Goal: Information Seeking & Learning: Learn about a topic

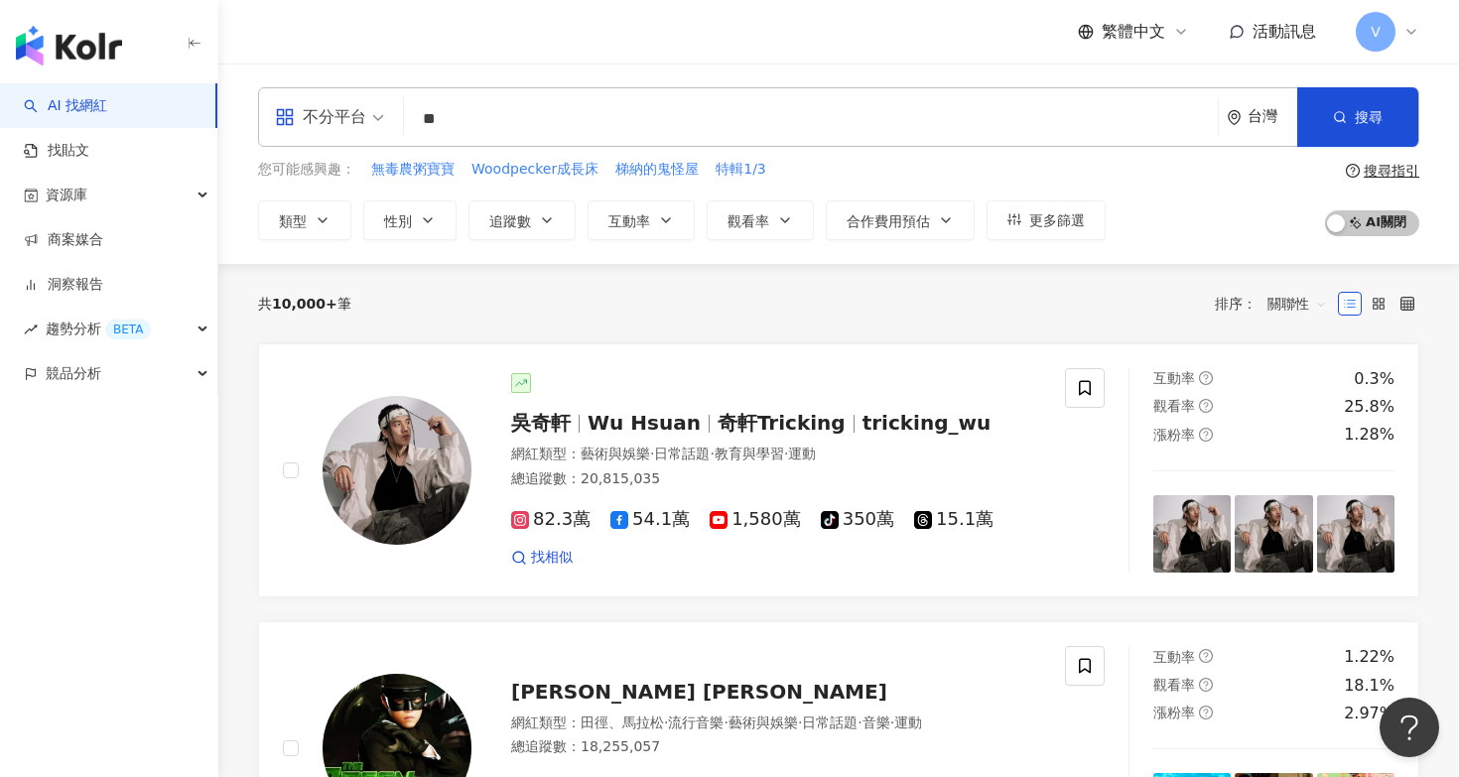
type input "*"
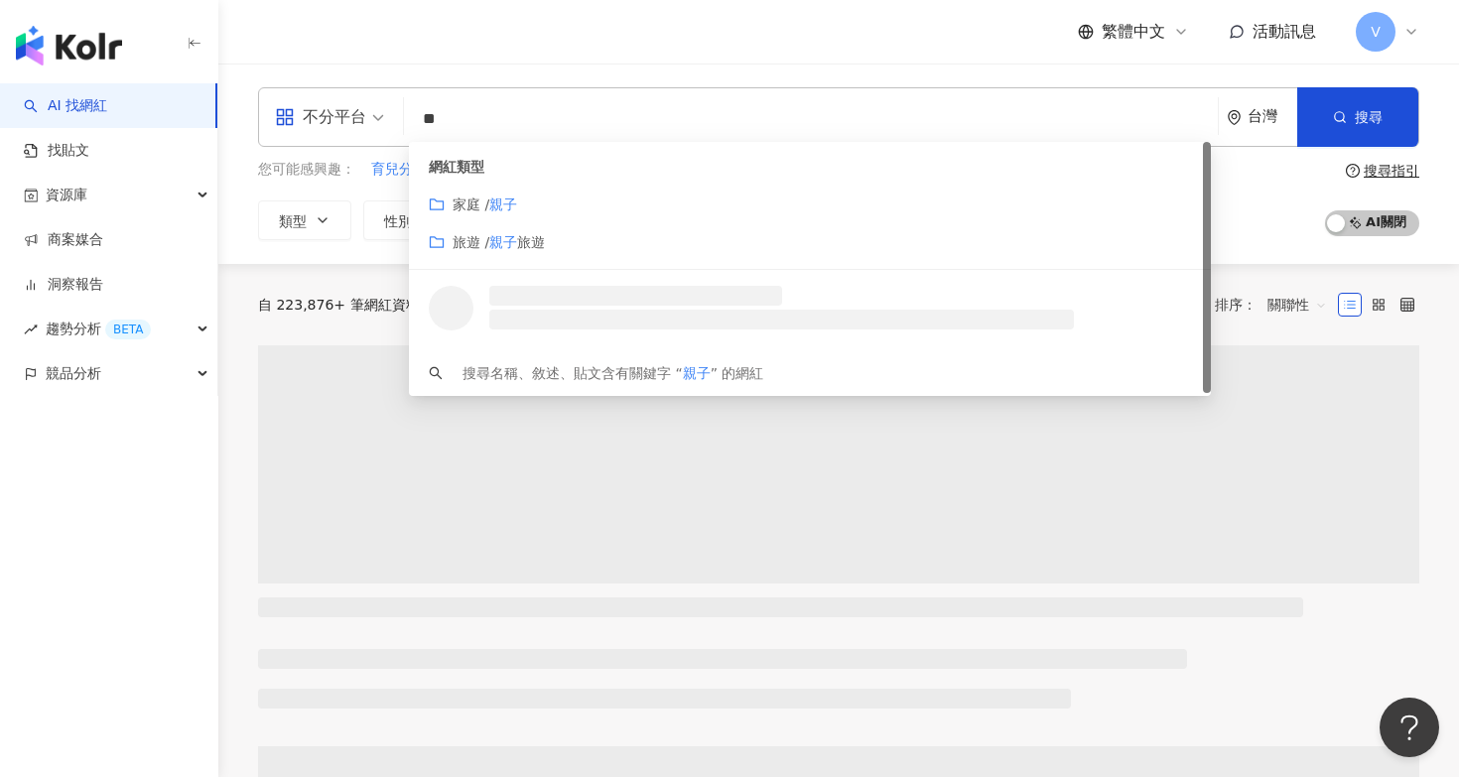
type input "*"
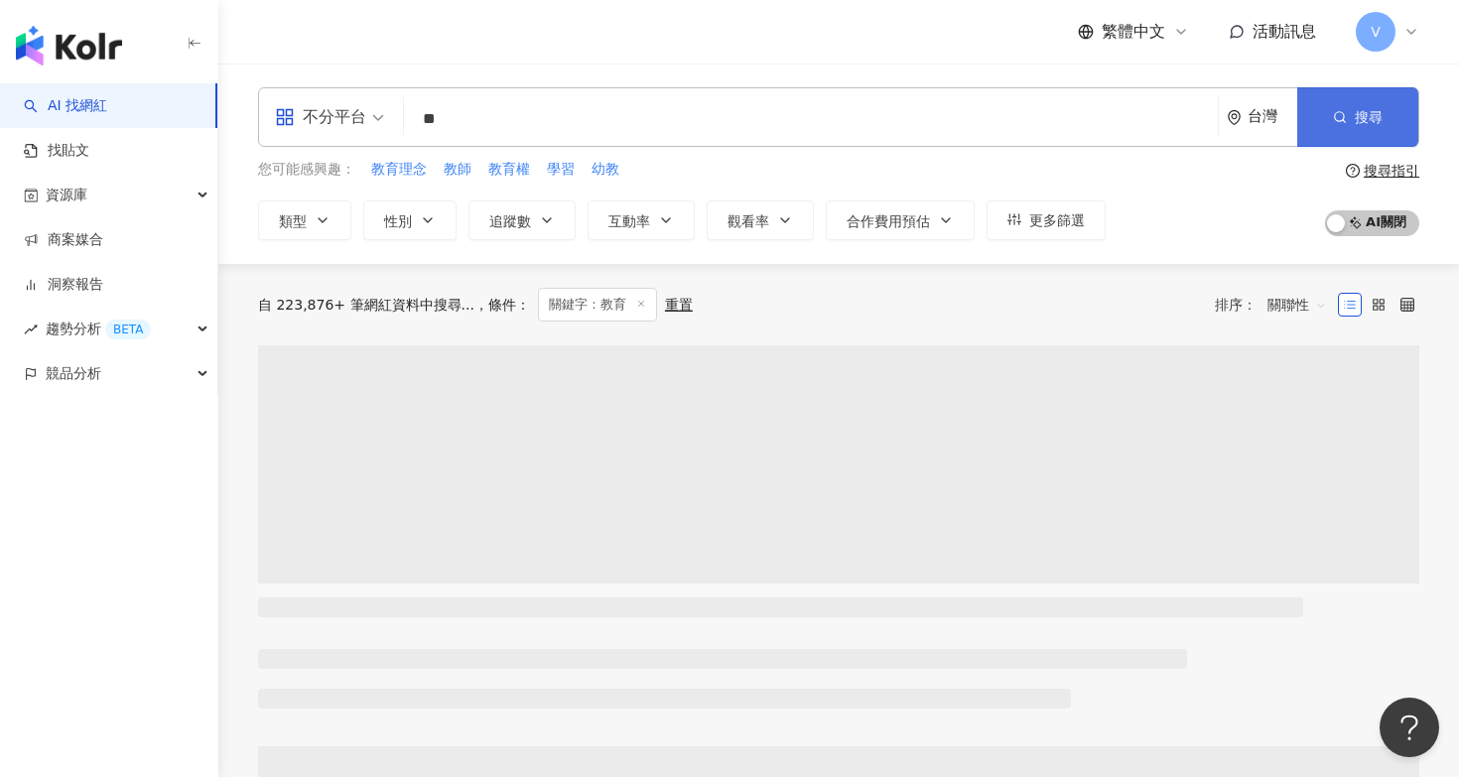
click at [1354, 124] on button "搜尋" at bounding box center [1357, 117] width 121 height 60
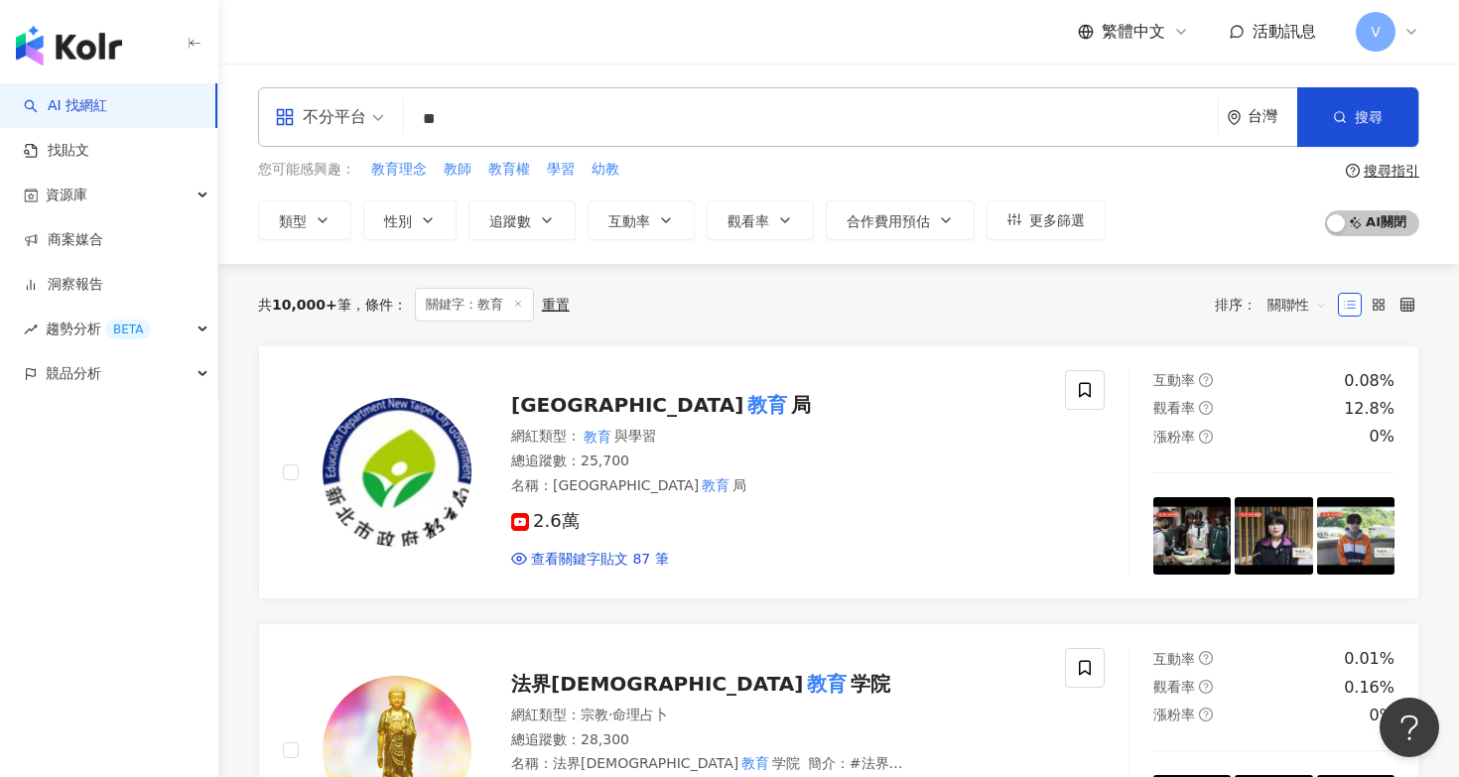
click at [704, 104] on input "**" at bounding box center [811, 119] width 798 height 38
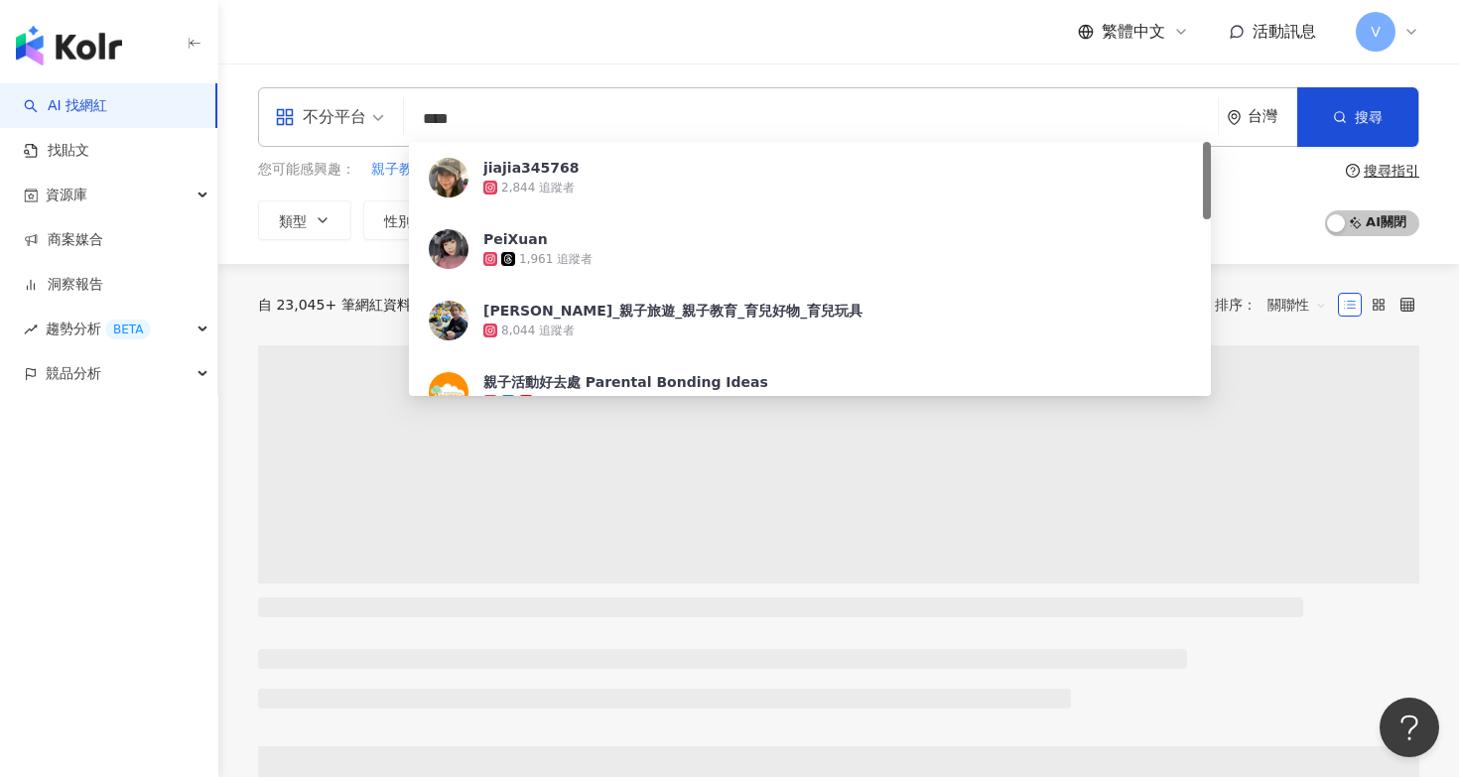
click at [742, 35] on div "繁體中文 活動訊息 V" at bounding box center [838, 32] width 1161 height 64
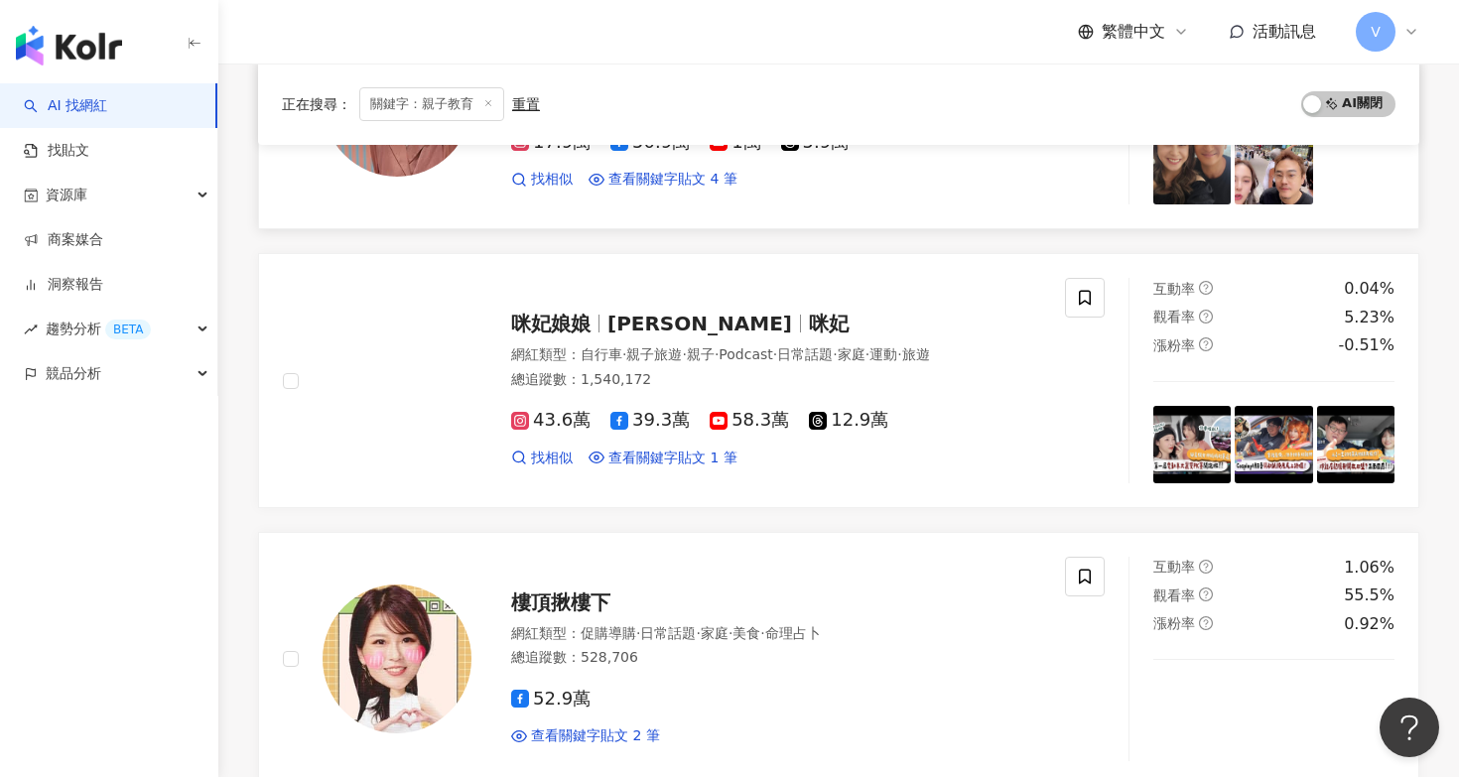
scroll to position [1710, 0]
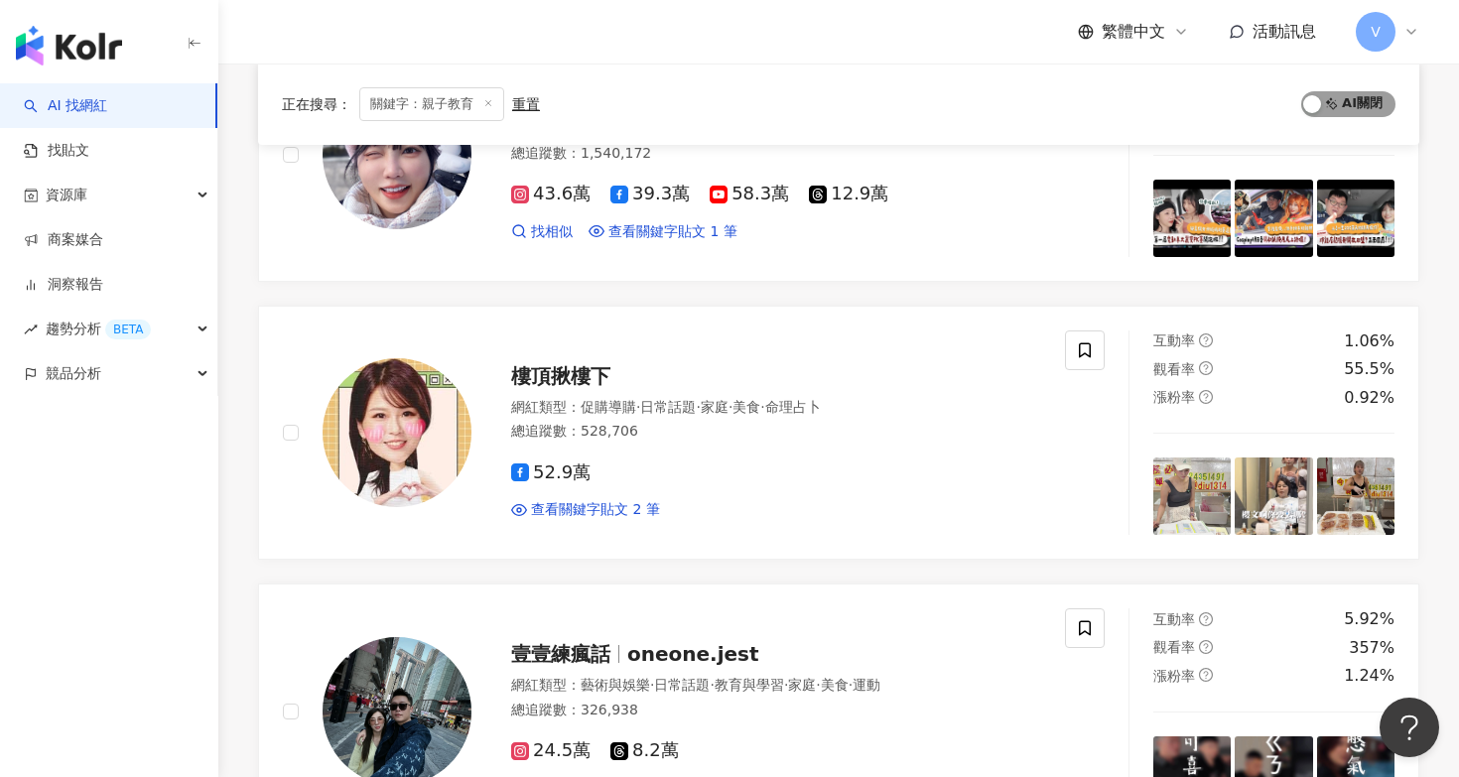
click at [1376, 98] on span "AI 開啟 AI 關閉" at bounding box center [1348, 104] width 94 height 26
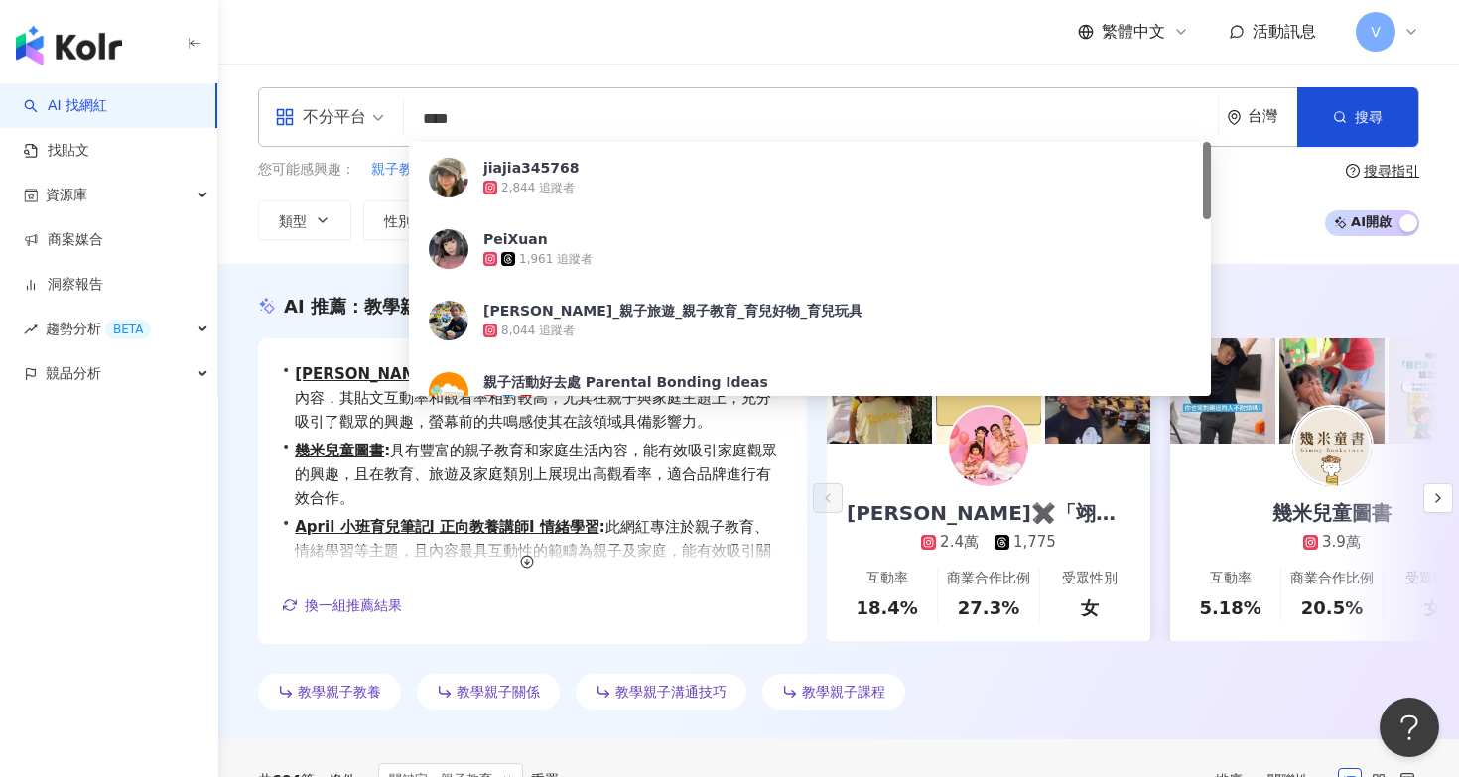
scroll to position [0, 0]
drag, startPoint x: 496, startPoint y: 126, endPoint x: 297, endPoint y: 126, distance: 199.5
click at [297, 126] on div "不分平台 **** 台灣 搜尋 92438d29-e9ba-417c-b025-8a18898c6102 jiajia345768 2,844 追蹤者 Pei…" at bounding box center [838, 117] width 1161 height 60
type input "*"
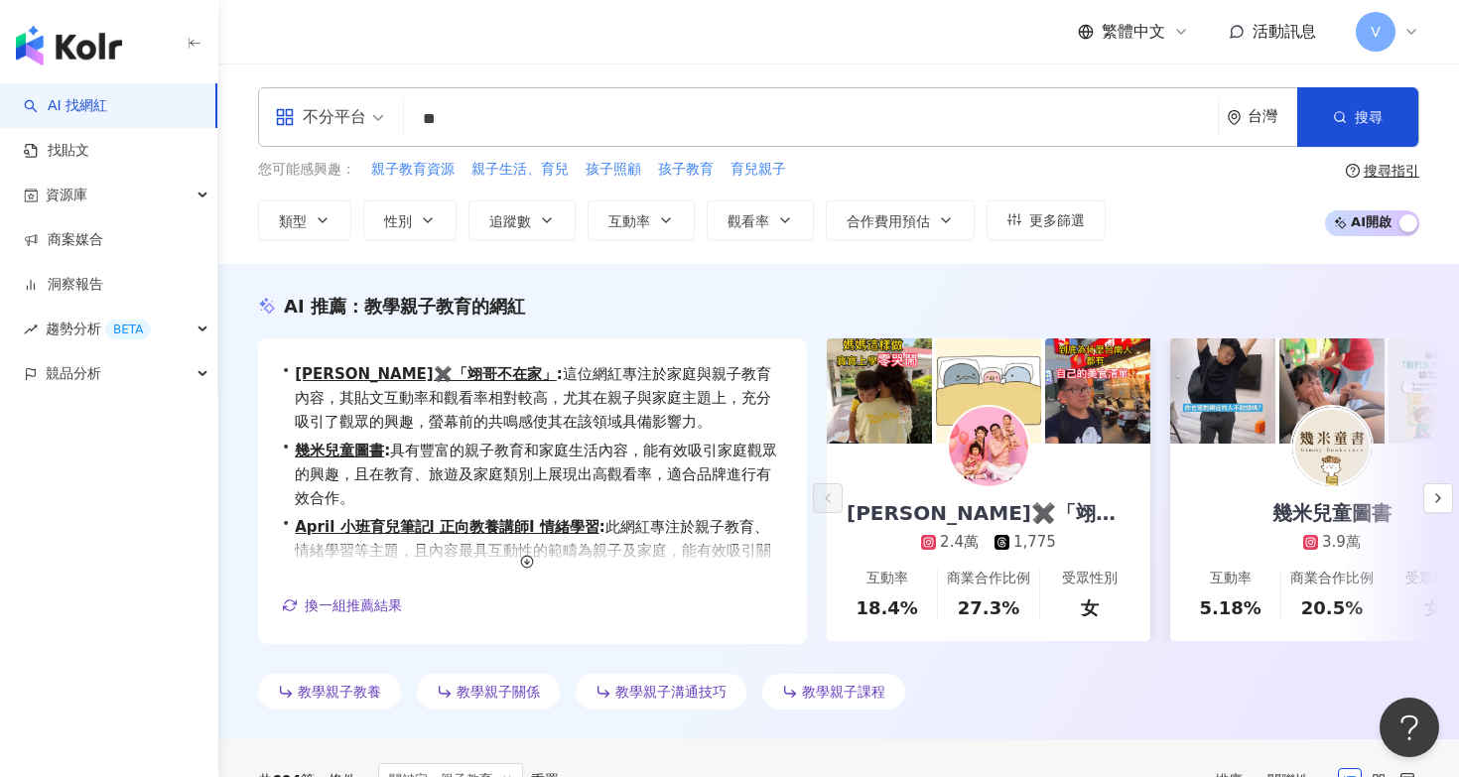
type input "**"
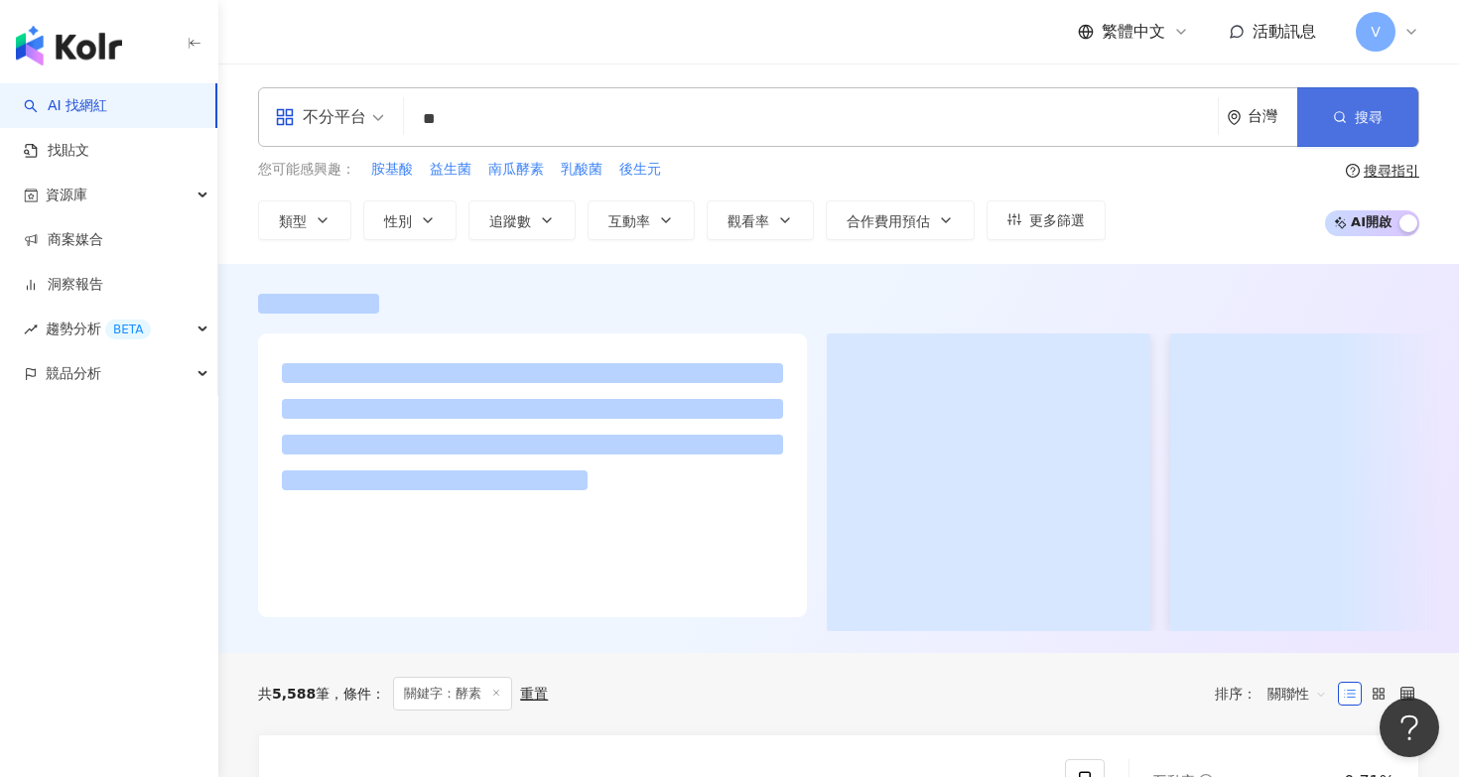
click at [1354, 130] on button "搜尋" at bounding box center [1357, 117] width 121 height 60
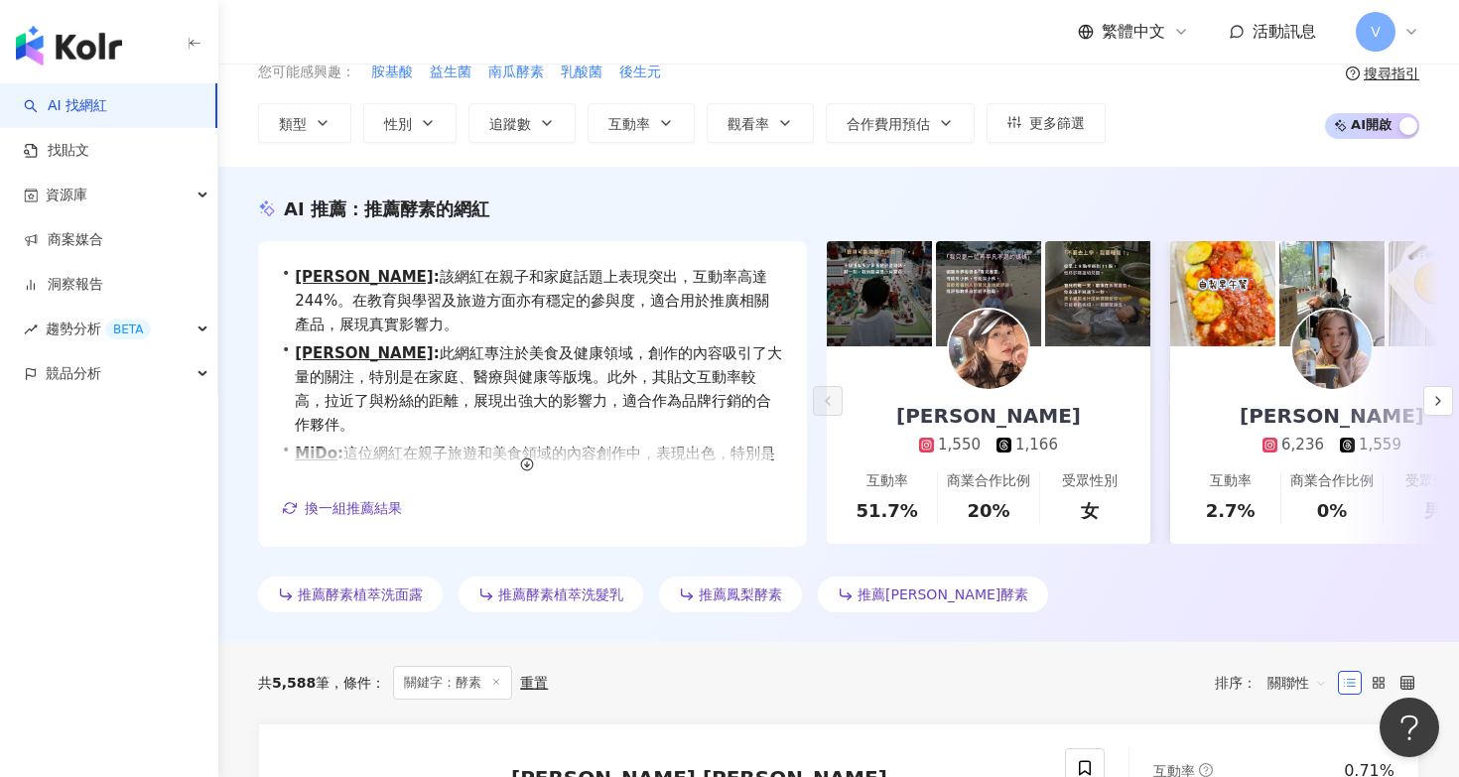
scroll to position [102, 0]
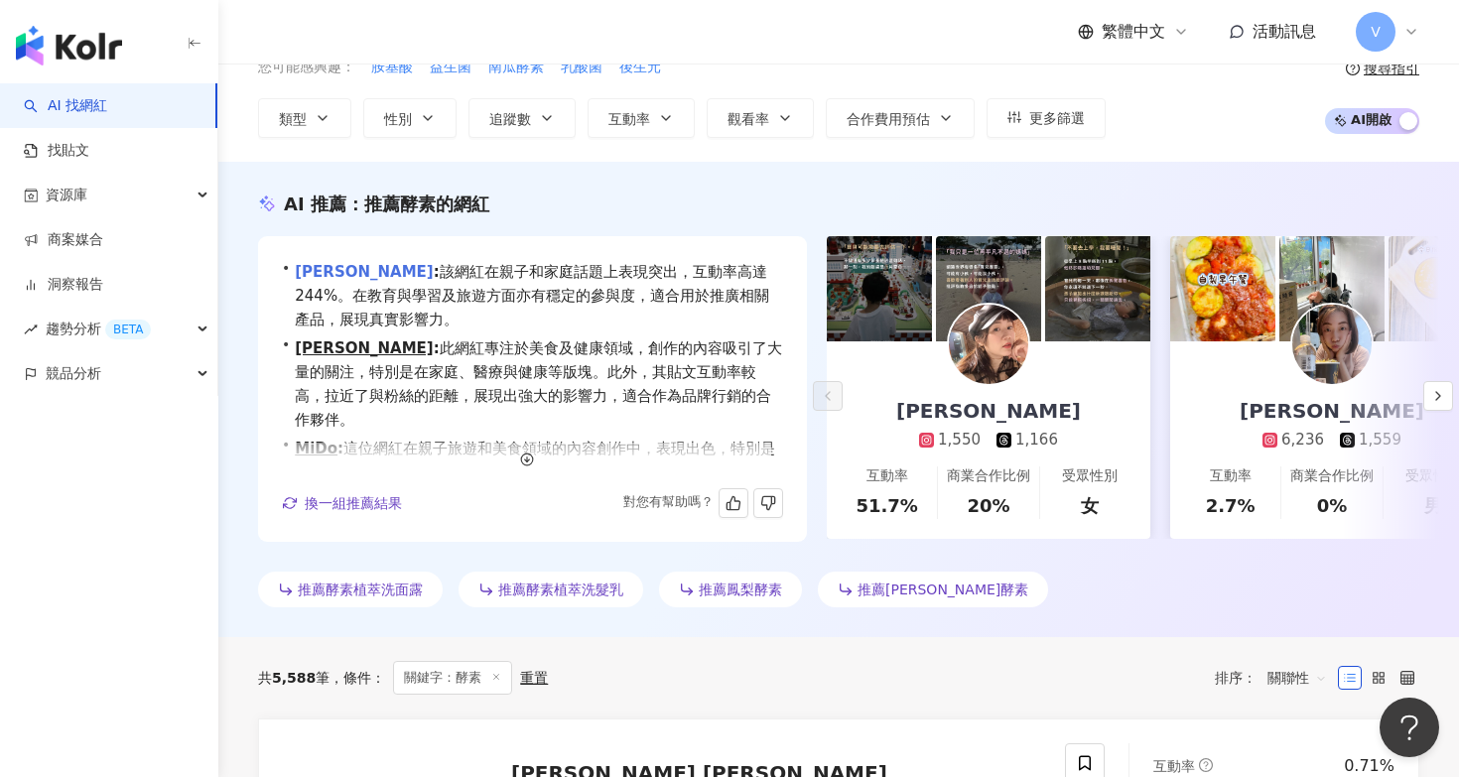
click at [308, 269] on link "Yiyi Huang" at bounding box center [364, 272] width 138 height 18
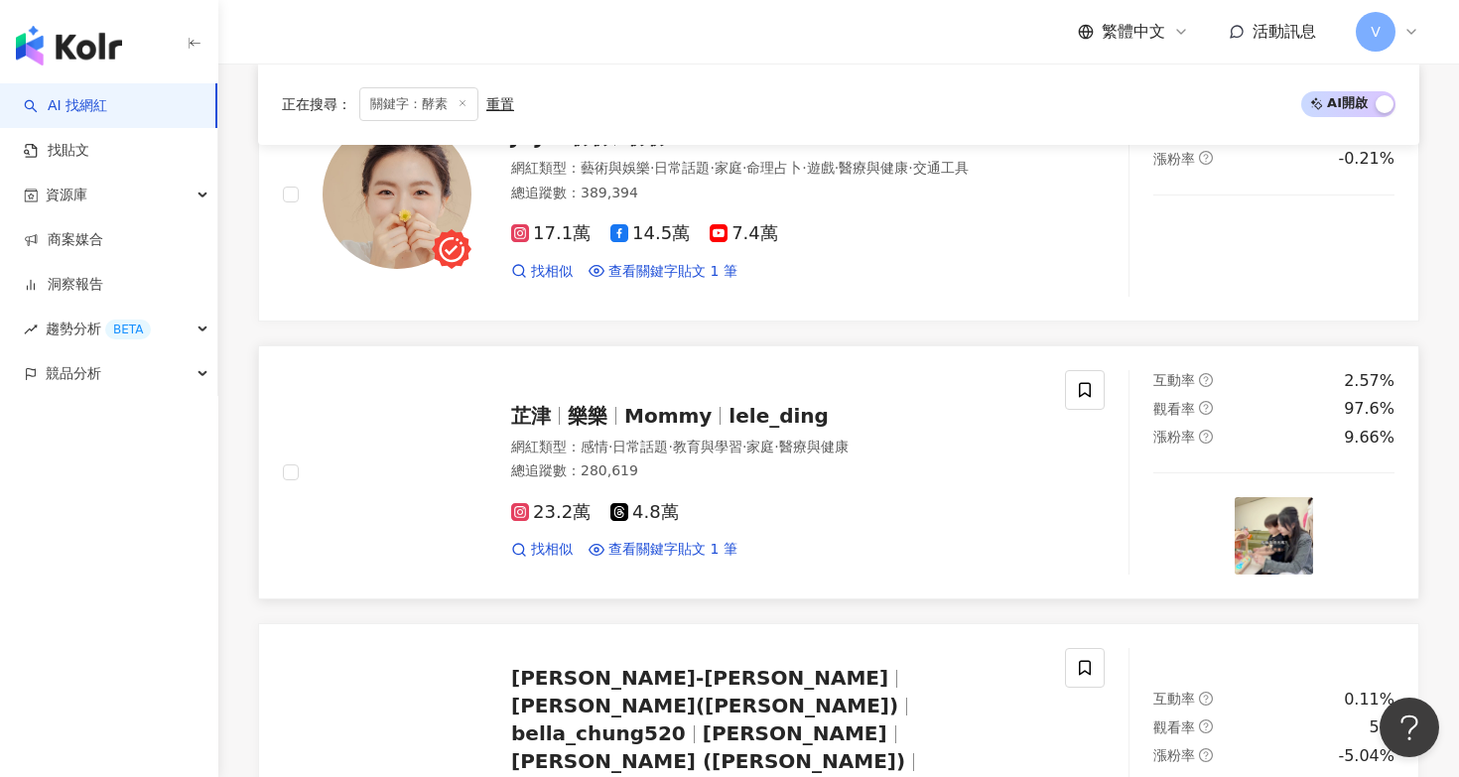
scroll to position [2204, 0]
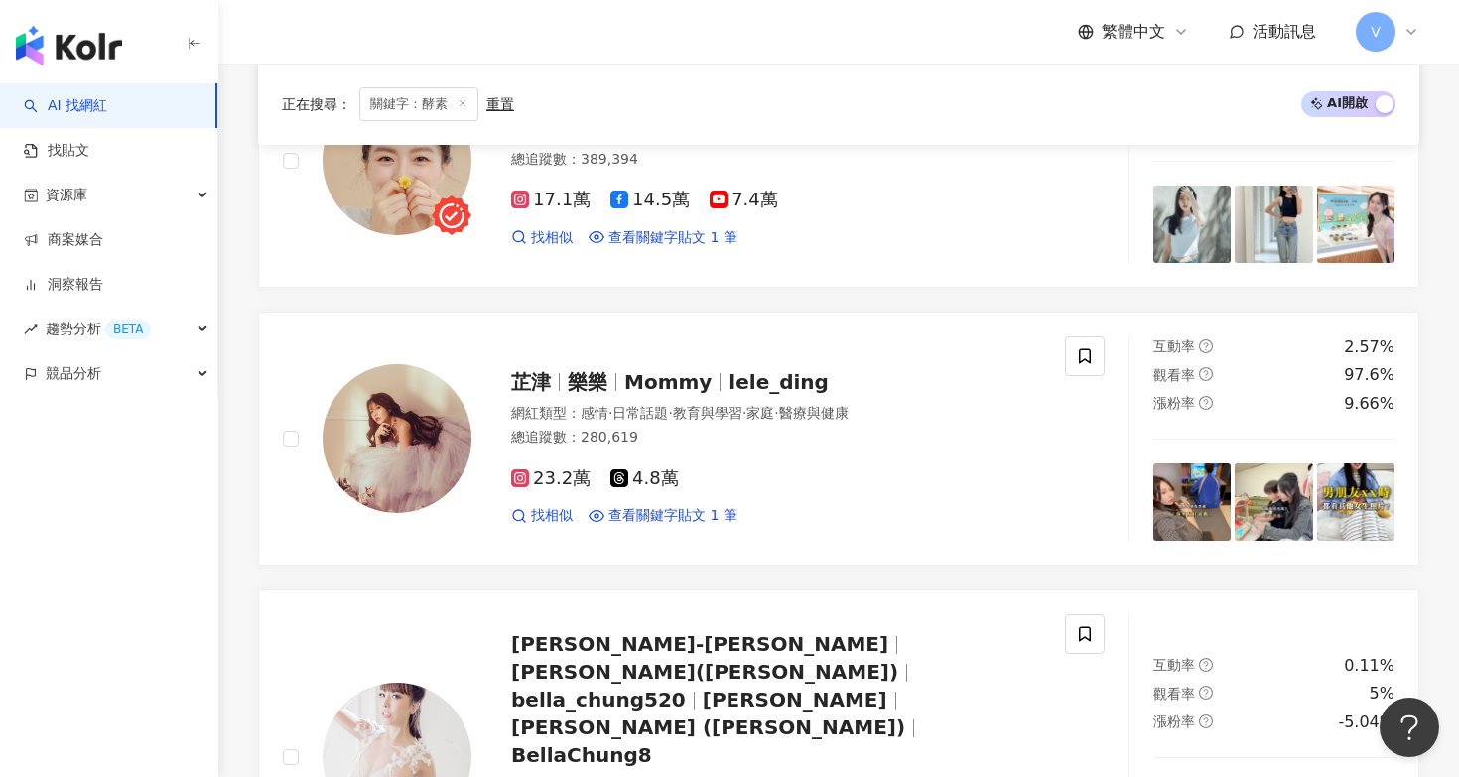
click at [456, 111] on span "關鍵字：酵素" at bounding box center [418, 104] width 119 height 34
click at [456, 97] on span "關鍵字：酵素" at bounding box center [418, 104] width 119 height 34
click at [457, 100] on icon at bounding box center [462, 103] width 10 height 10
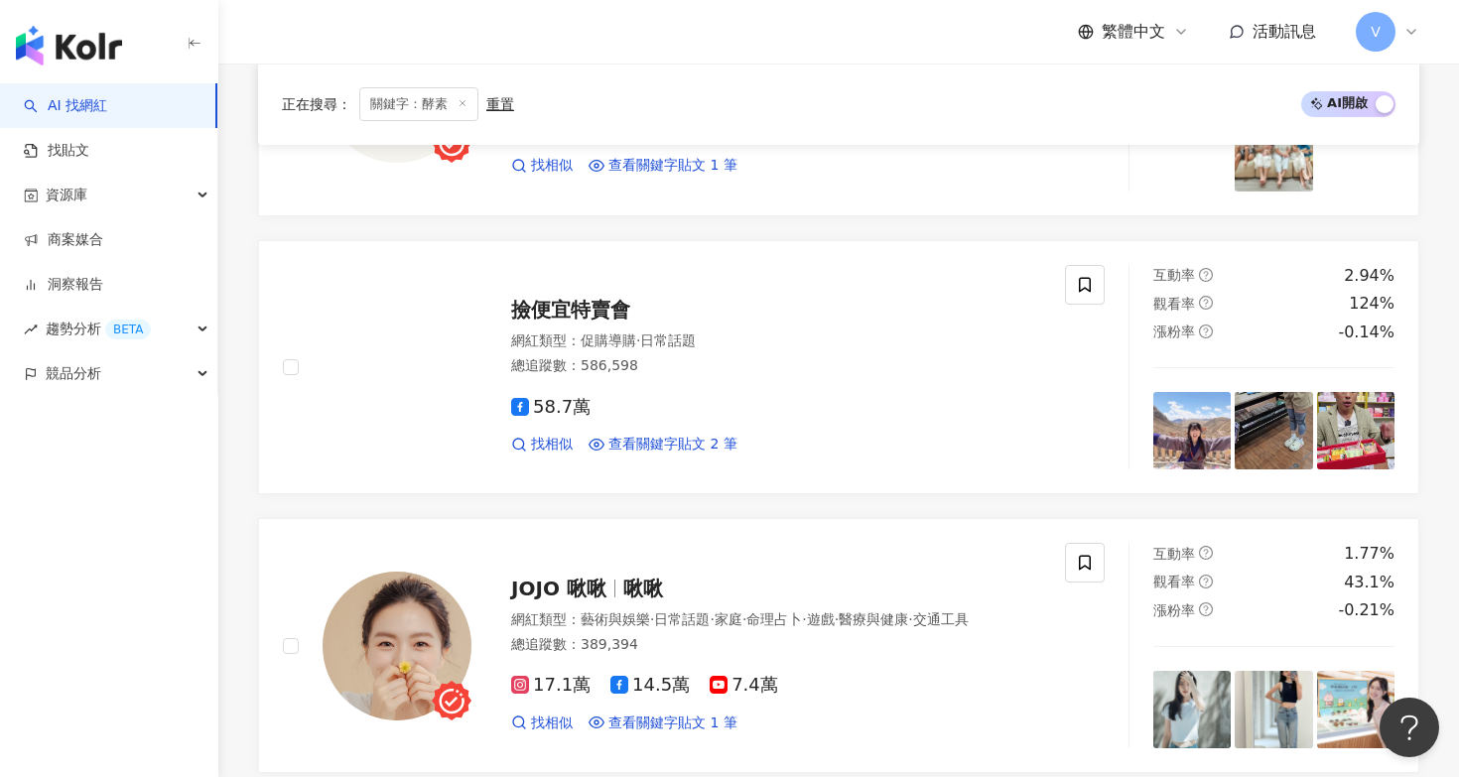
scroll to position [280, 0]
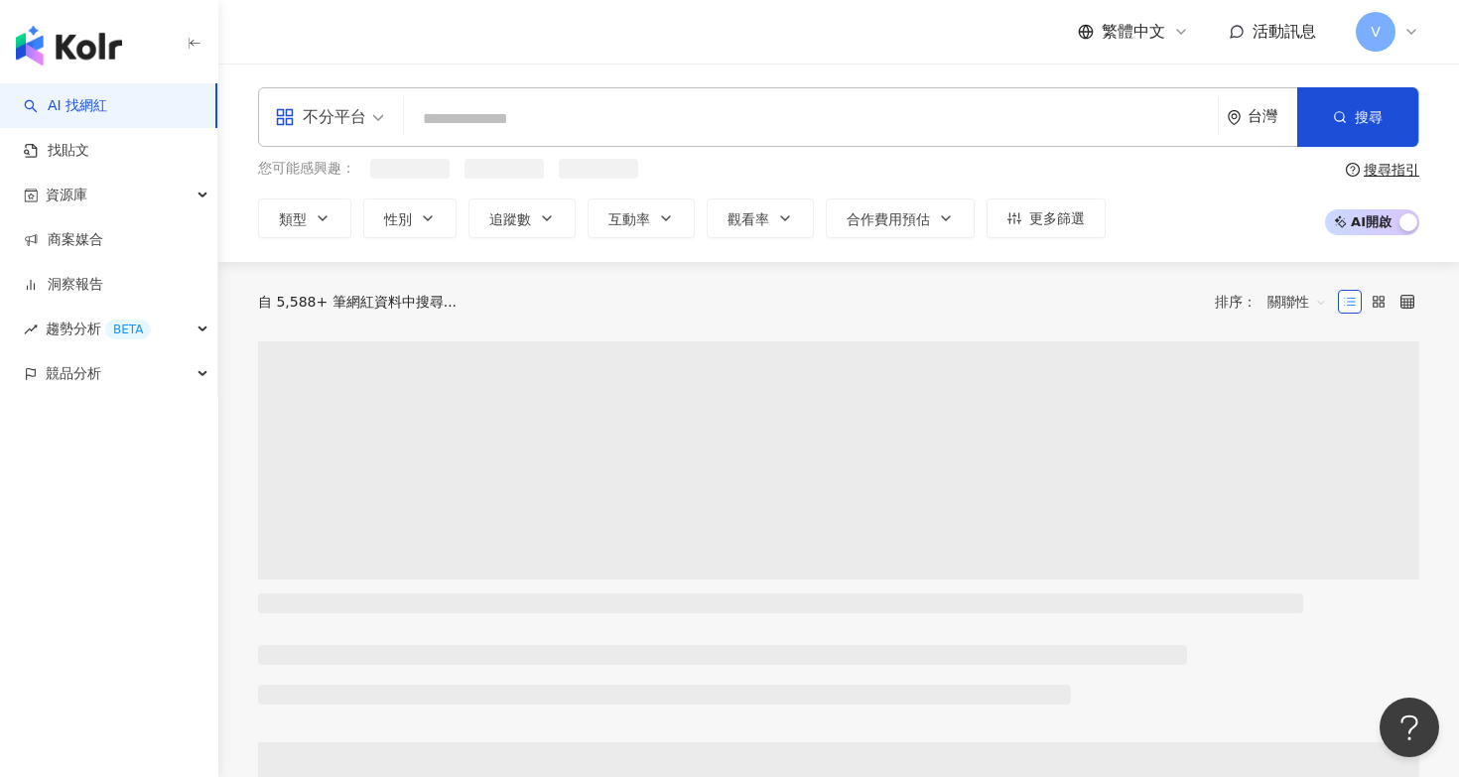
click at [465, 120] on input "search" at bounding box center [811, 119] width 798 height 38
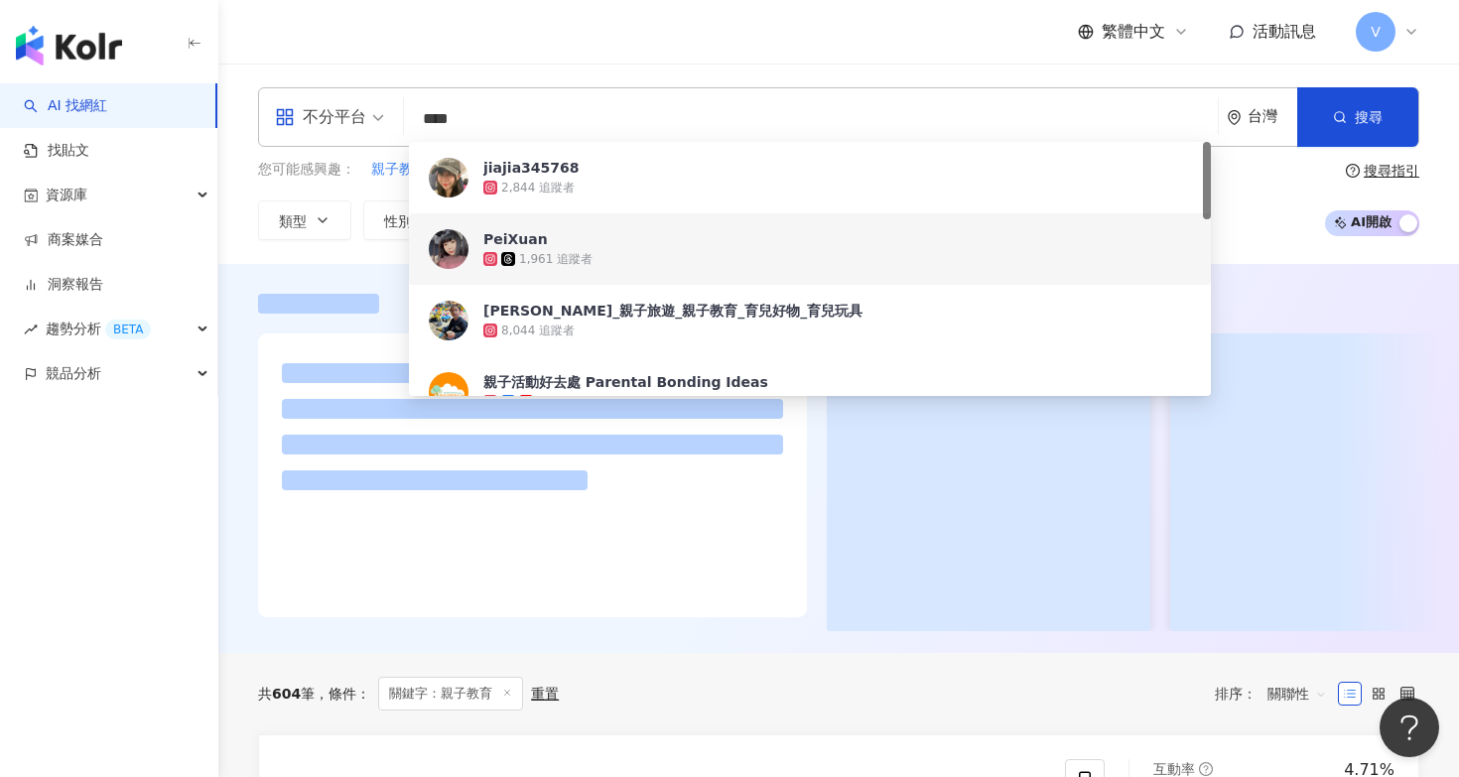
click at [1269, 232] on div "您可能感興趣： 親子教育資源 親子生活、育兒 孩子照顧 孩子教育 育兒親子 類型 性別 追蹤數 互動率 觀看率 合作費用預估 更多篩選 搜尋指引 AI 開啟 …" at bounding box center [838, 199] width 1161 height 81
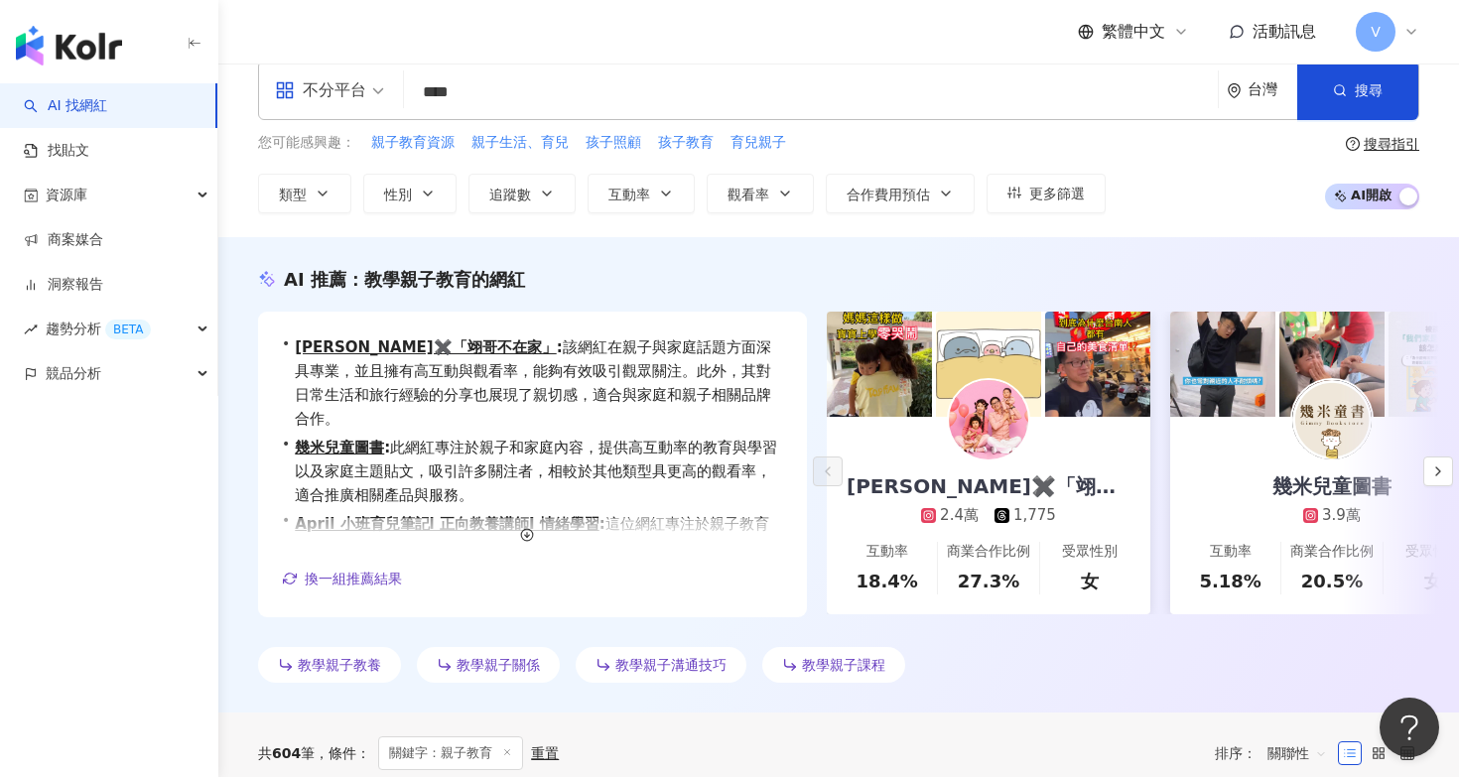
scroll to position [27, 0]
click at [439, 515] on link "April 小班育兒筆記l 正向教養講師I 情緒學習" at bounding box center [447, 524] width 304 height 18
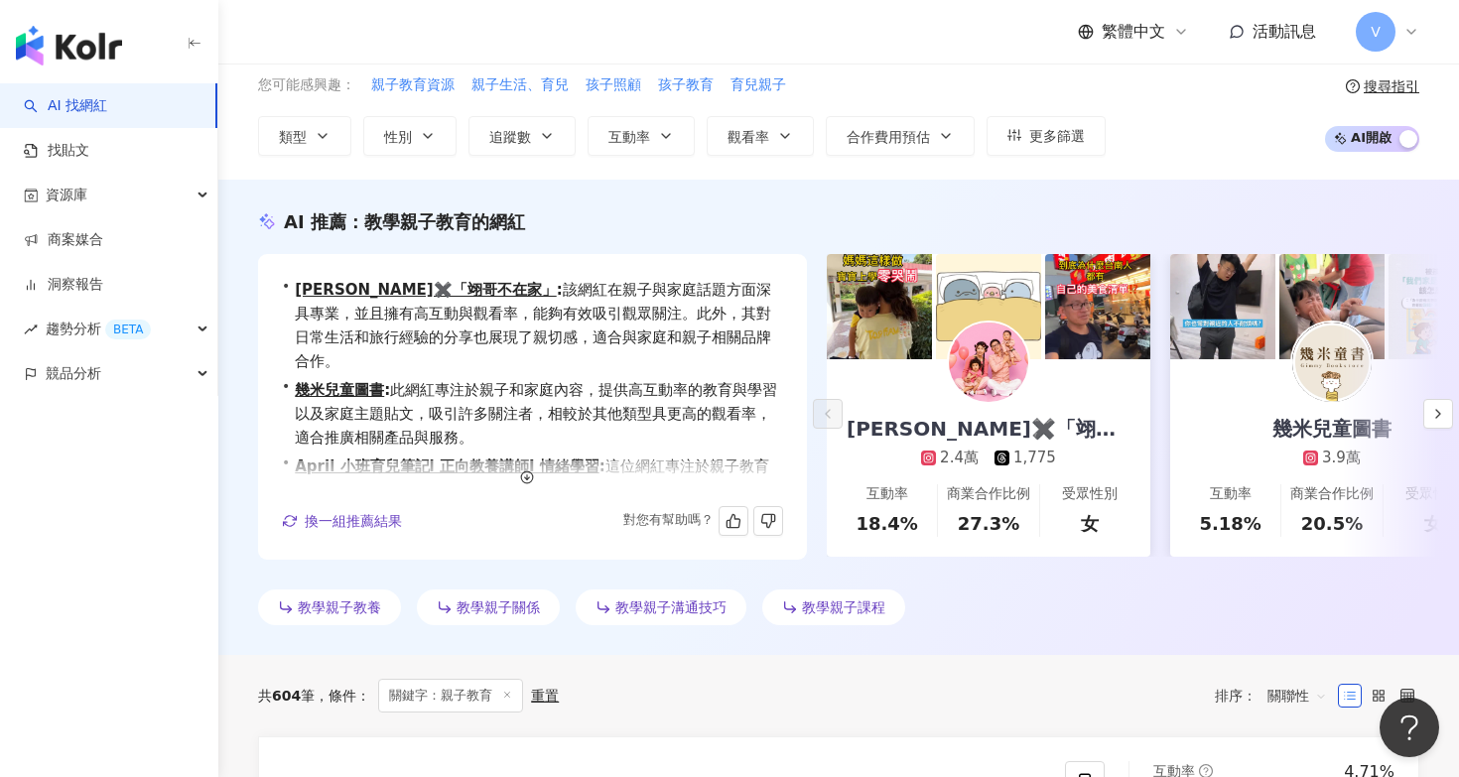
scroll to position [60, 0]
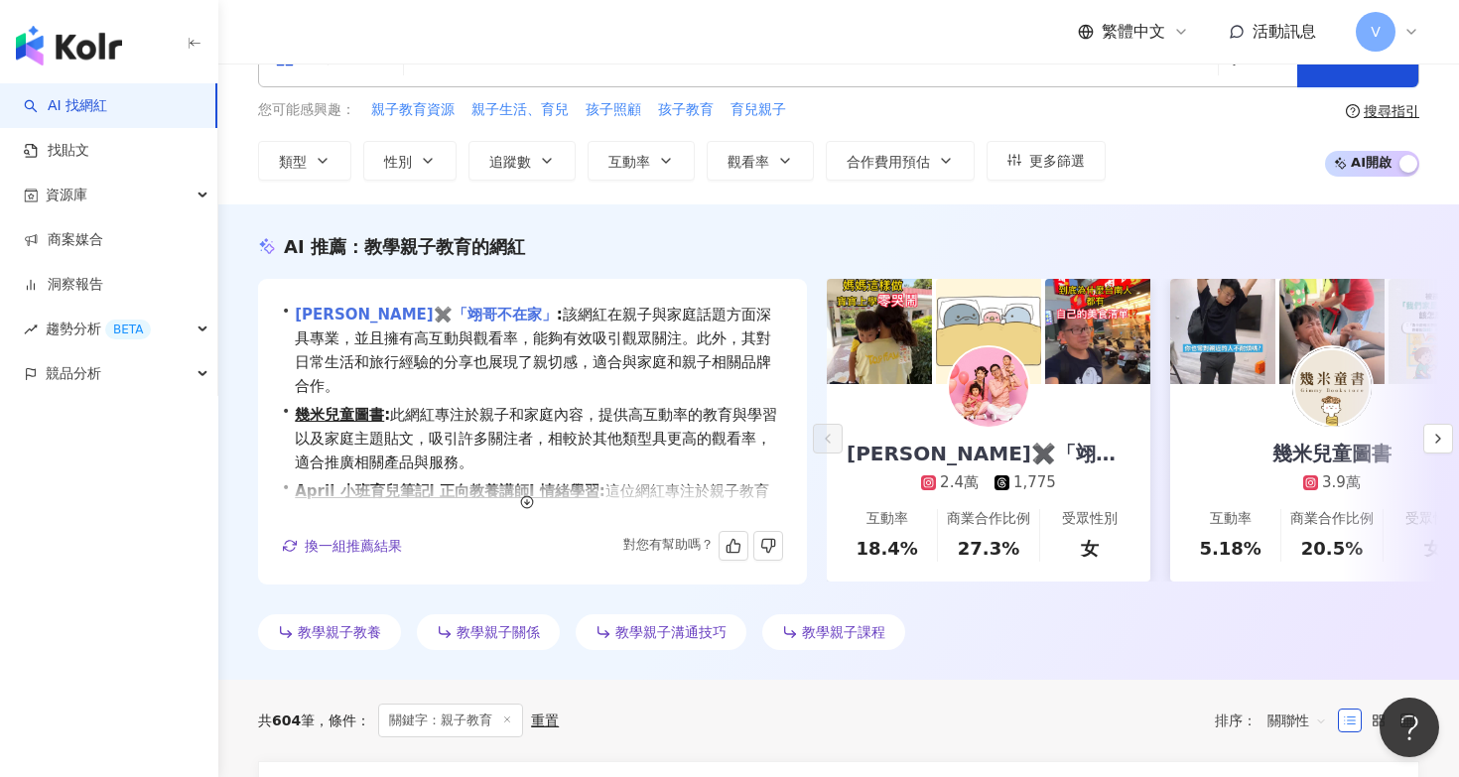
click at [321, 313] on link "蕭翊峰✖️「翊哥不在家」" at bounding box center [425, 315] width 261 height 18
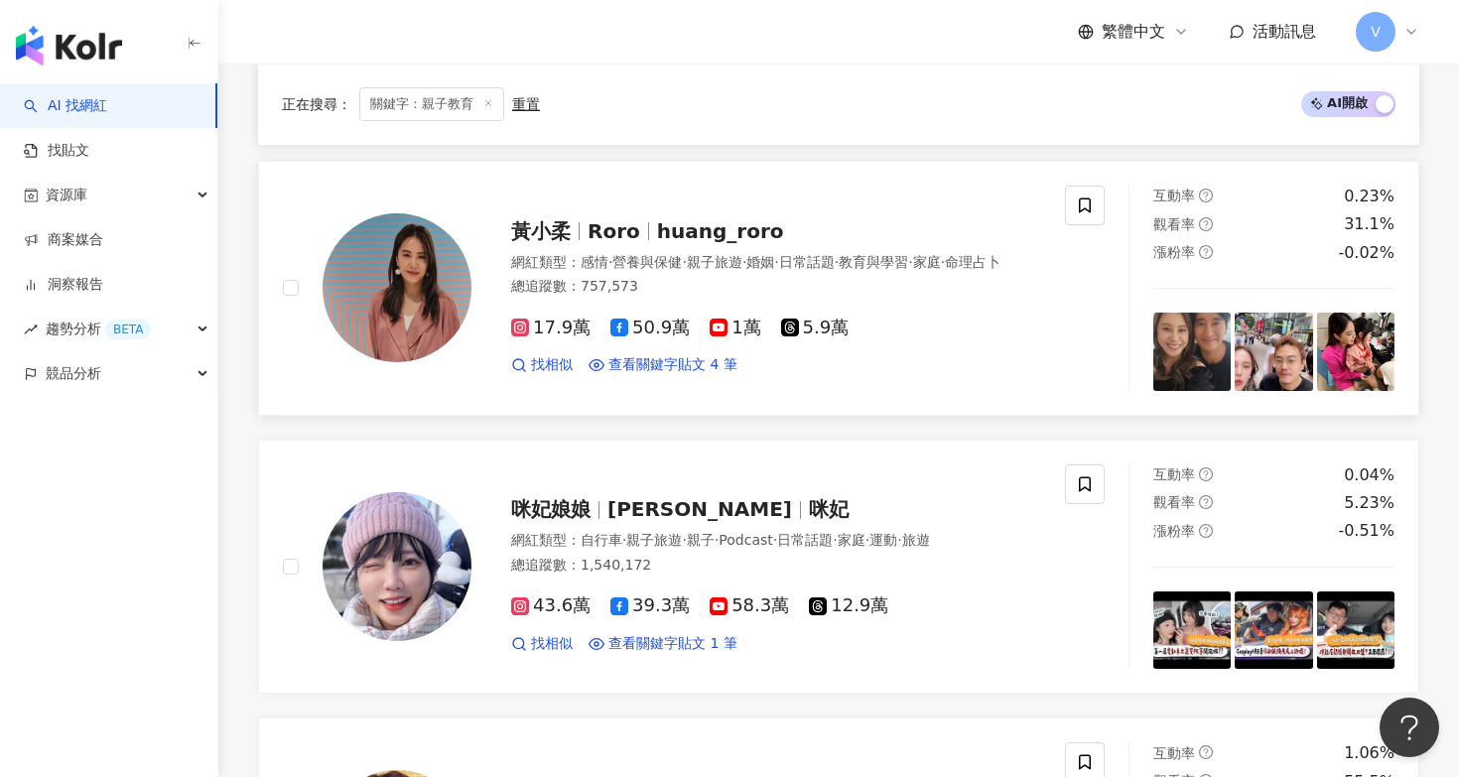
scroll to position [2205, 0]
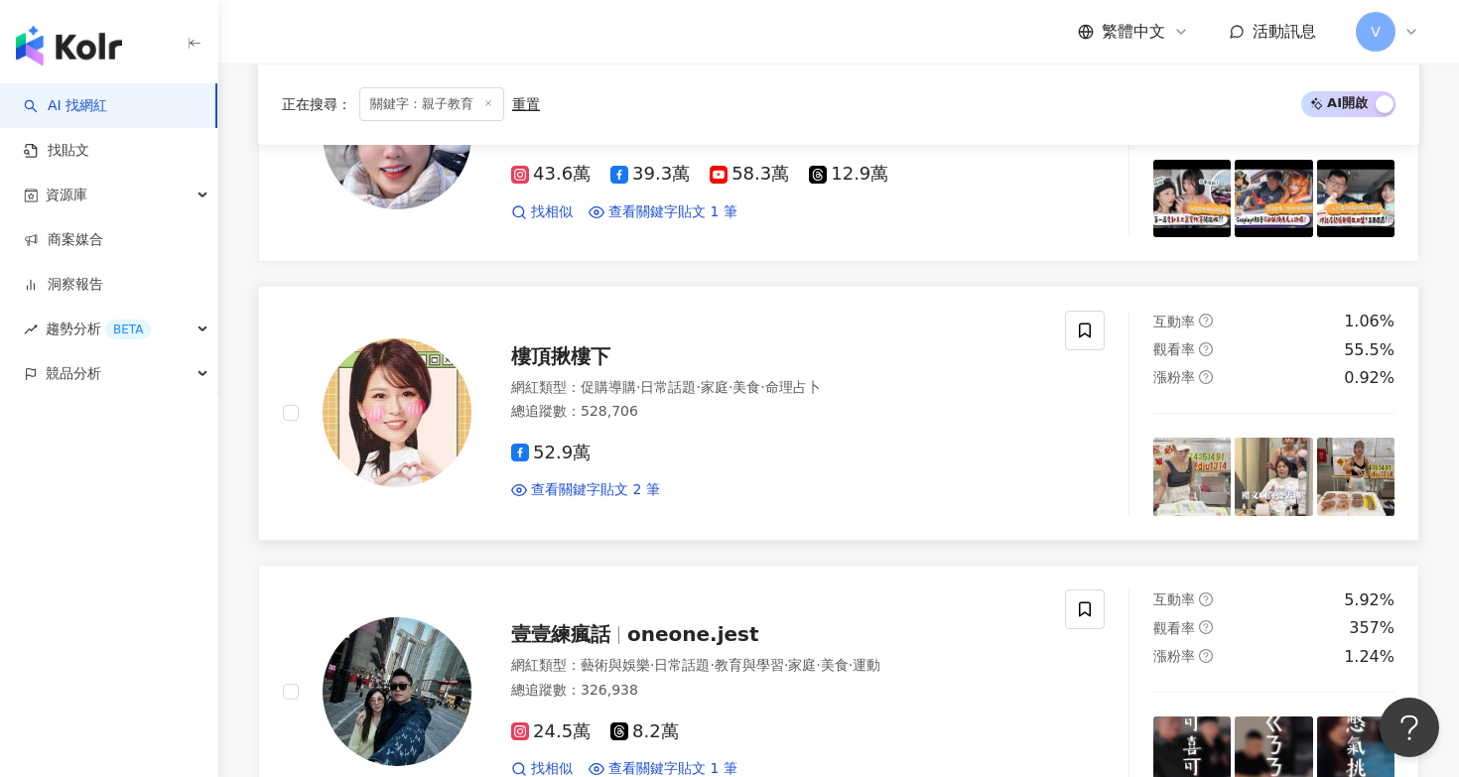
click at [543, 348] on span "樓頂揪樓下" at bounding box center [560, 356] width 99 height 24
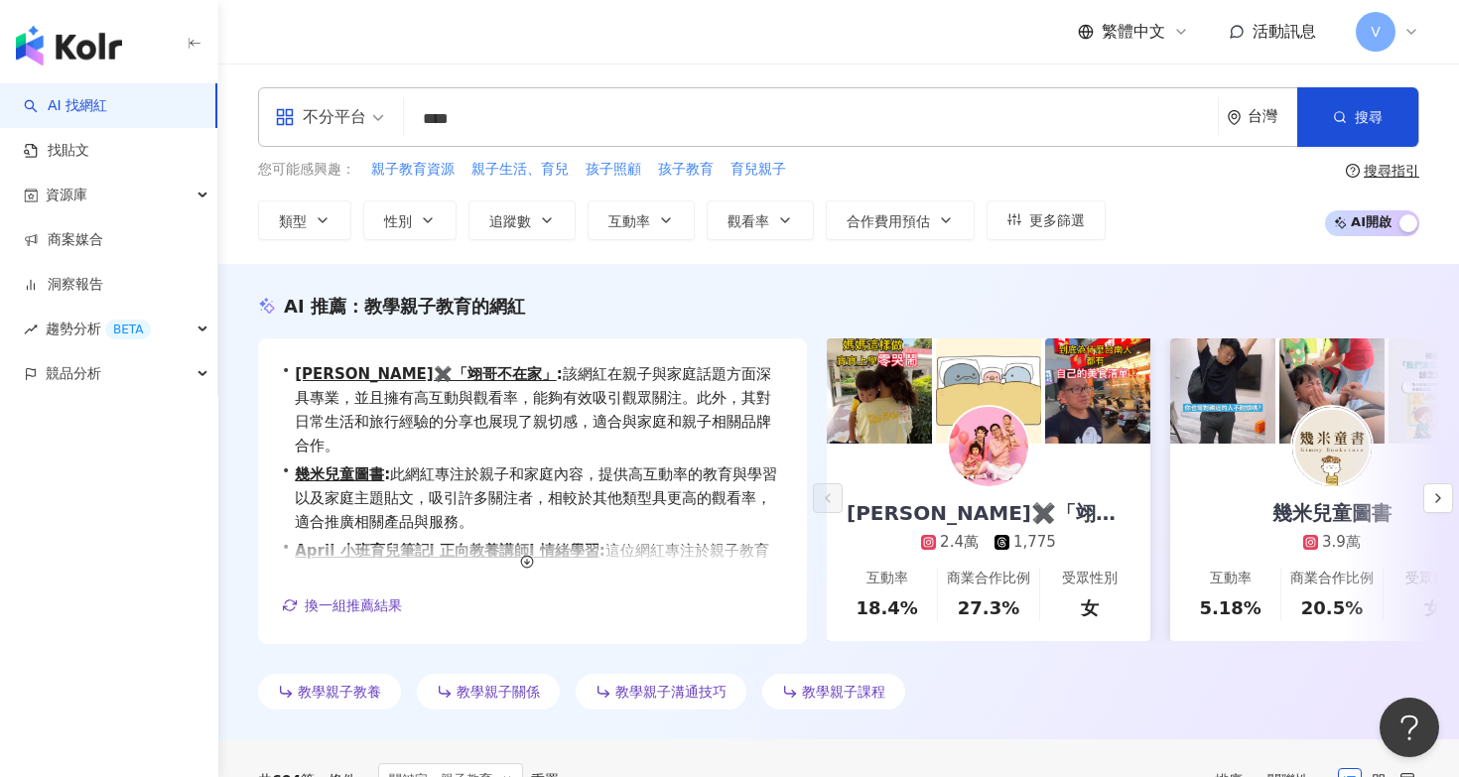
scroll to position [0, 0]
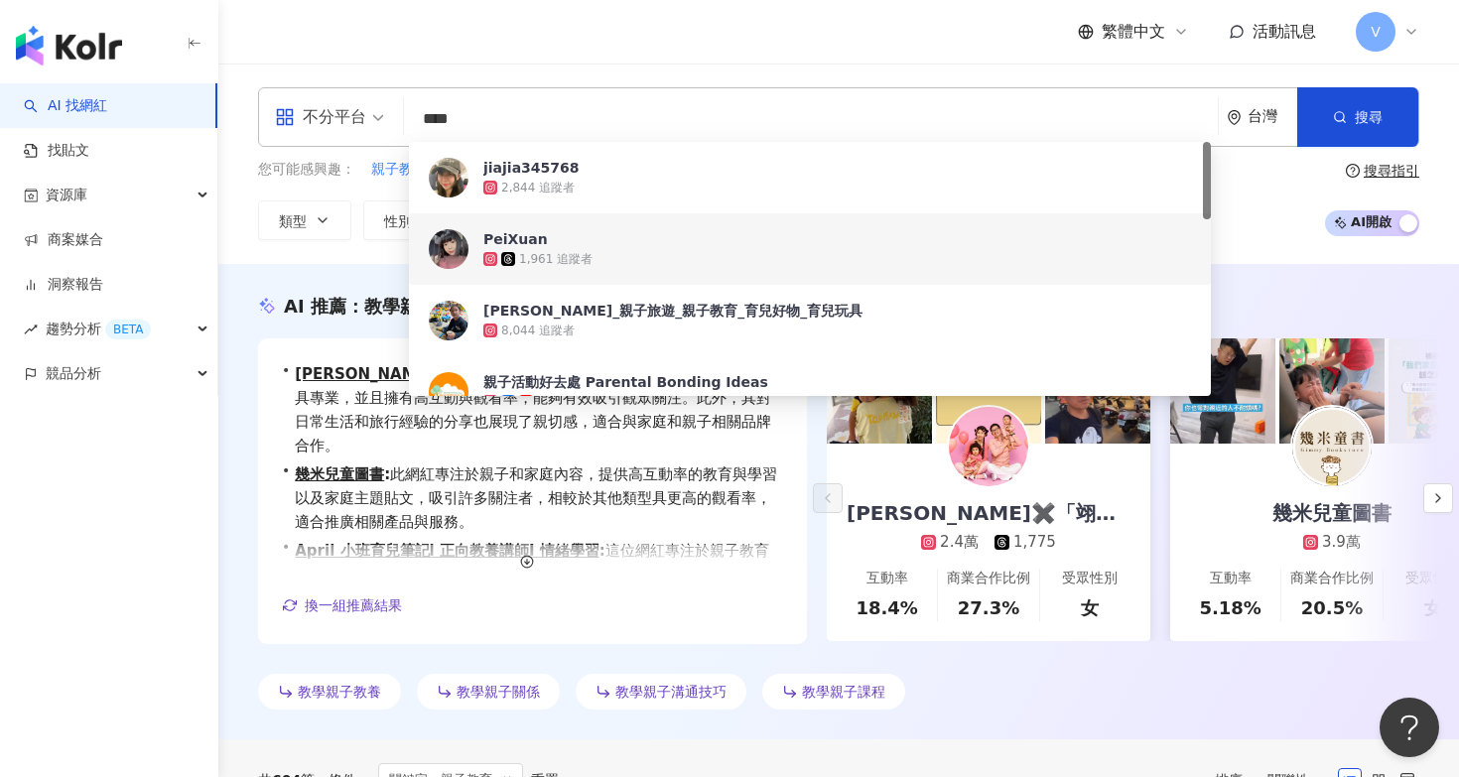
click at [487, 127] on input "****" at bounding box center [811, 119] width 798 height 38
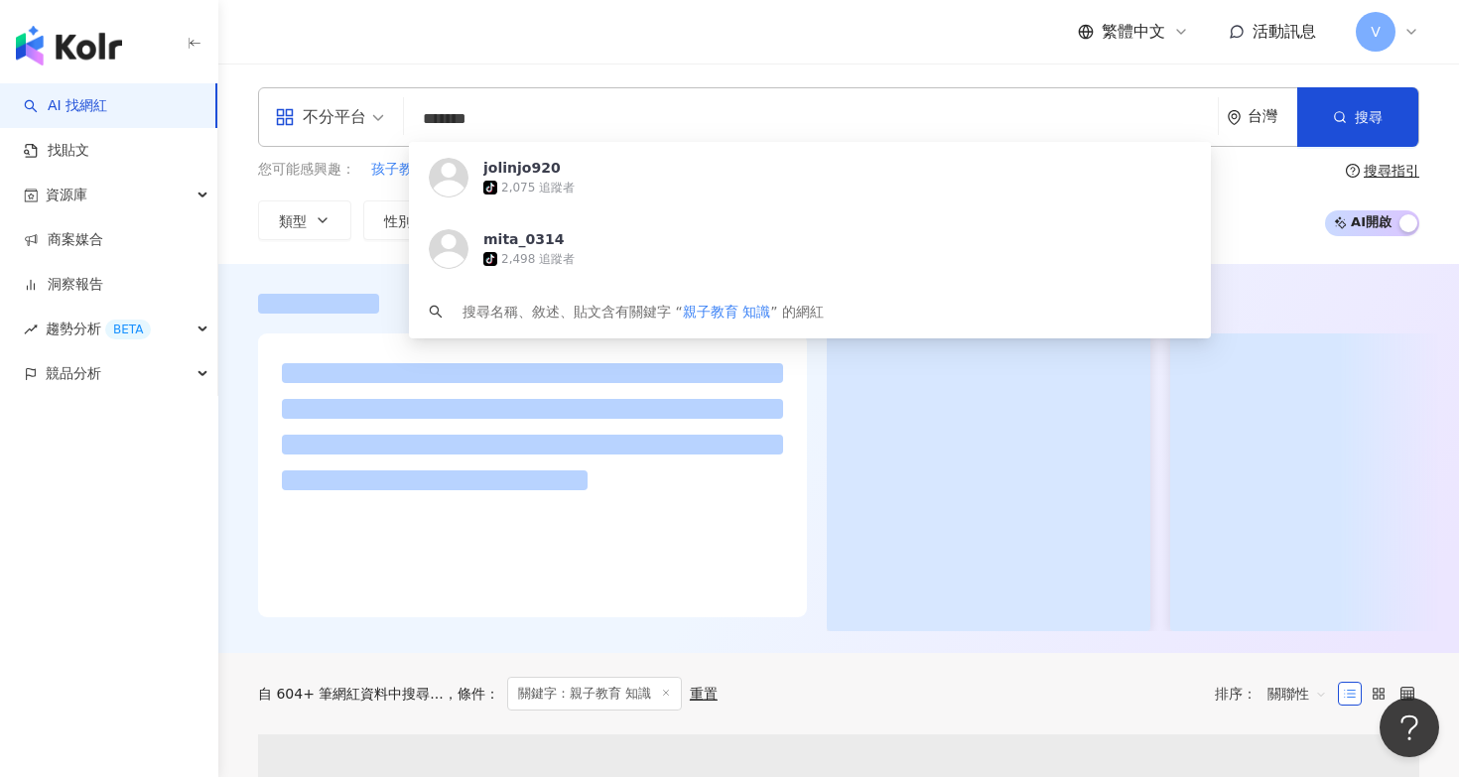
click at [243, 300] on div at bounding box center [838, 462] width 1240 height 337
drag, startPoint x: 543, startPoint y: 132, endPoint x: 543, endPoint y: 121, distance: 10.9
click at [543, 132] on input "*******" at bounding box center [811, 119] width 798 height 38
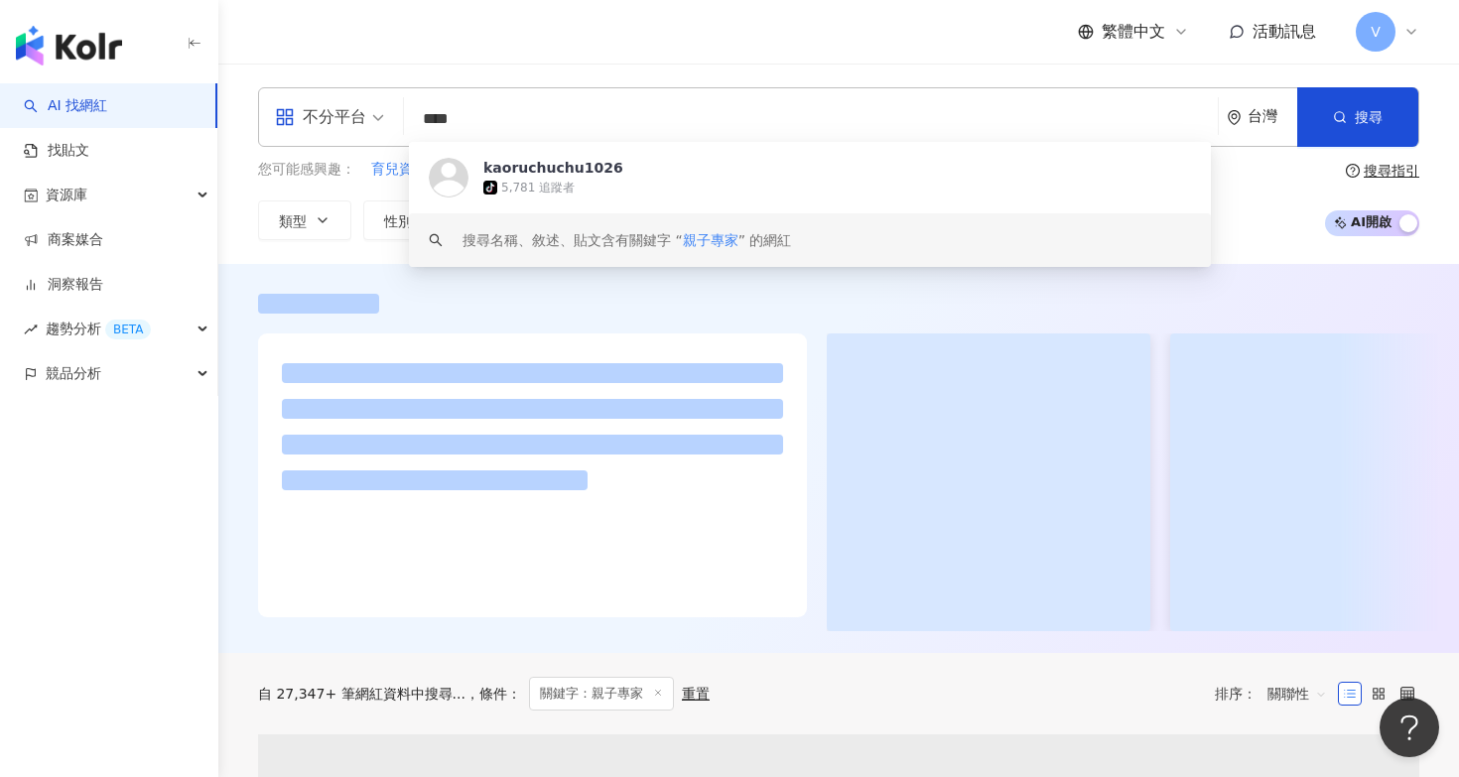
click at [799, 317] on div at bounding box center [838, 462] width 1240 height 337
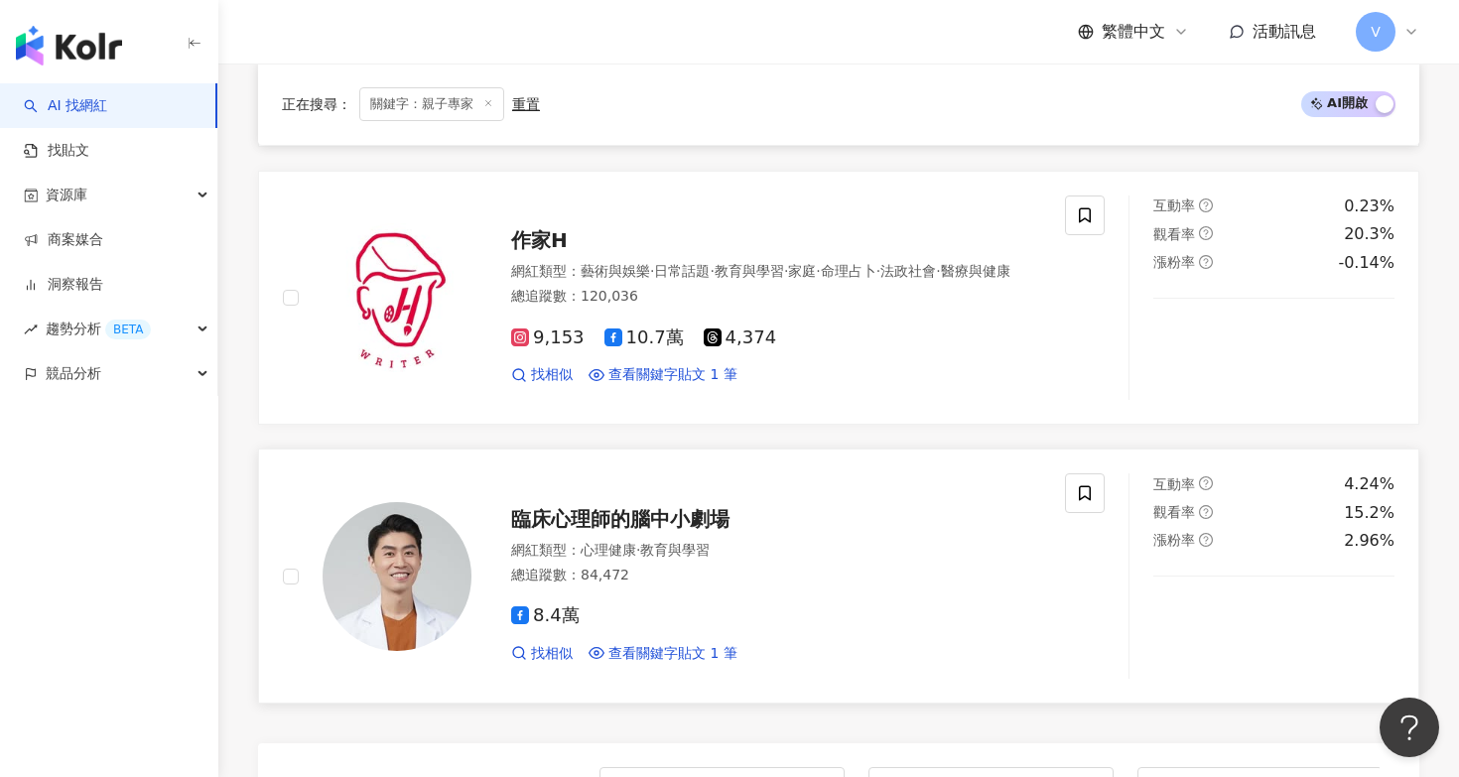
scroll to position [3048, 0]
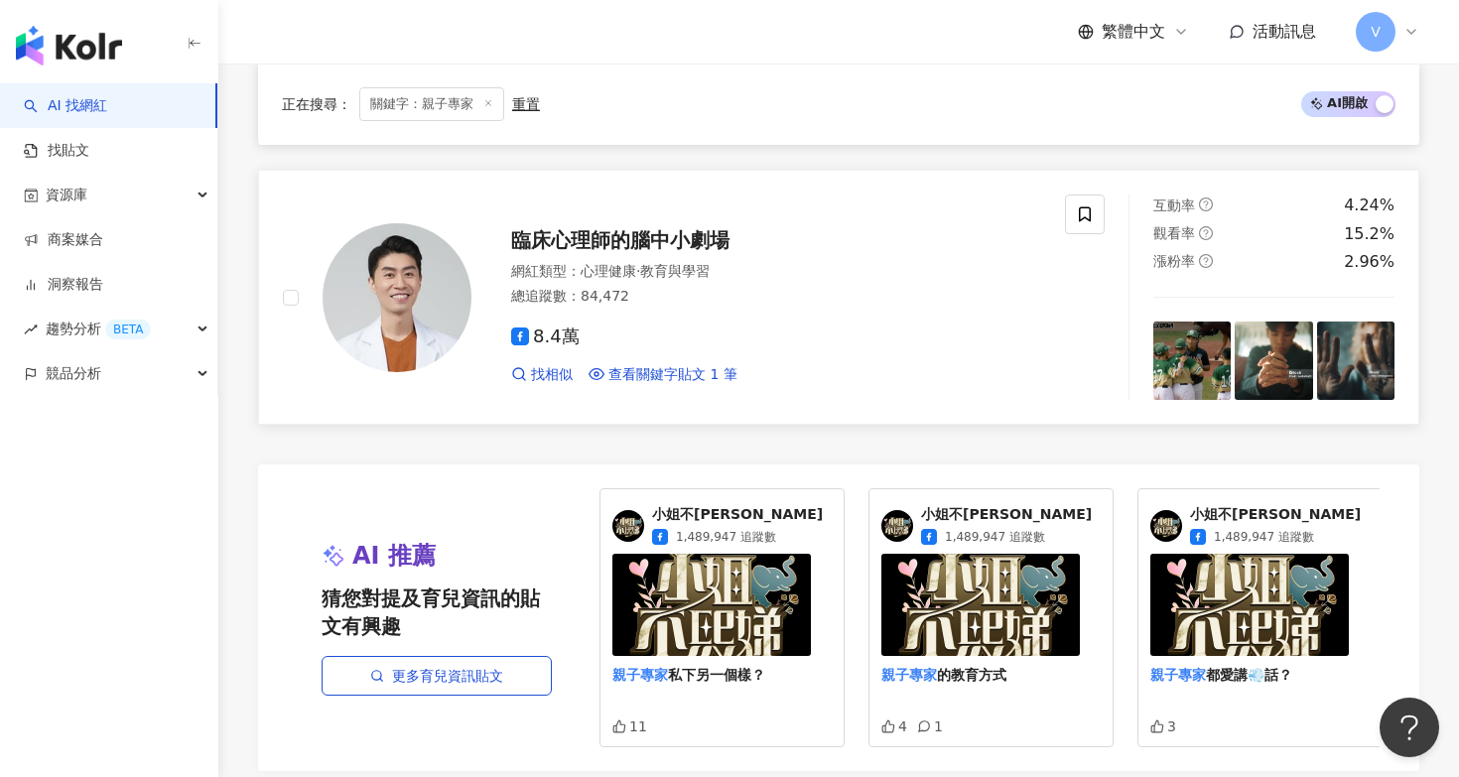
click at [698, 228] on span "臨床心理師的腦中小劇場" at bounding box center [620, 240] width 218 height 24
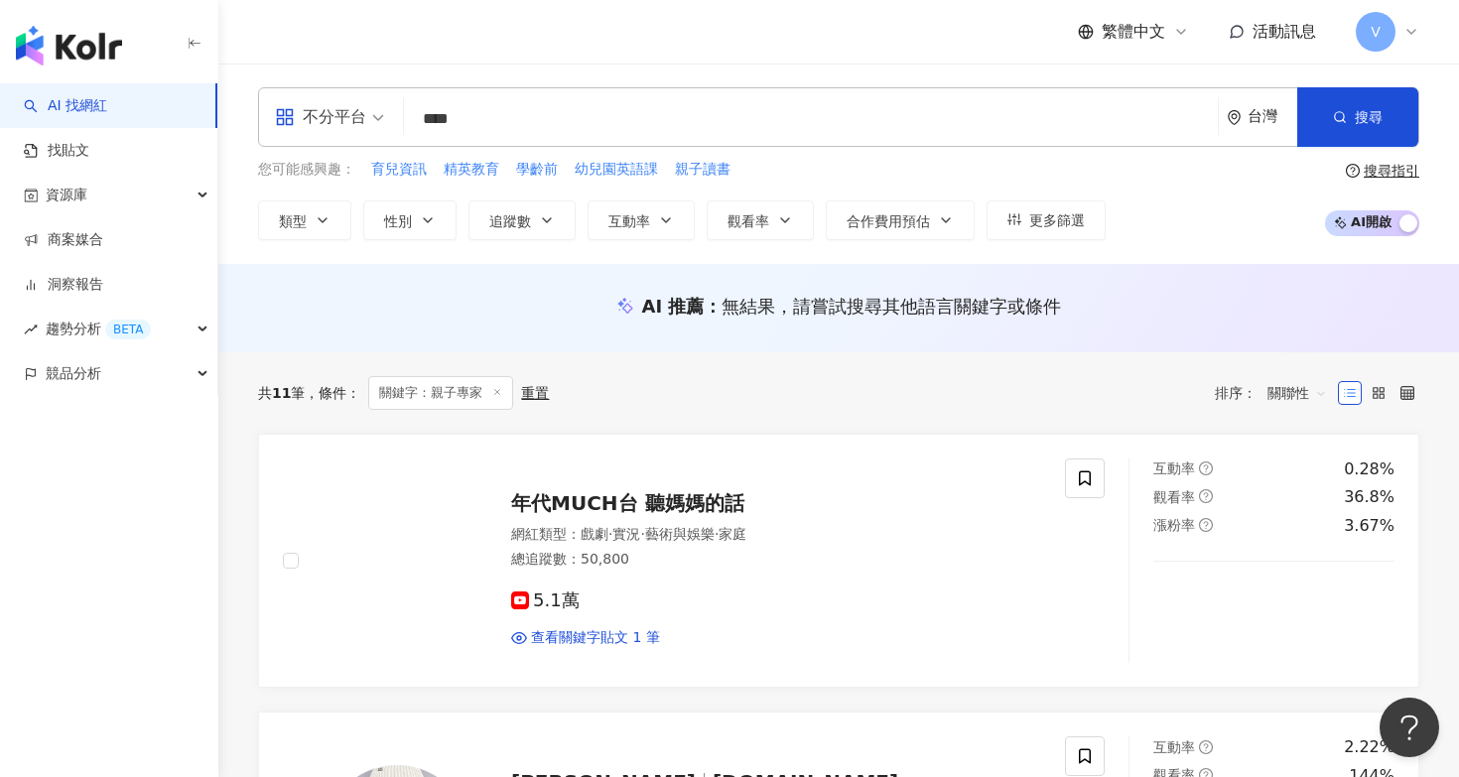
scroll to position [0, 0]
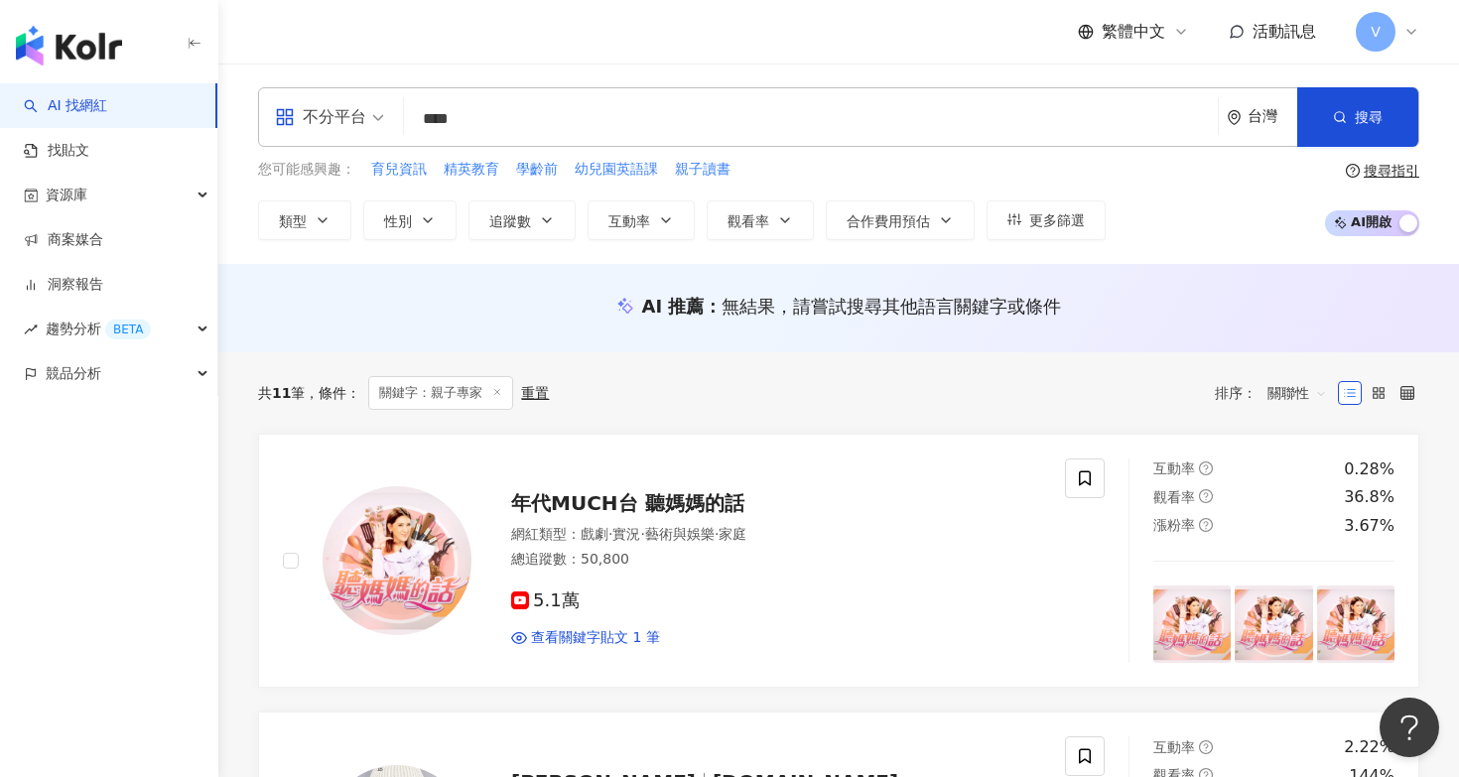
click at [531, 133] on input "****" at bounding box center [811, 119] width 798 height 38
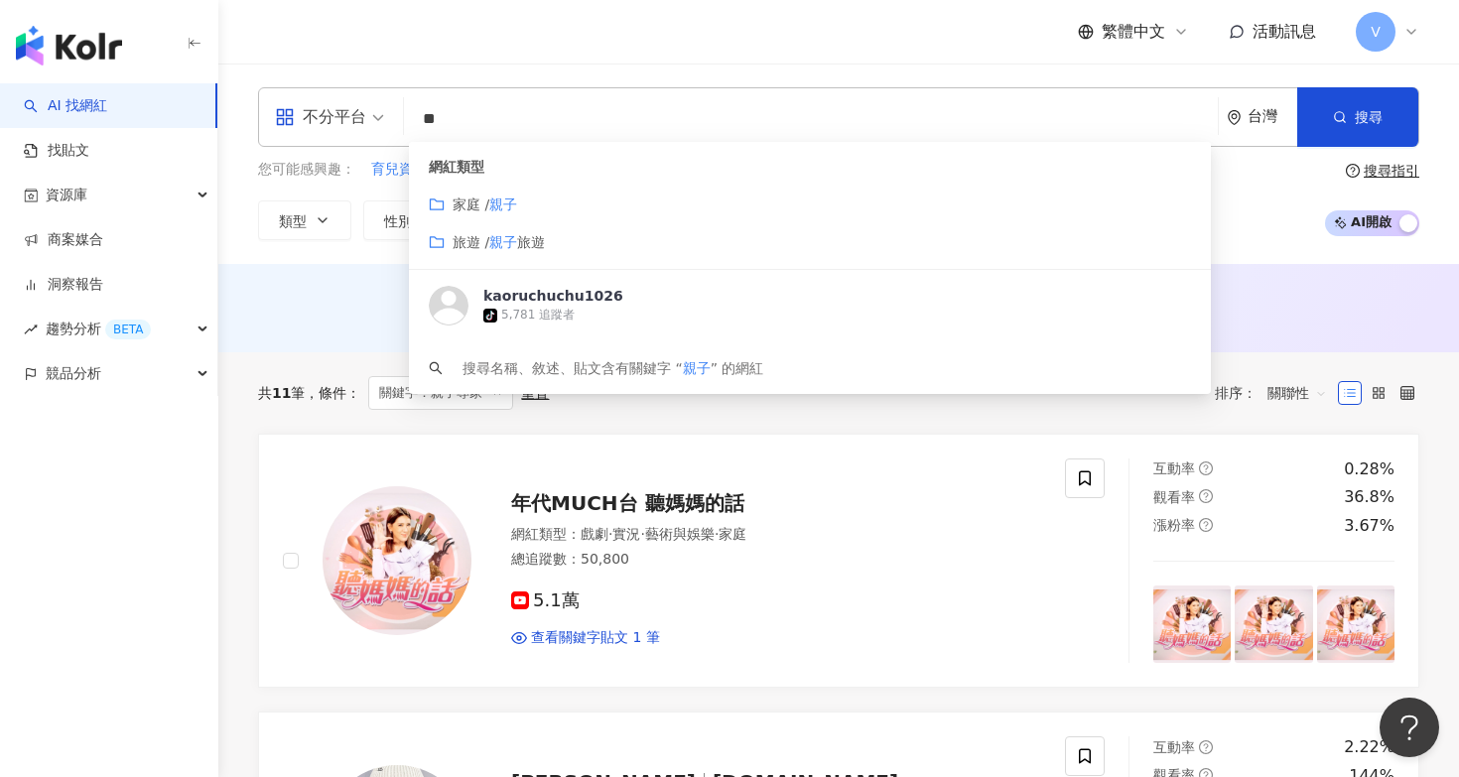
type input "*"
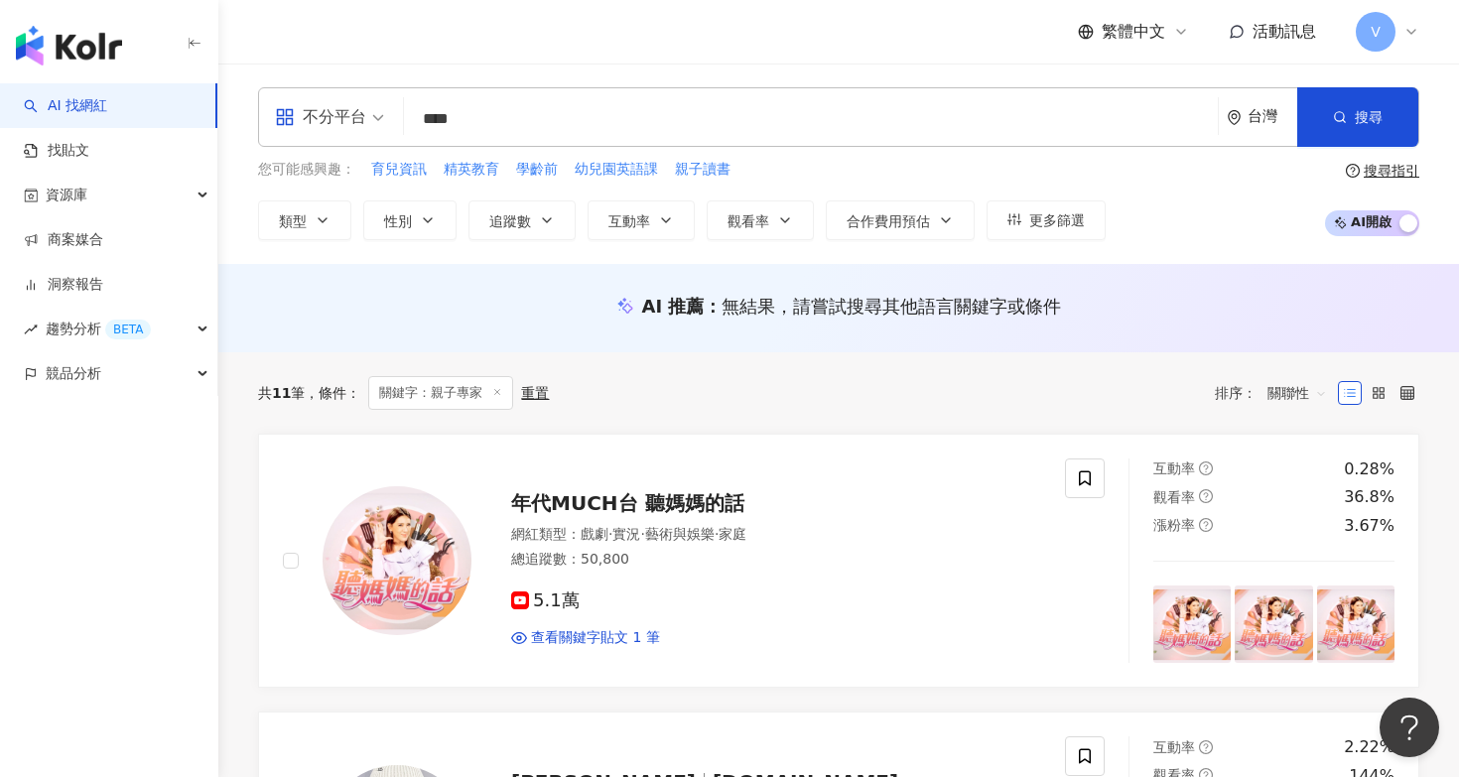
type input "****"
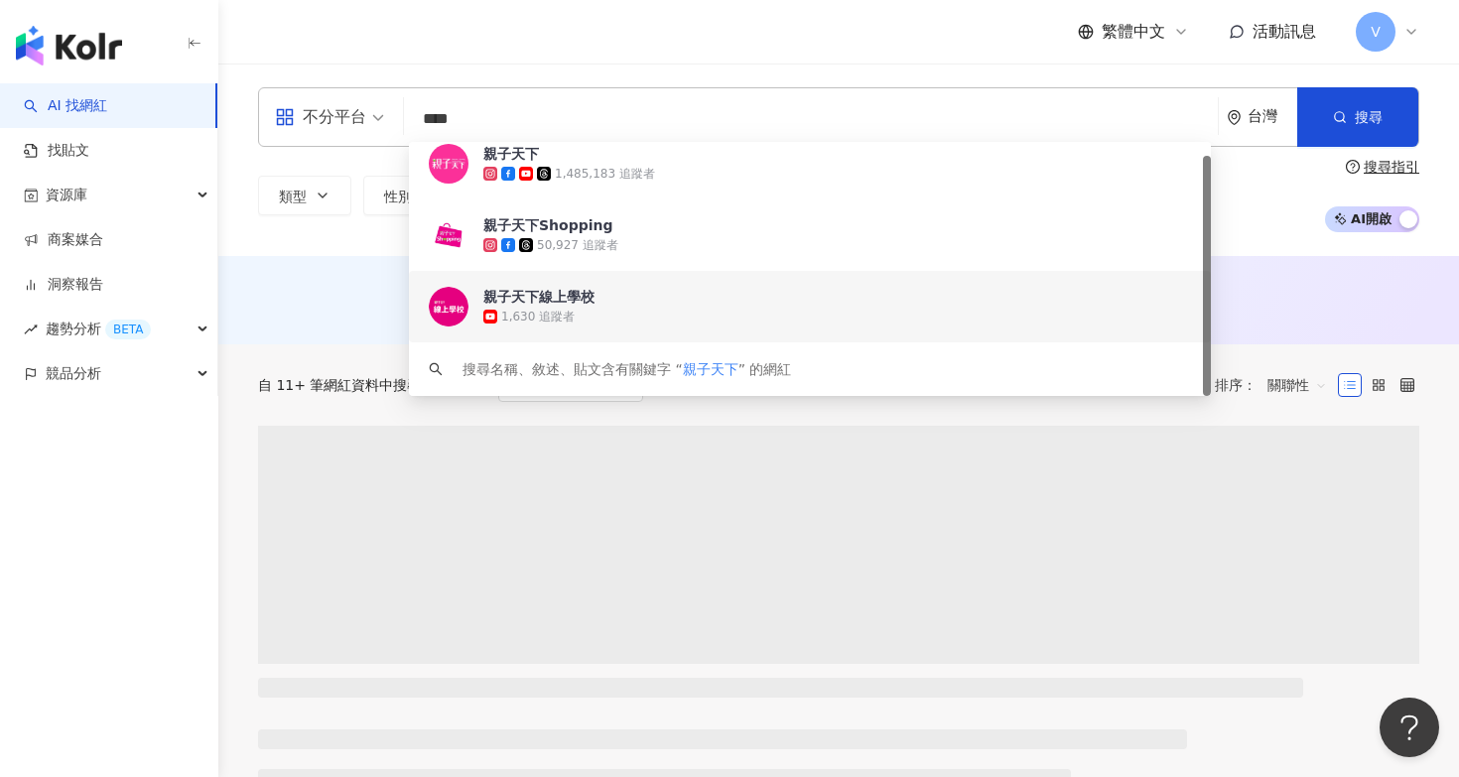
scroll to position [2, 0]
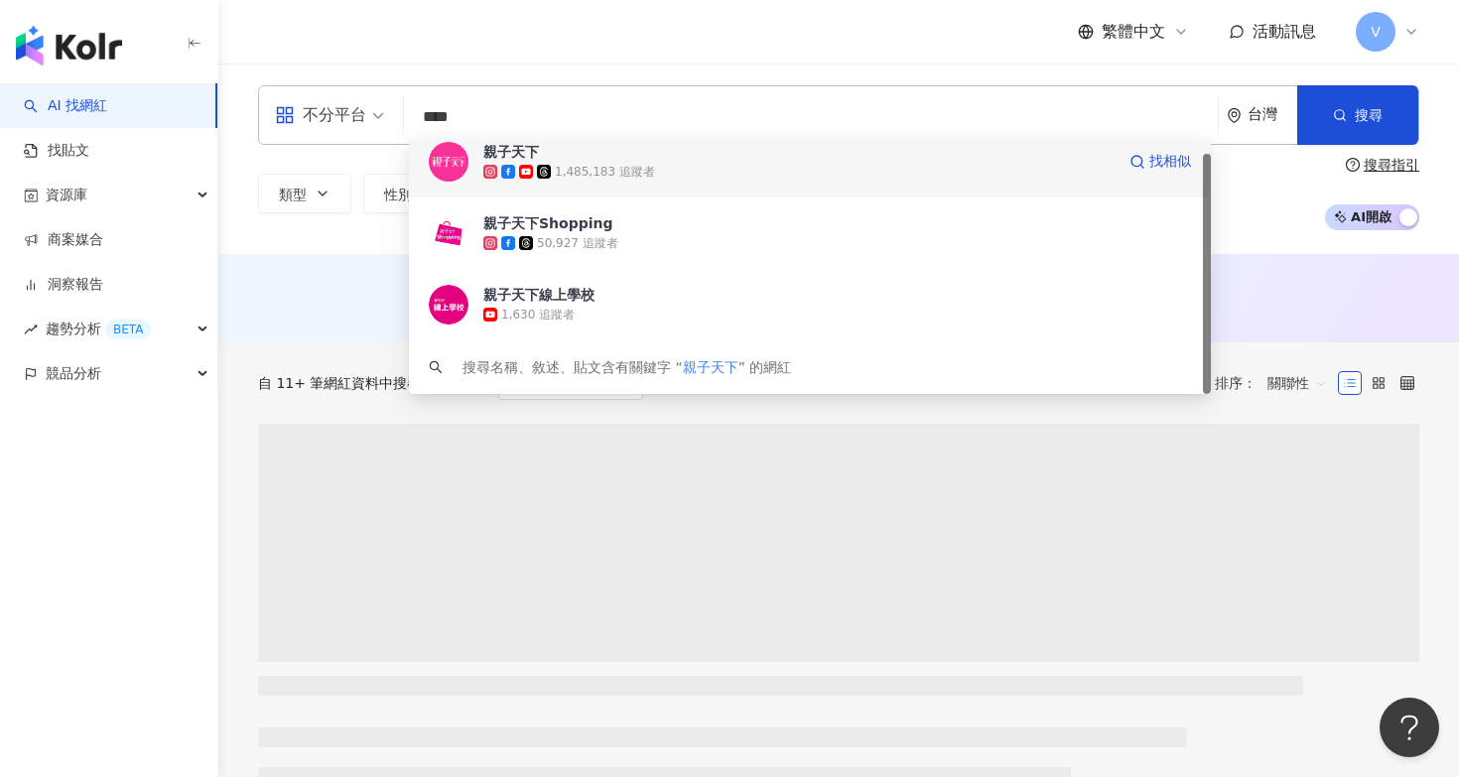
click at [1051, 180] on div "1,485,183 追蹤者" at bounding box center [798, 172] width 631 height 20
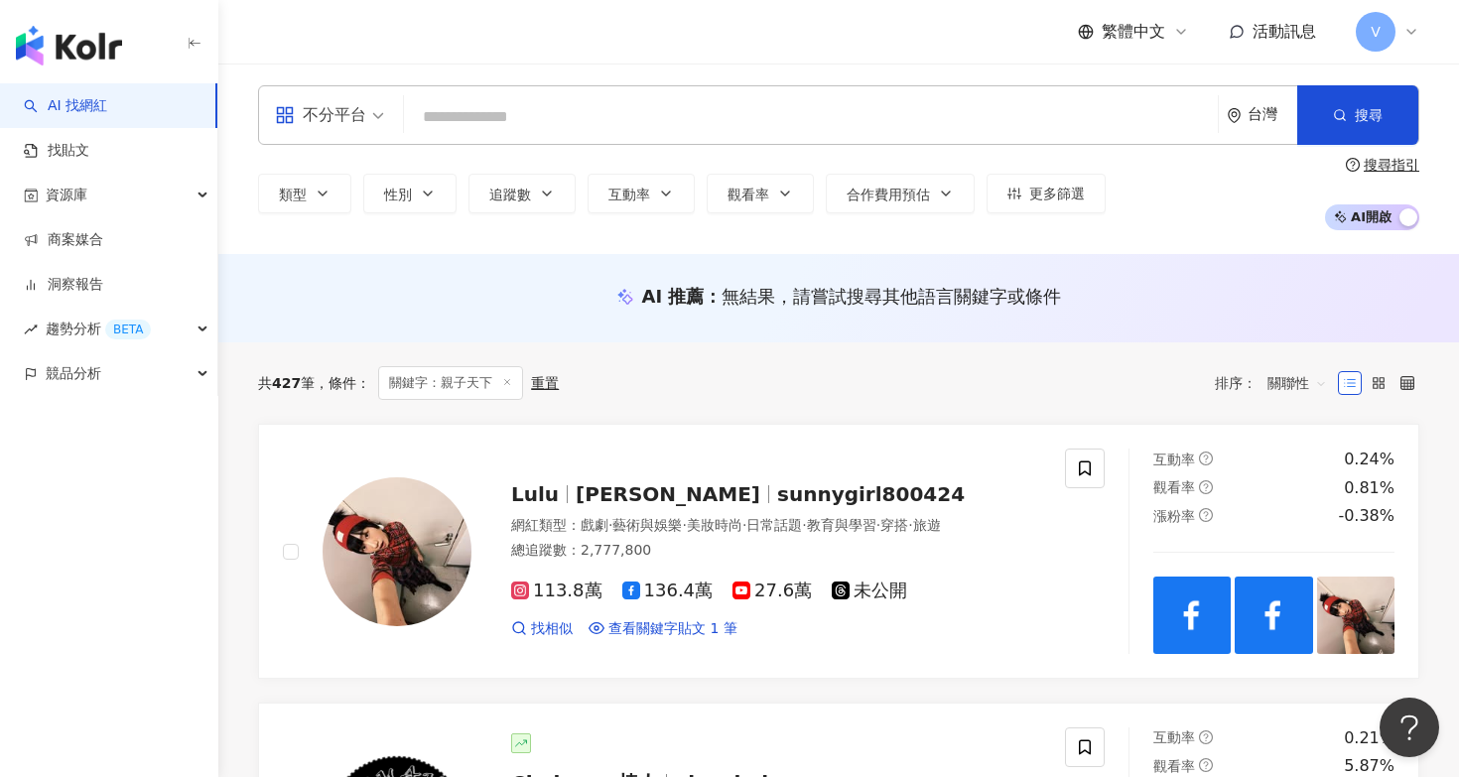
click at [814, 126] on input "search" at bounding box center [811, 117] width 798 height 38
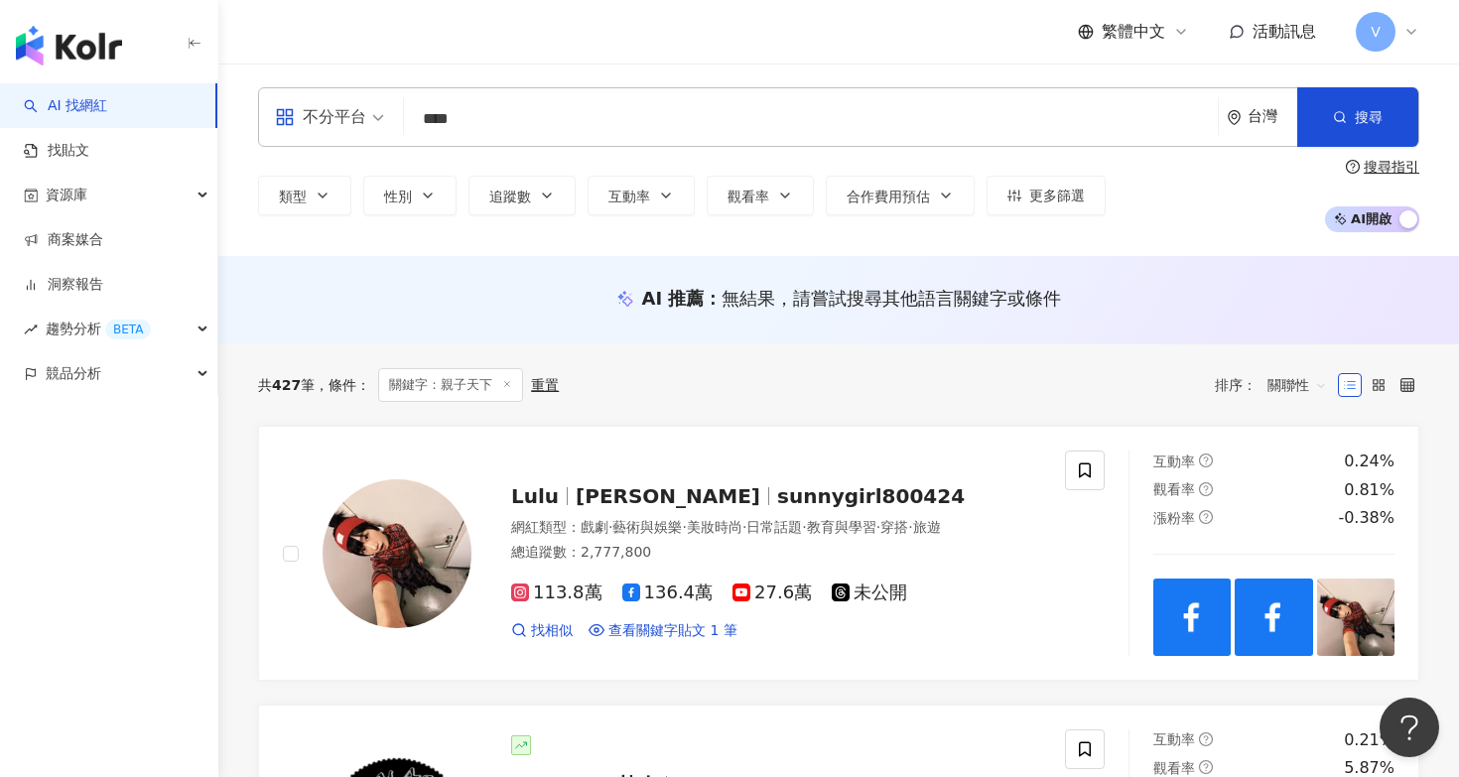
scroll to position [0, 0]
click at [599, 114] on input "****" at bounding box center [811, 119] width 798 height 38
type input "****"
click at [1359, 125] on button "搜尋" at bounding box center [1357, 117] width 121 height 60
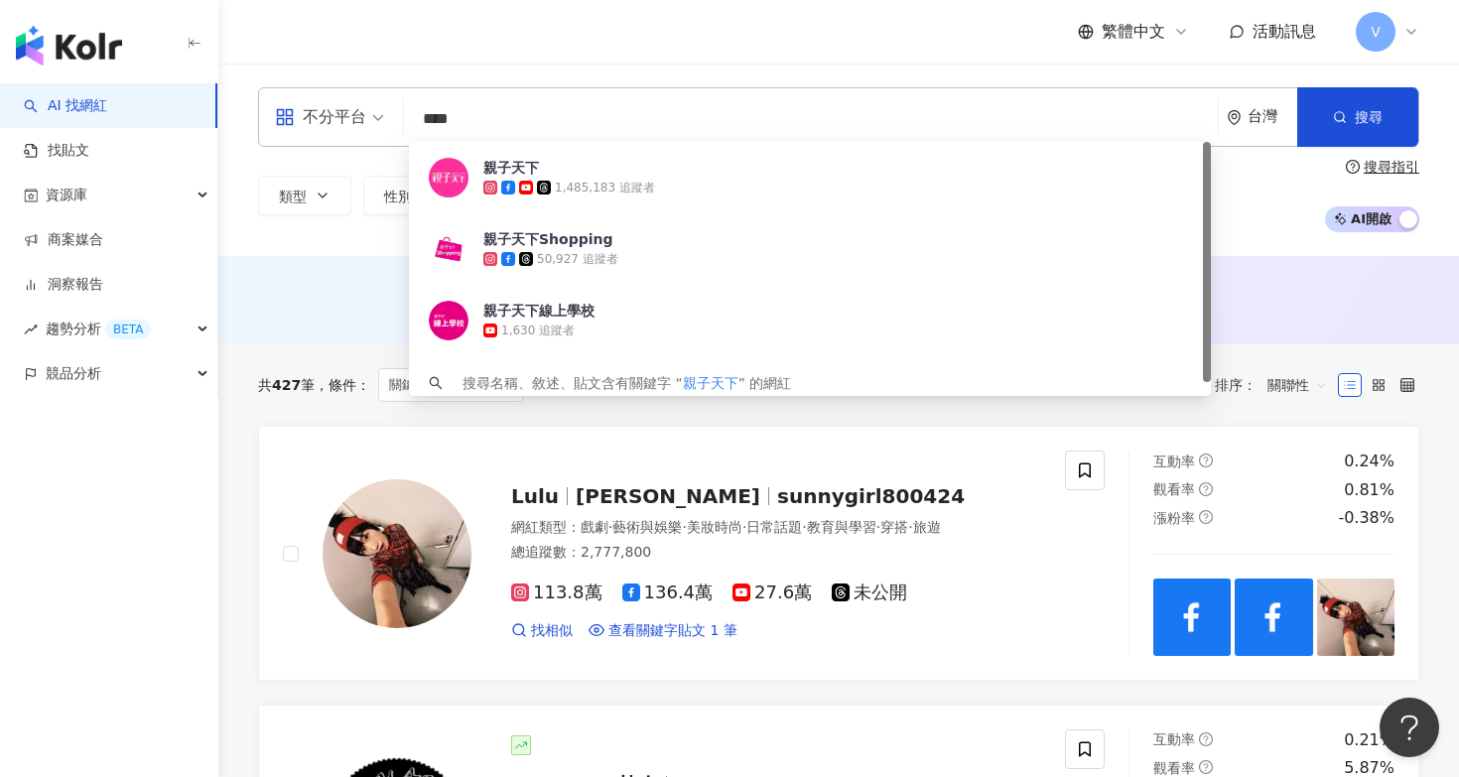
click at [616, 134] on input "****" at bounding box center [811, 119] width 798 height 38
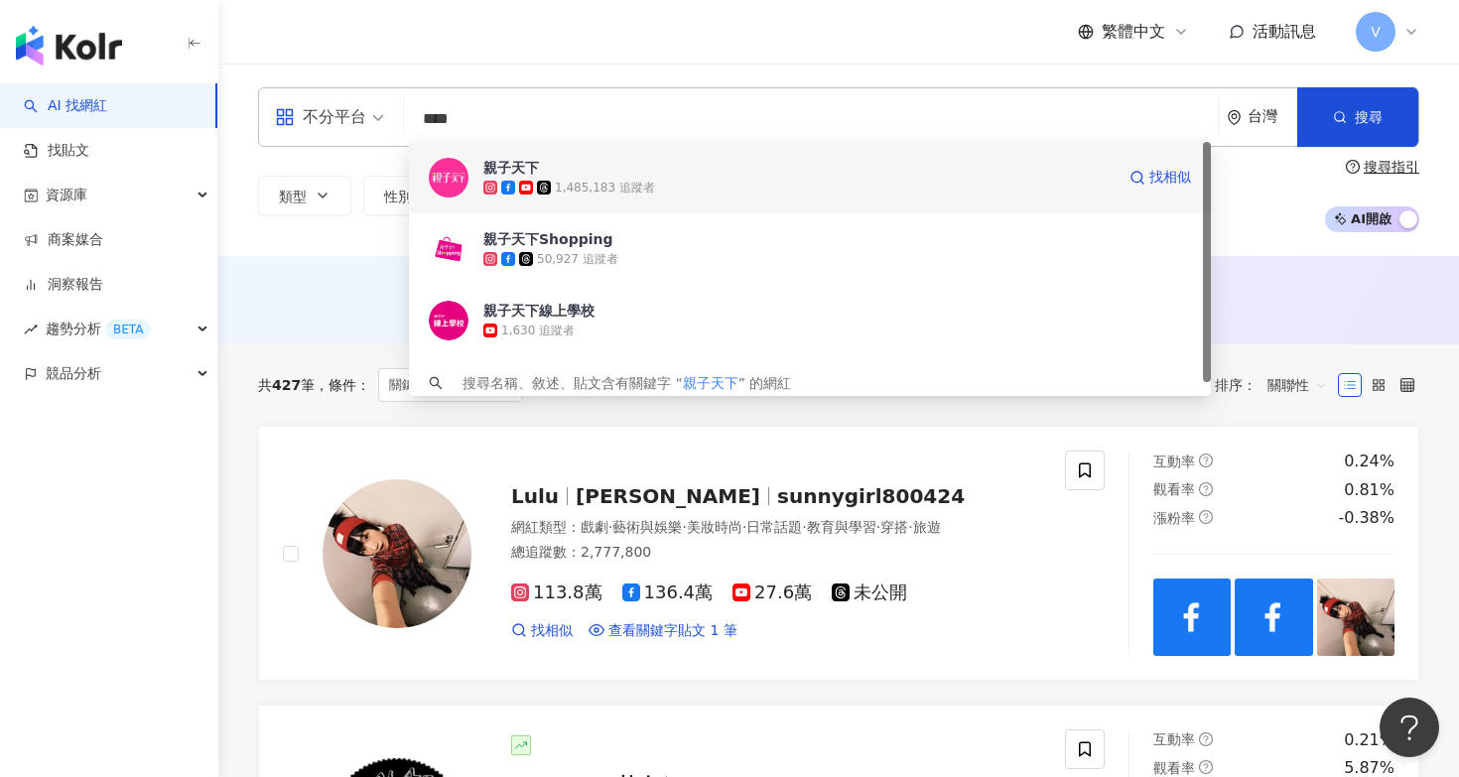
click at [600, 185] on div "1,485,183 追蹤者" at bounding box center [605, 188] width 100 height 17
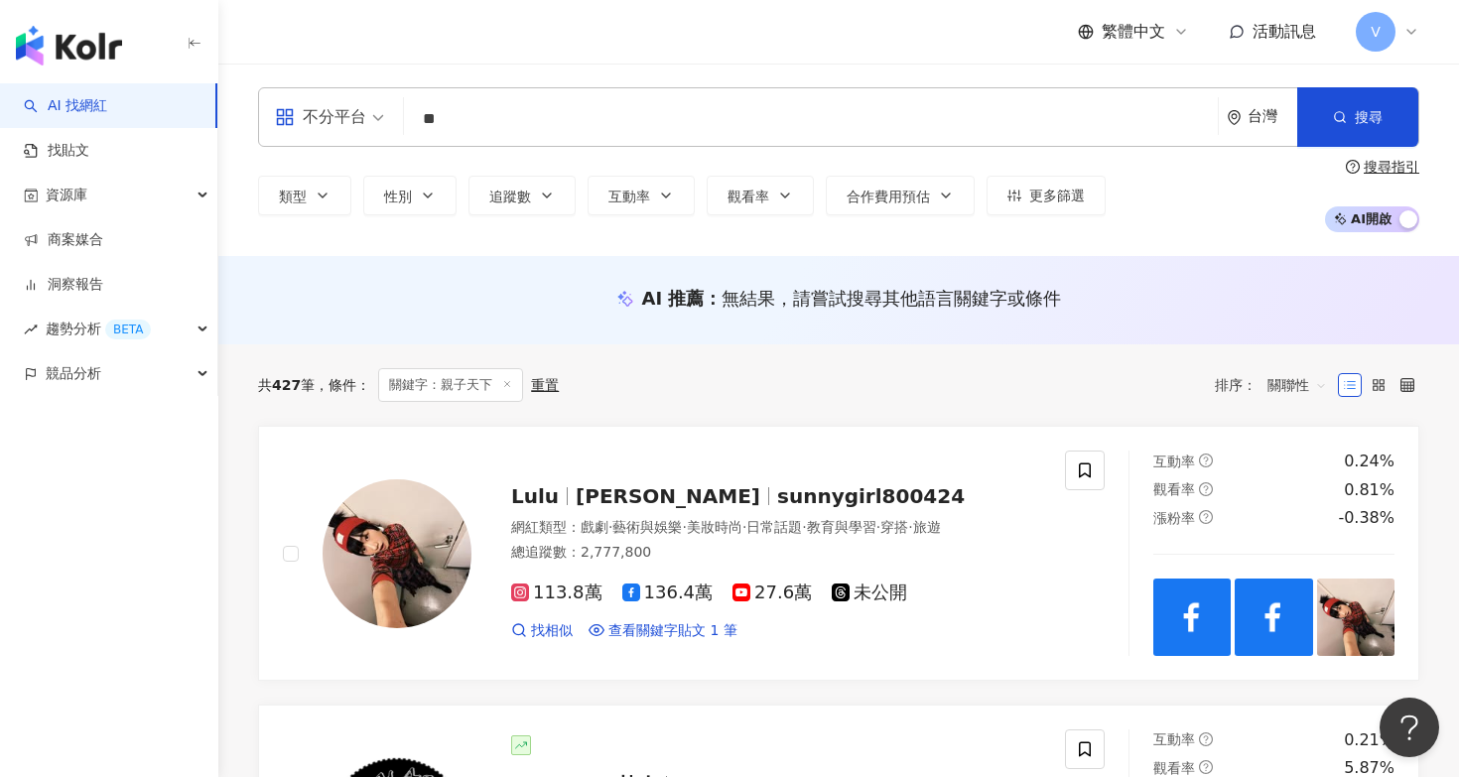
type input "*"
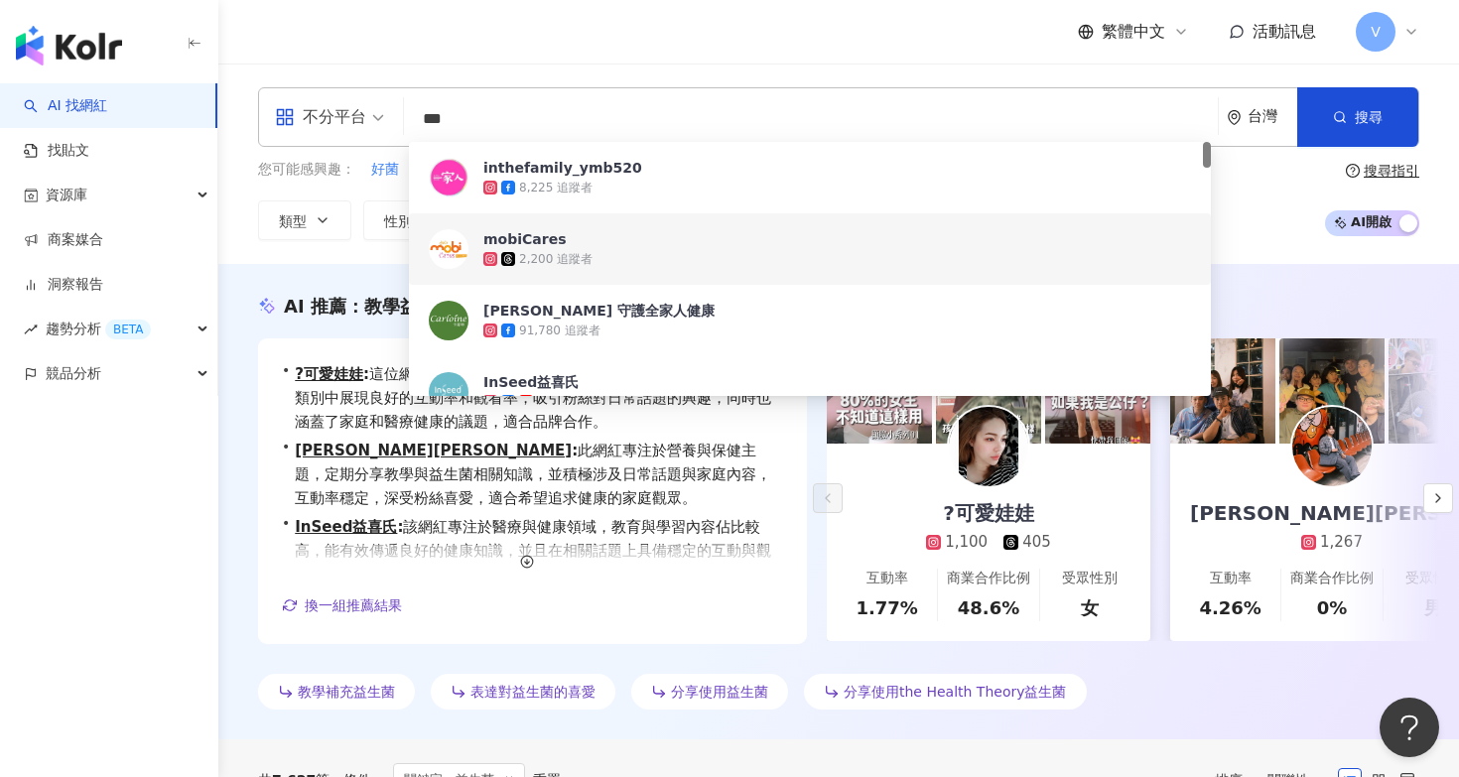
type input "***"
click at [1232, 210] on div "您可能感興趣： 好菌 乳酸菌 益生元 保健品 菌種 類型 性別 追蹤數 互動率 觀看率 合作費用預估 更多篩選 搜尋指引 AI 開啟 AI 關閉" at bounding box center [838, 199] width 1161 height 81
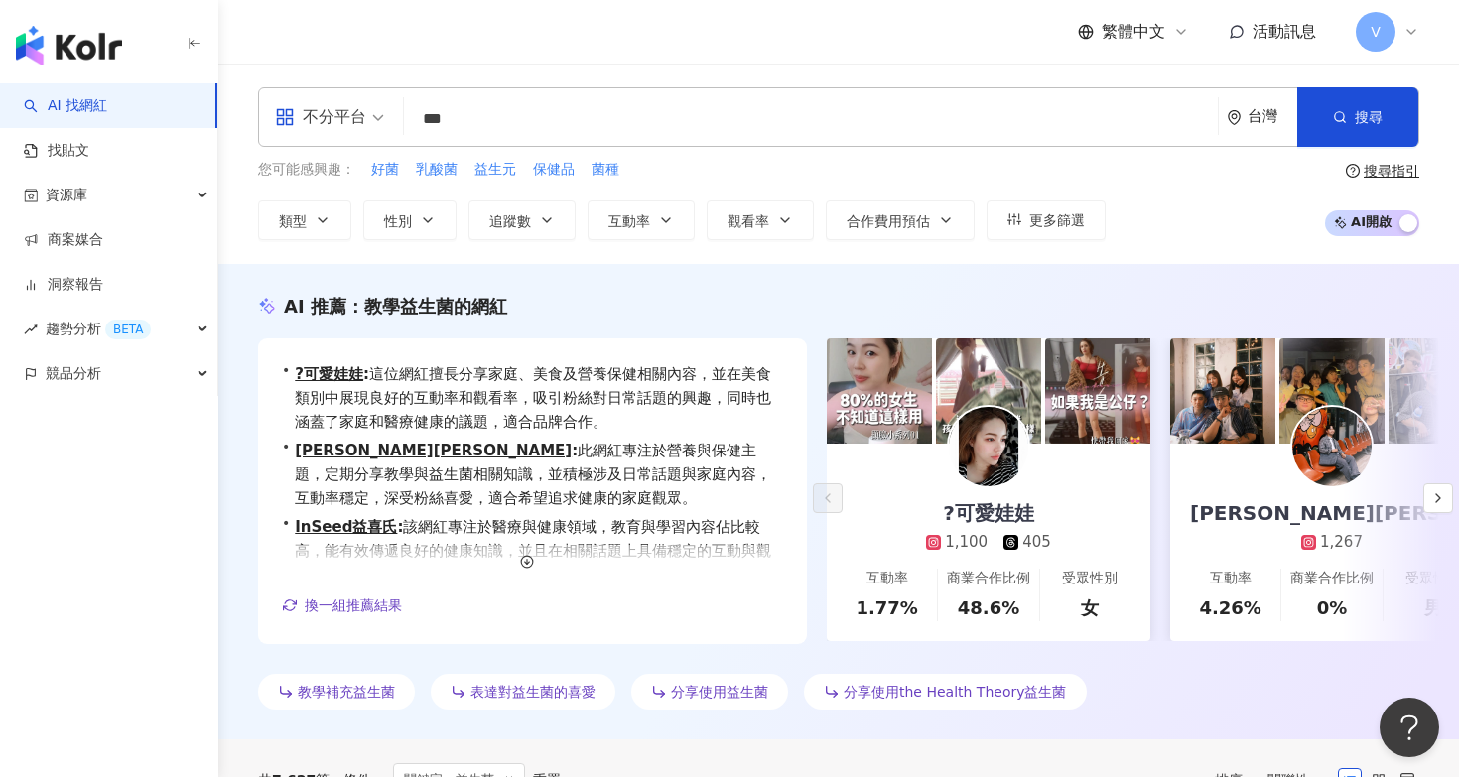
scroll to position [-1, 0]
click at [97, 104] on link "AI 找網紅" at bounding box center [65, 106] width 83 height 20
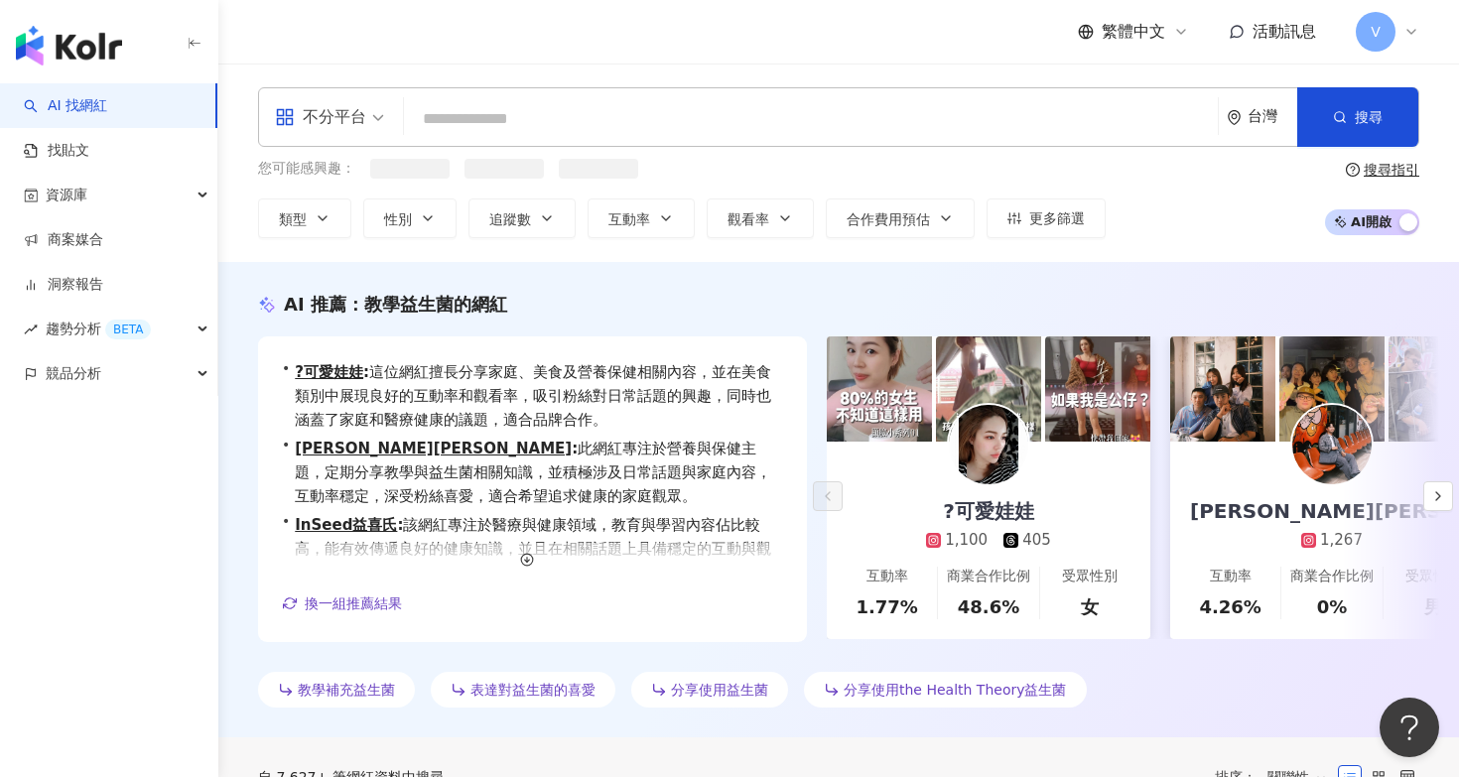
drag, startPoint x: 480, startPoint y: 124, endPoint x: 346, endPoint y: 124, distance: 134.0
click at [346, 124] on div "不分平台 台灣 搜尋 85b4bd24-8d25-4a41-b4a5-061f20ab44d1 inthefamily_ymb520 8,225 追蹤者 mo…" at bounding box center [838, 117] width 1161 height 60
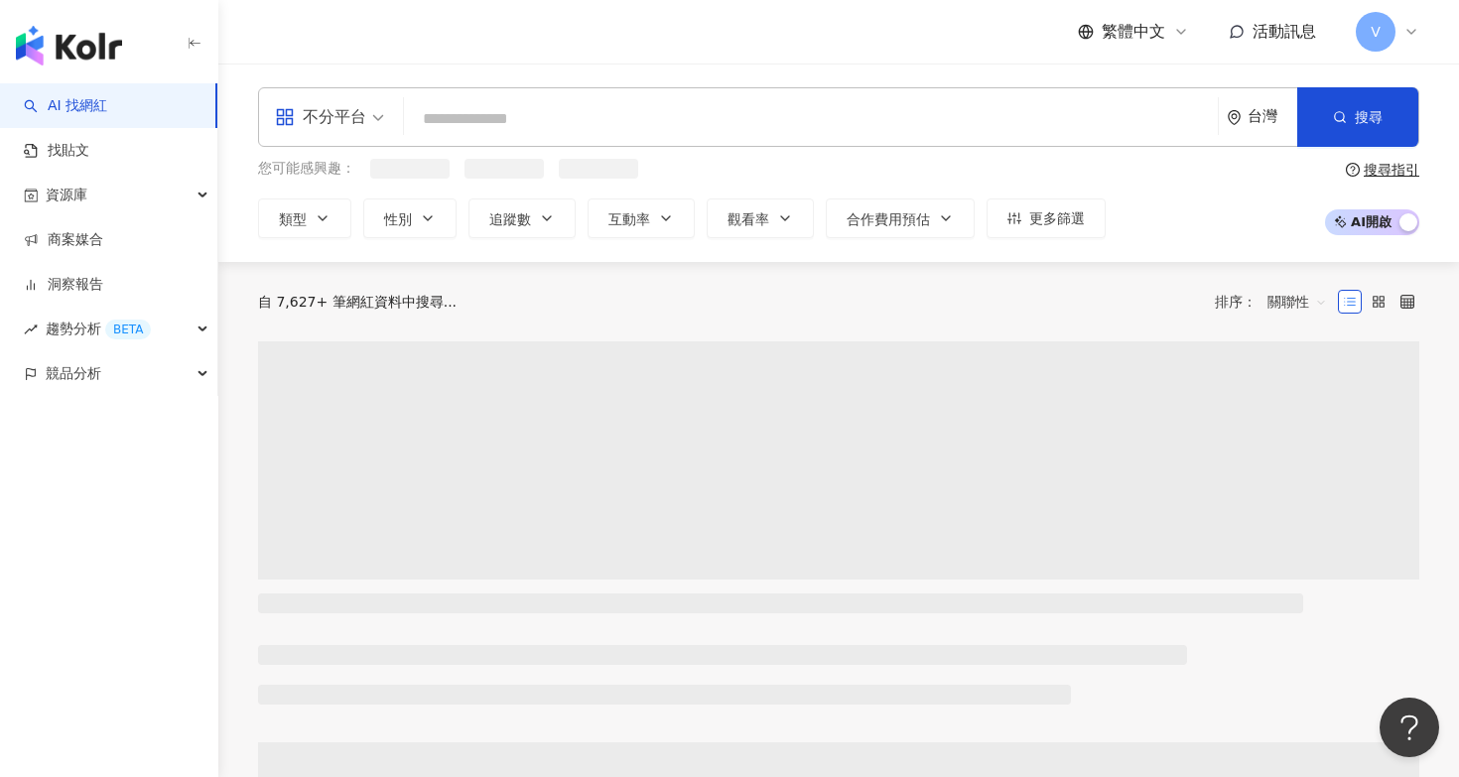
paste input "**********"
type input "**********"
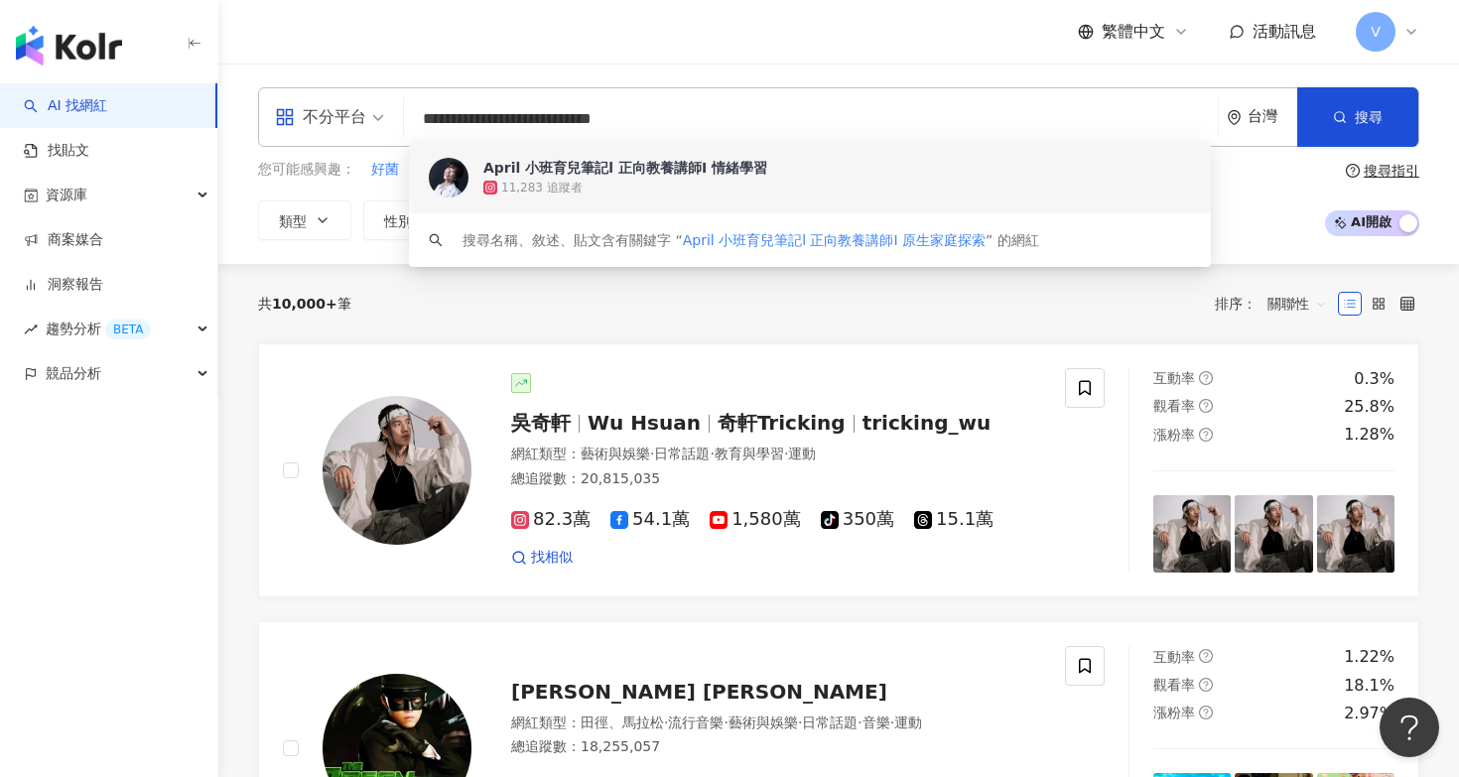
click at [565, 176] on div "April 小班育兒筆記l 正向教養講師I 情緒學習" at bounding box center [625, 168] width 284 height 20
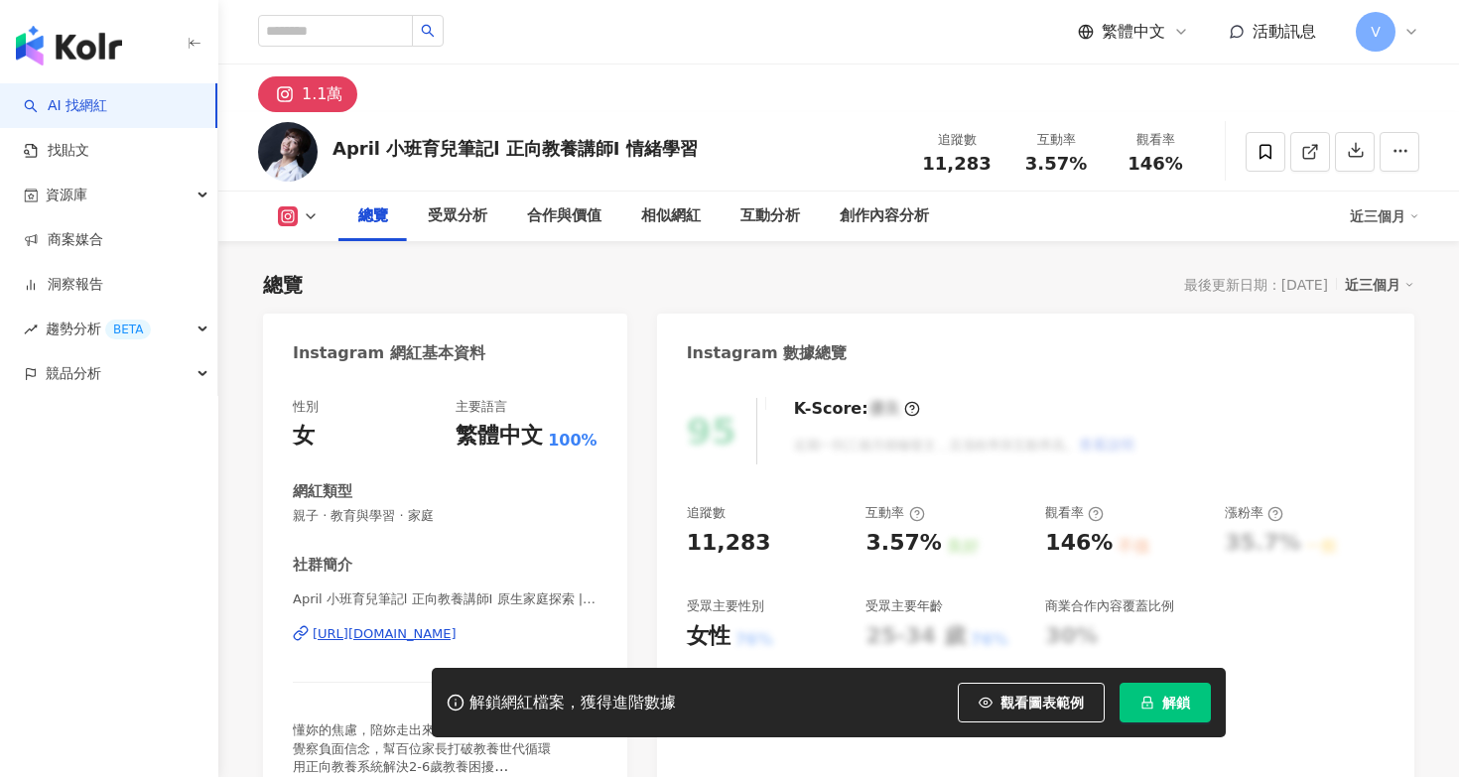
click at [310, 88] on div "1.1萬" at bounding box center [322, 94] width 41 height 28
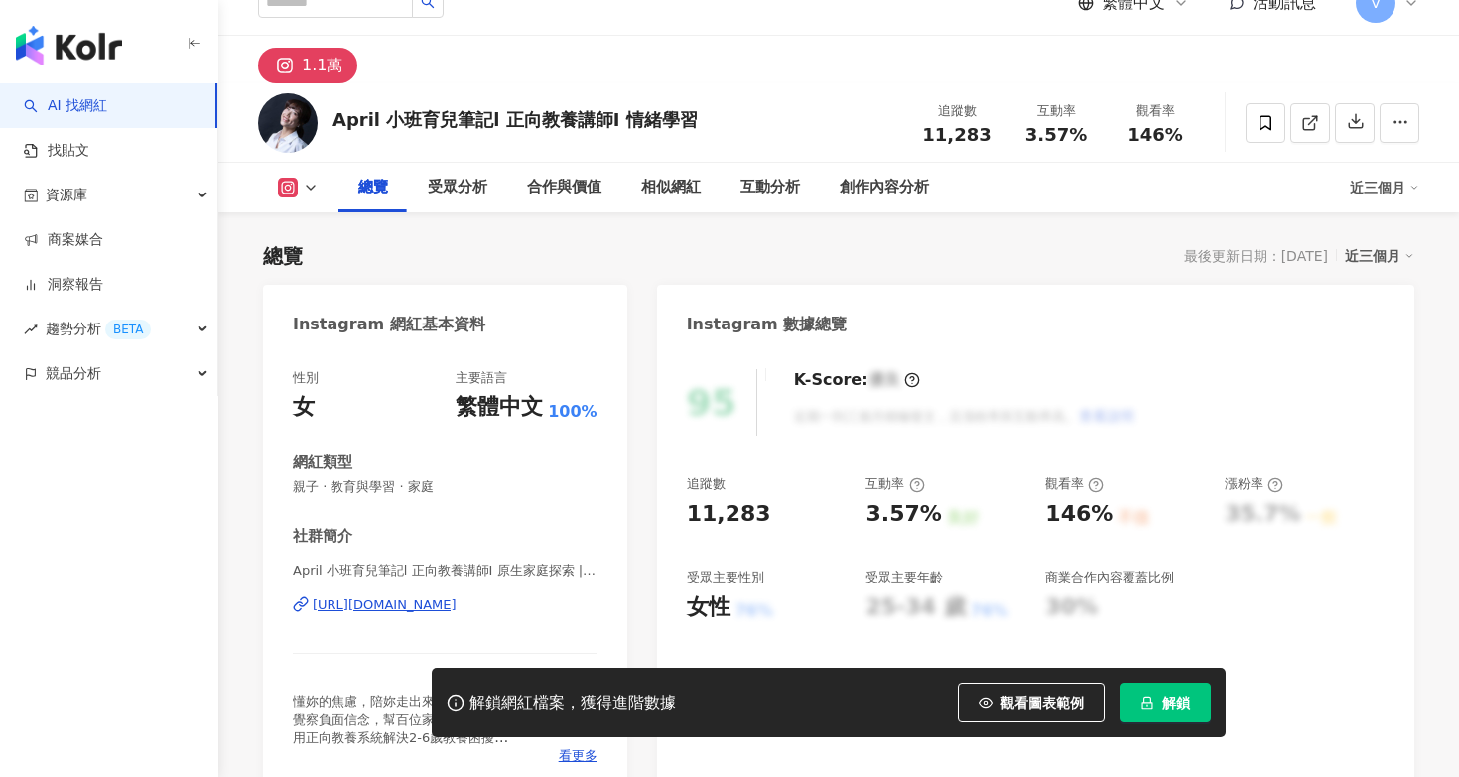
scroll to position [50, 0]
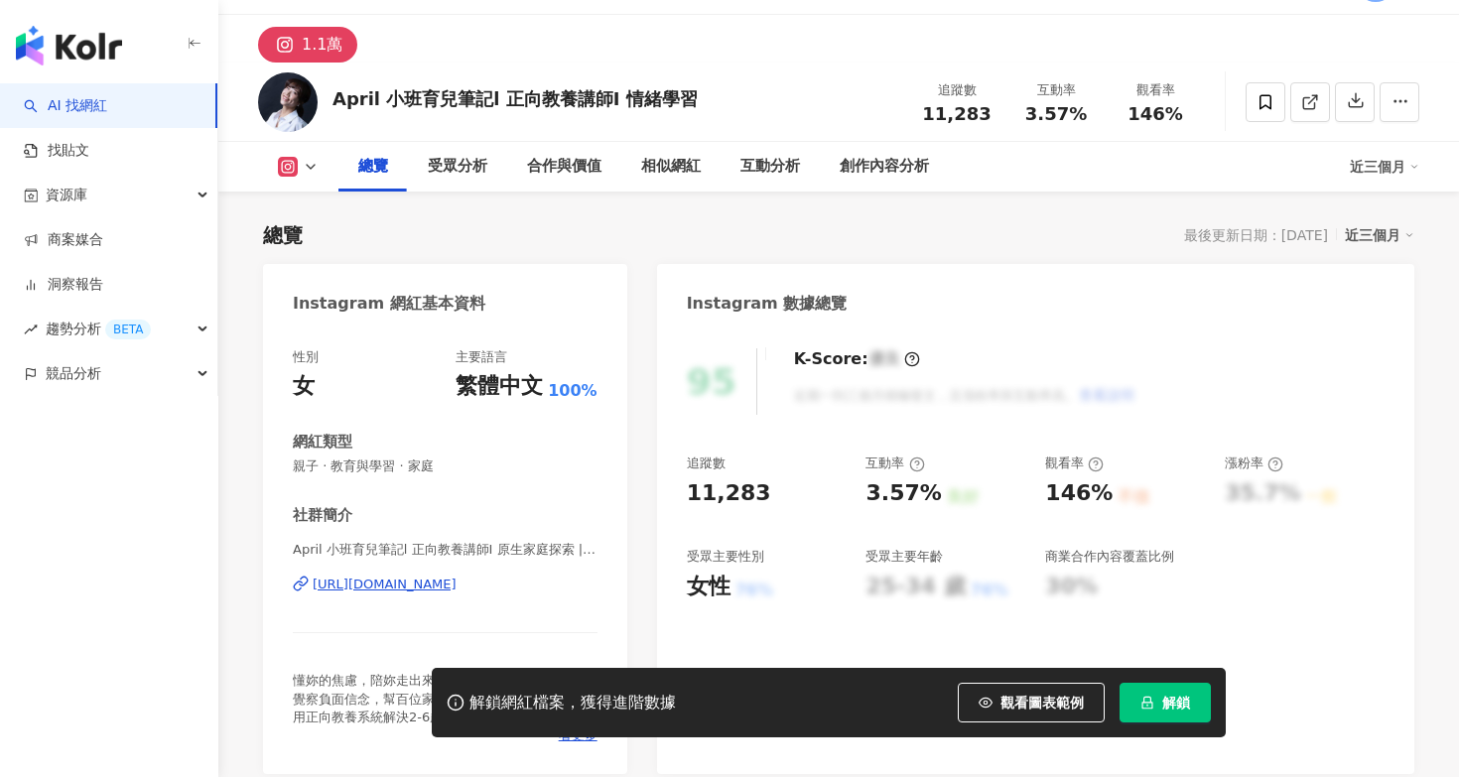
click at [455, 585] on div "https://www.instagram.com/aprilben12/" at bounding box center [385, 585] width 144 height 18
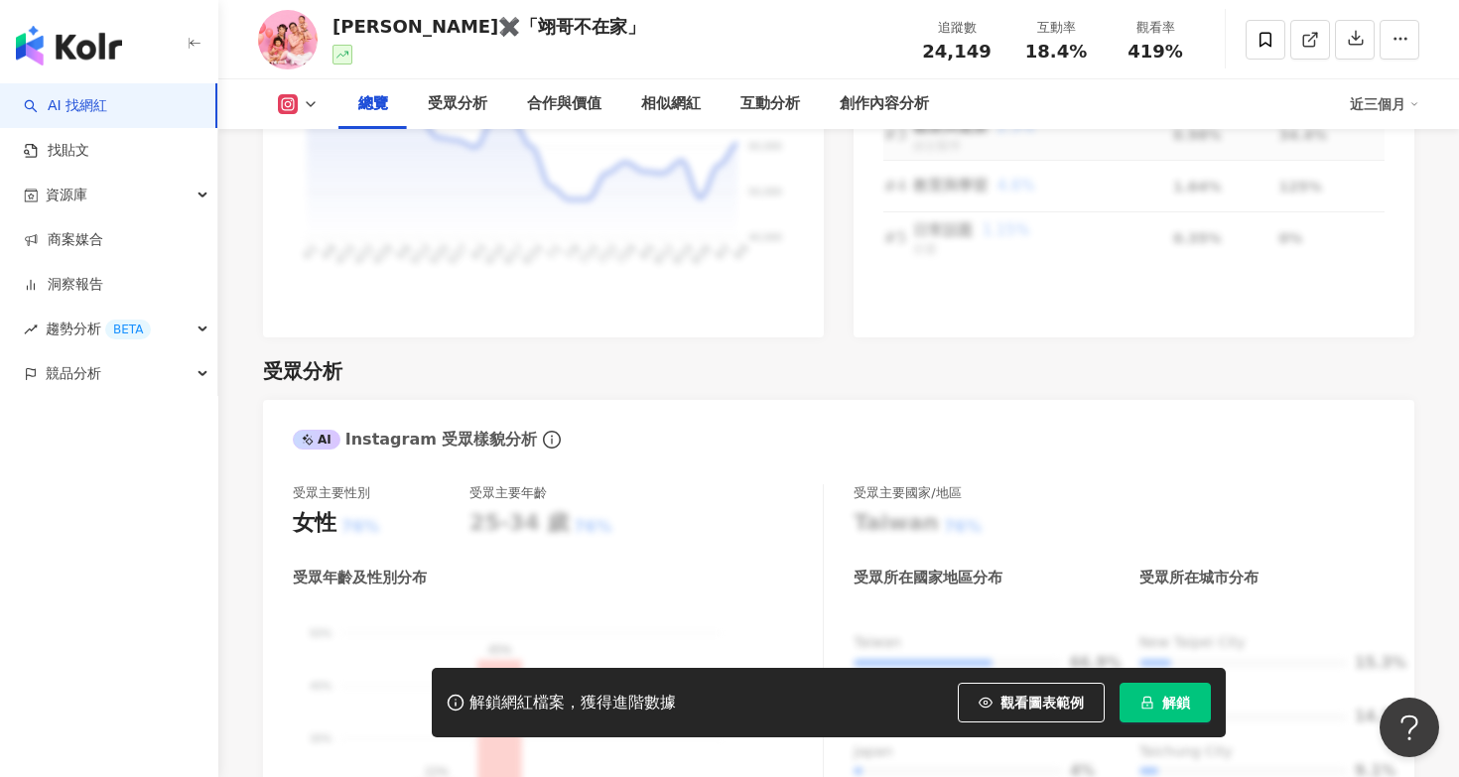
scroll to position [1549, 0]
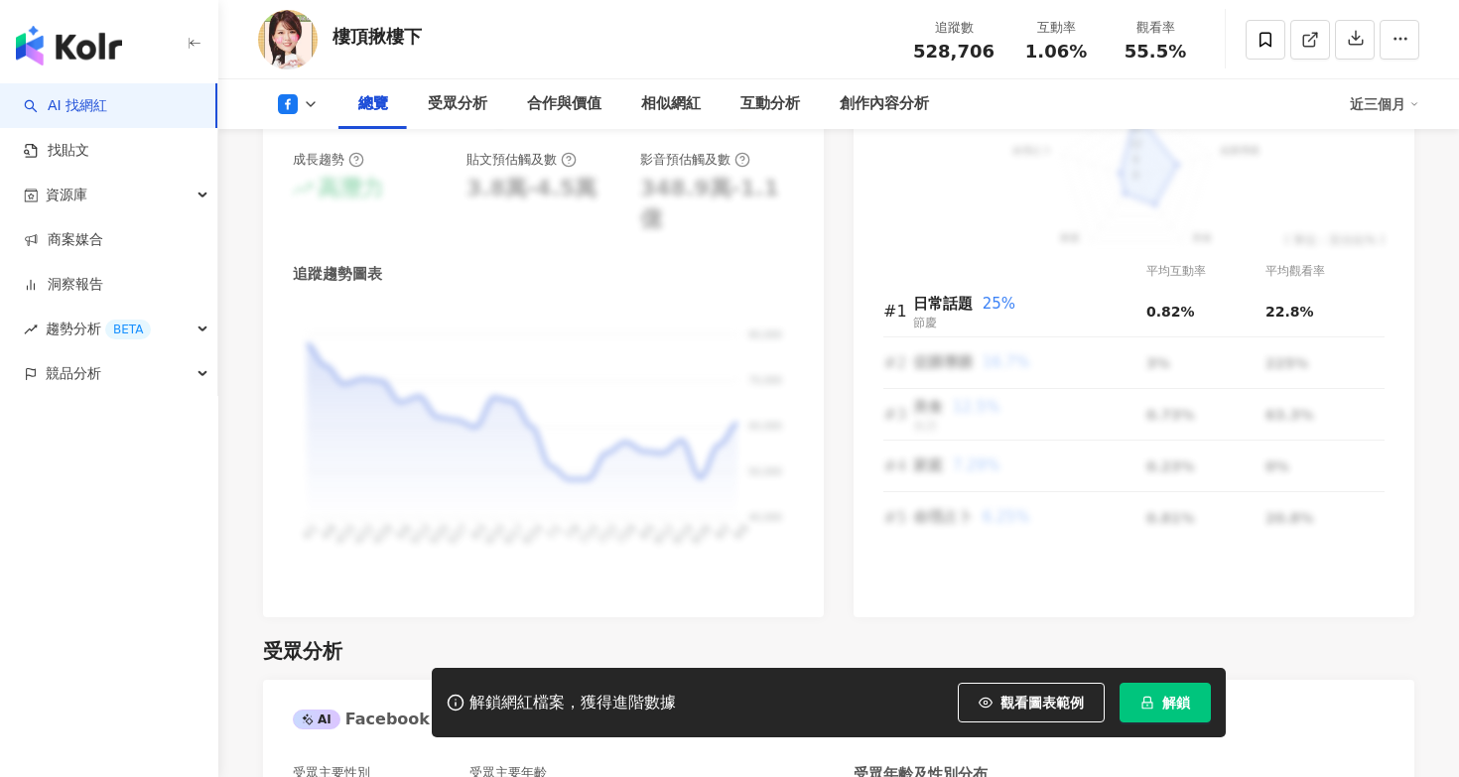
scroll to position [1146, 0]
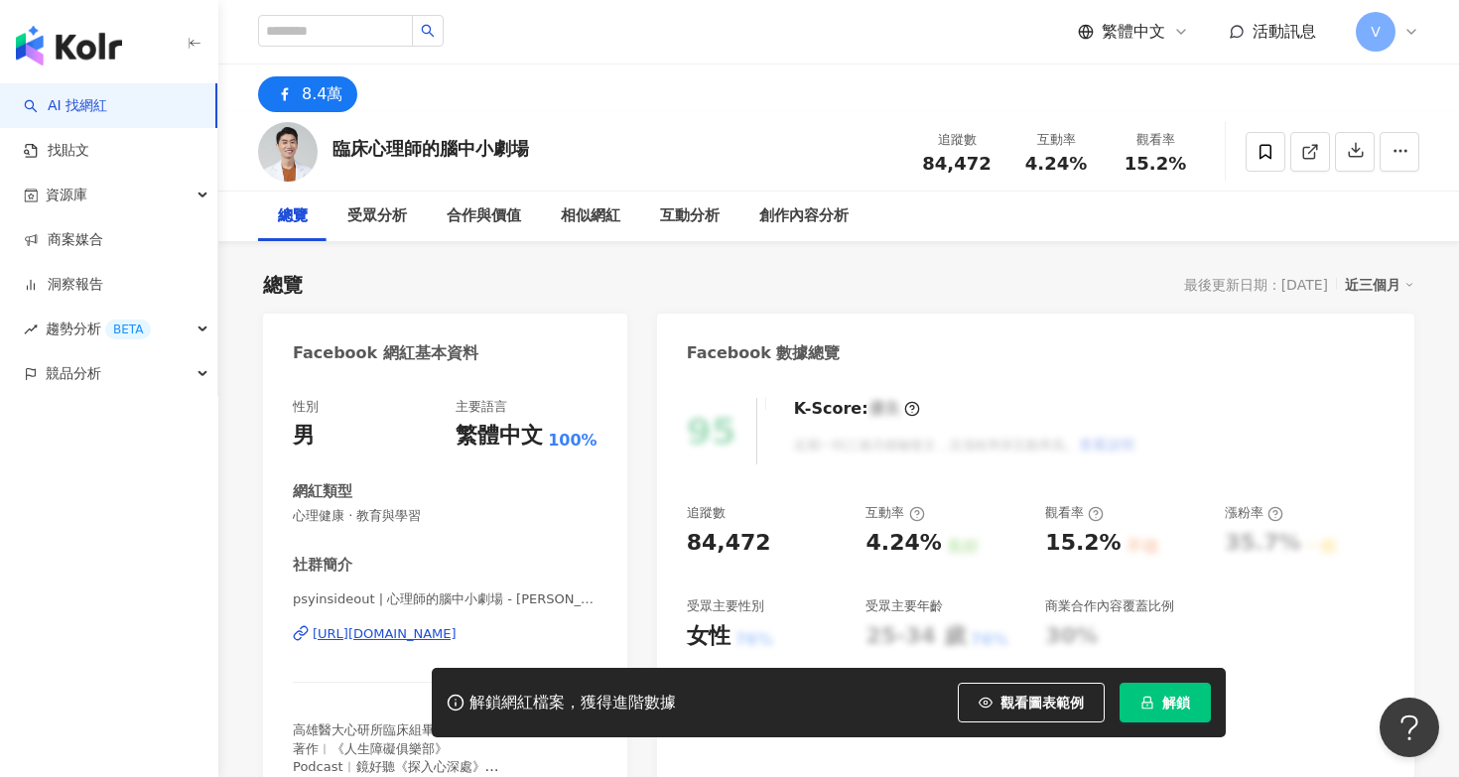
scroll to position [67, 0]
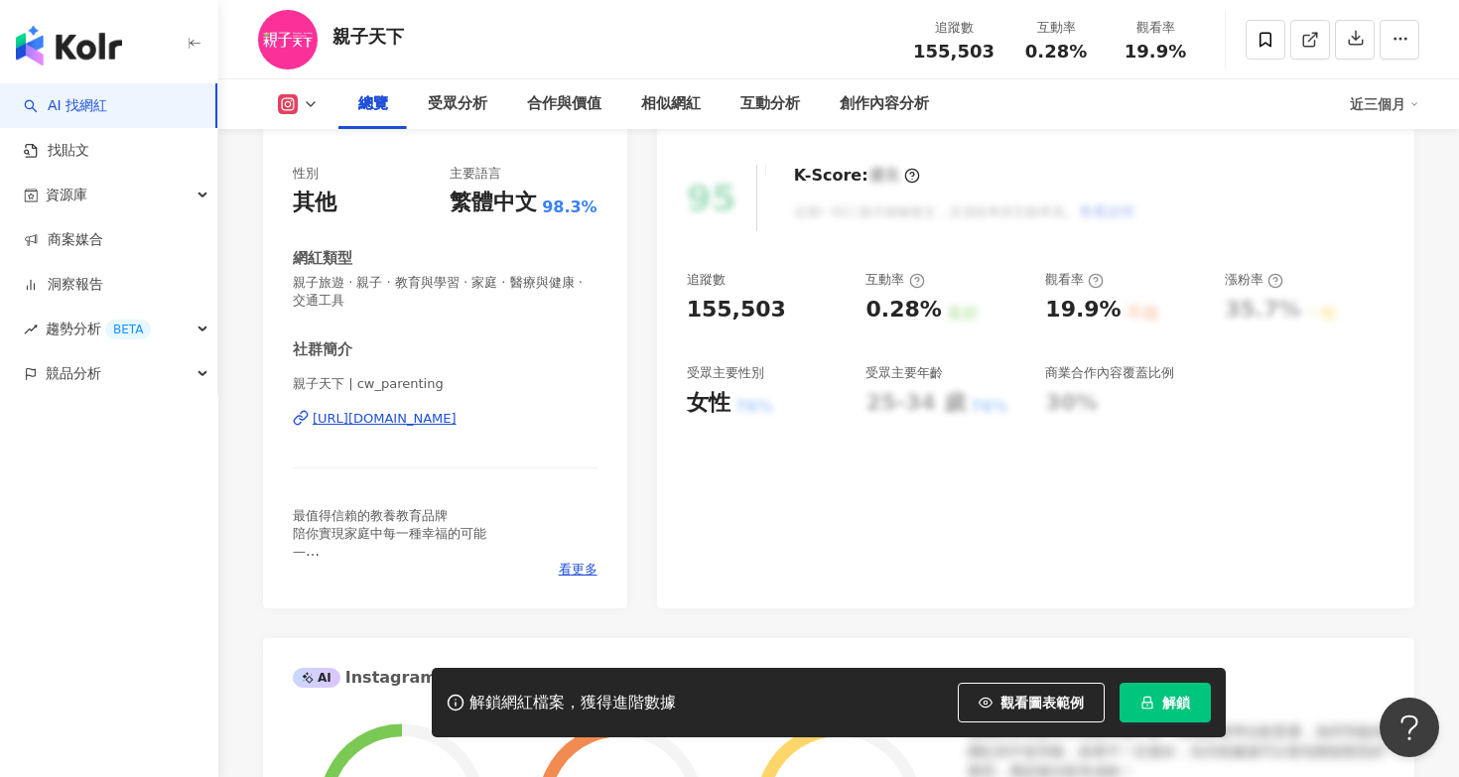
scroll to position [196, 0]
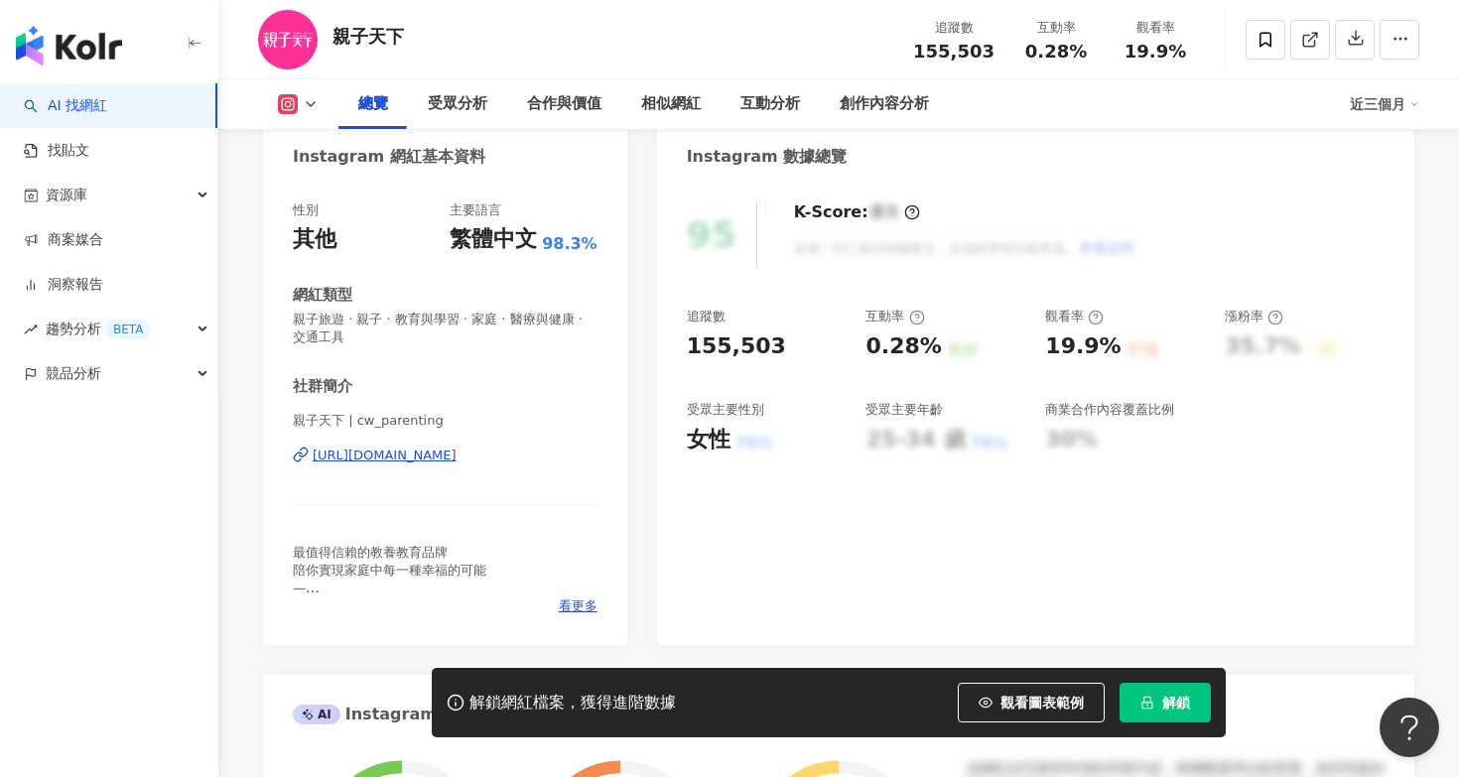
click at [1153, 698] on icon "lock" at bounding box center [1147, 703] width 14 height 14
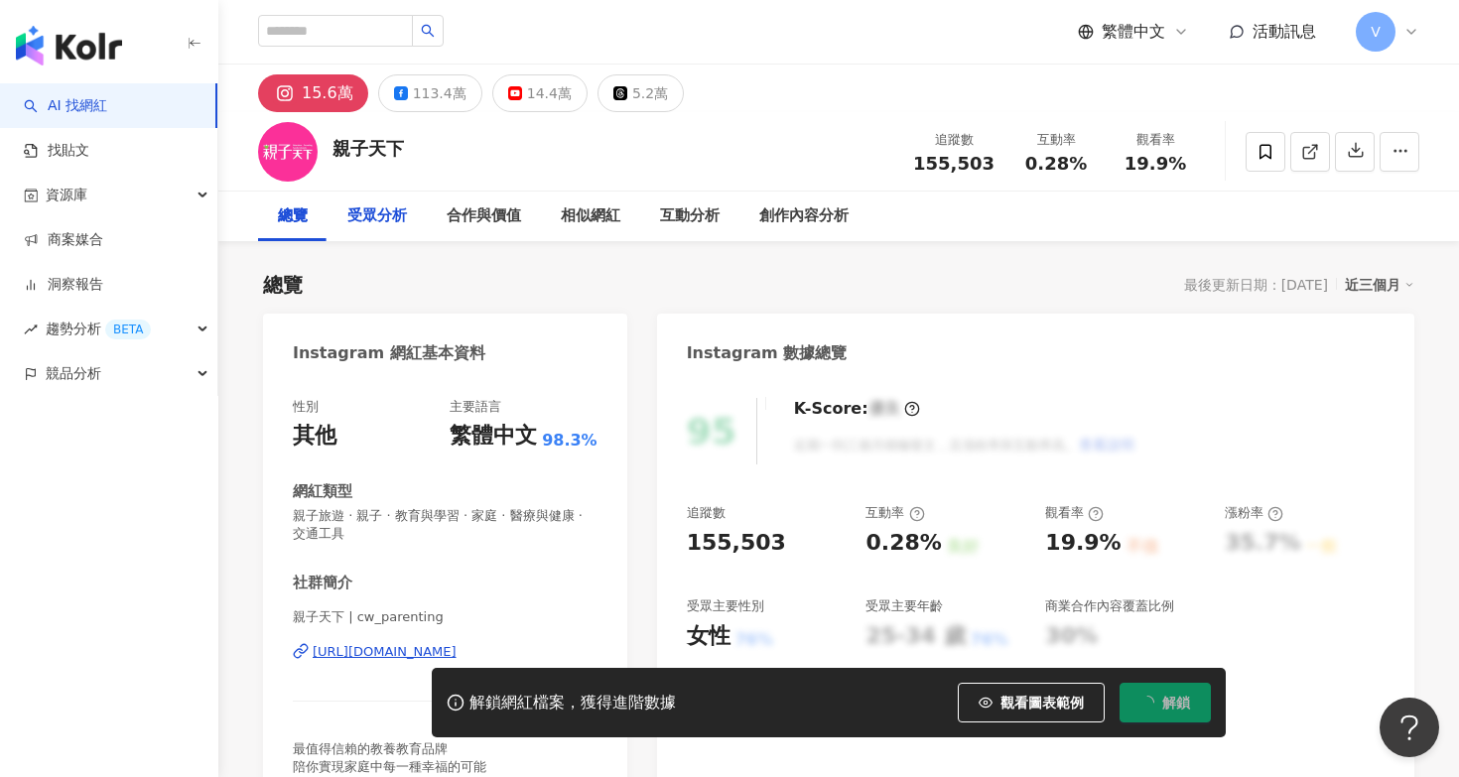
scroll to position [0, 0]
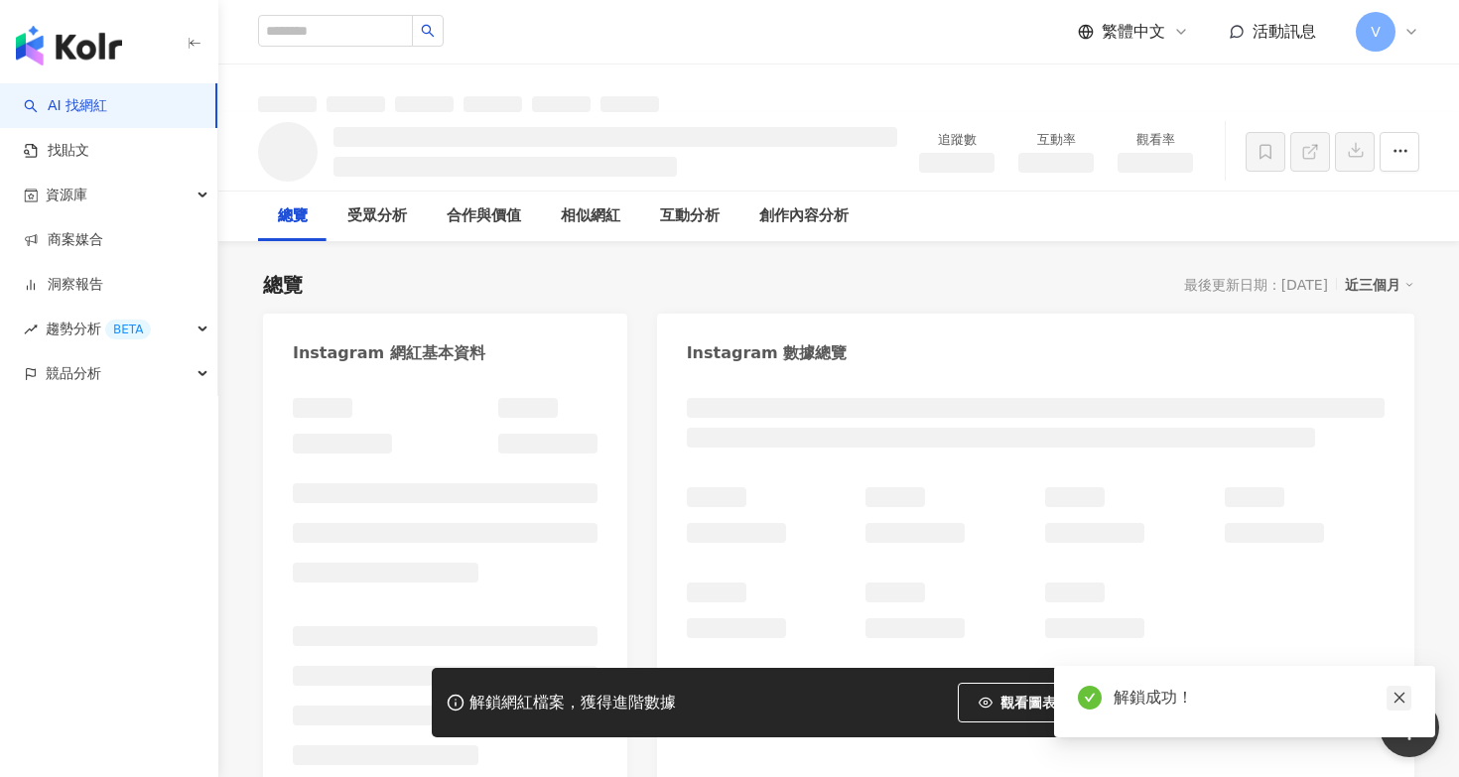
click at [1406, 685] on div "解鎖成功！" at bounding box center [1244, 701] width 381 height 71
click at [1402, 693] on icon "close" at bounding box center [1399, 698] width 14 height 14
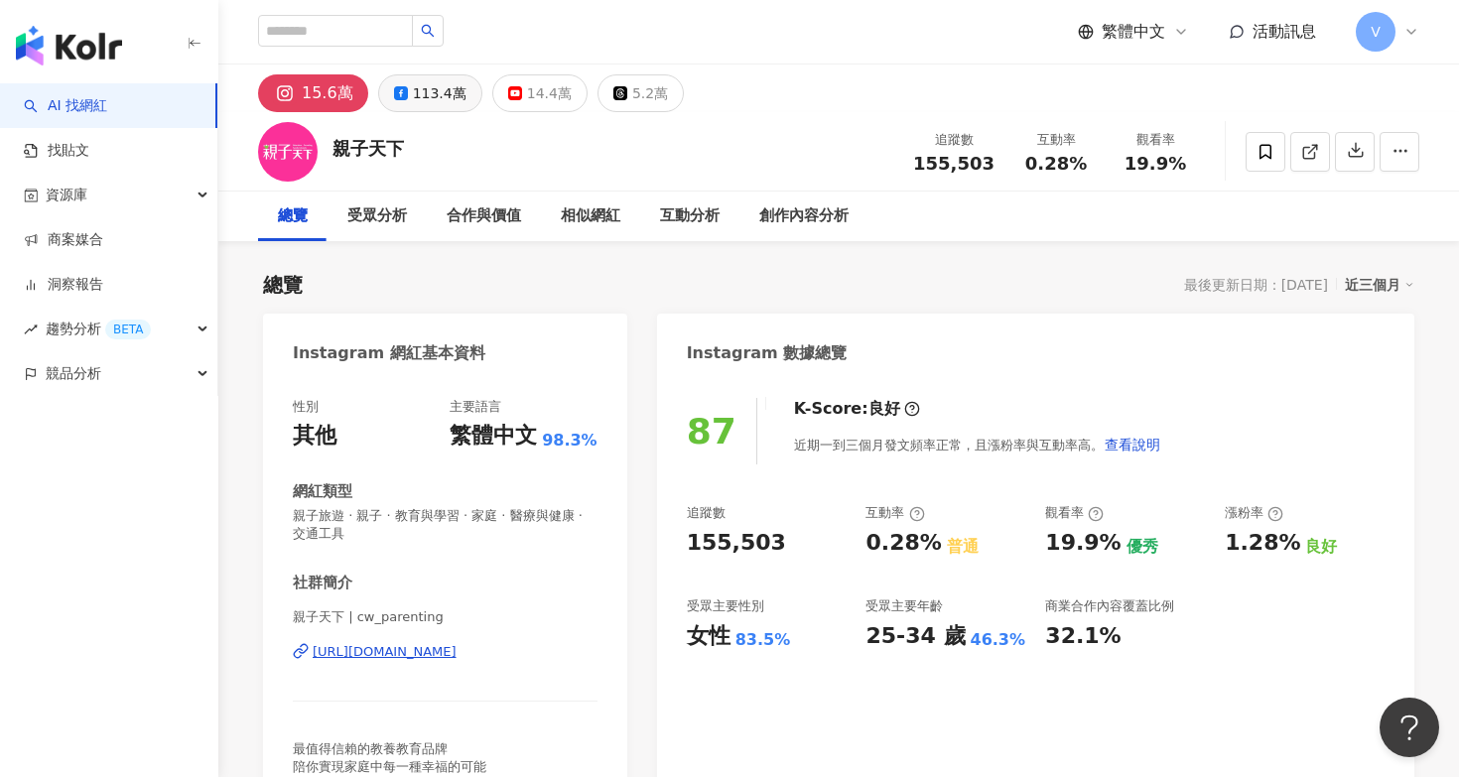
click at [417, 102] on div "113.4萬" at bounding box center [440, 93] width 54 height 28
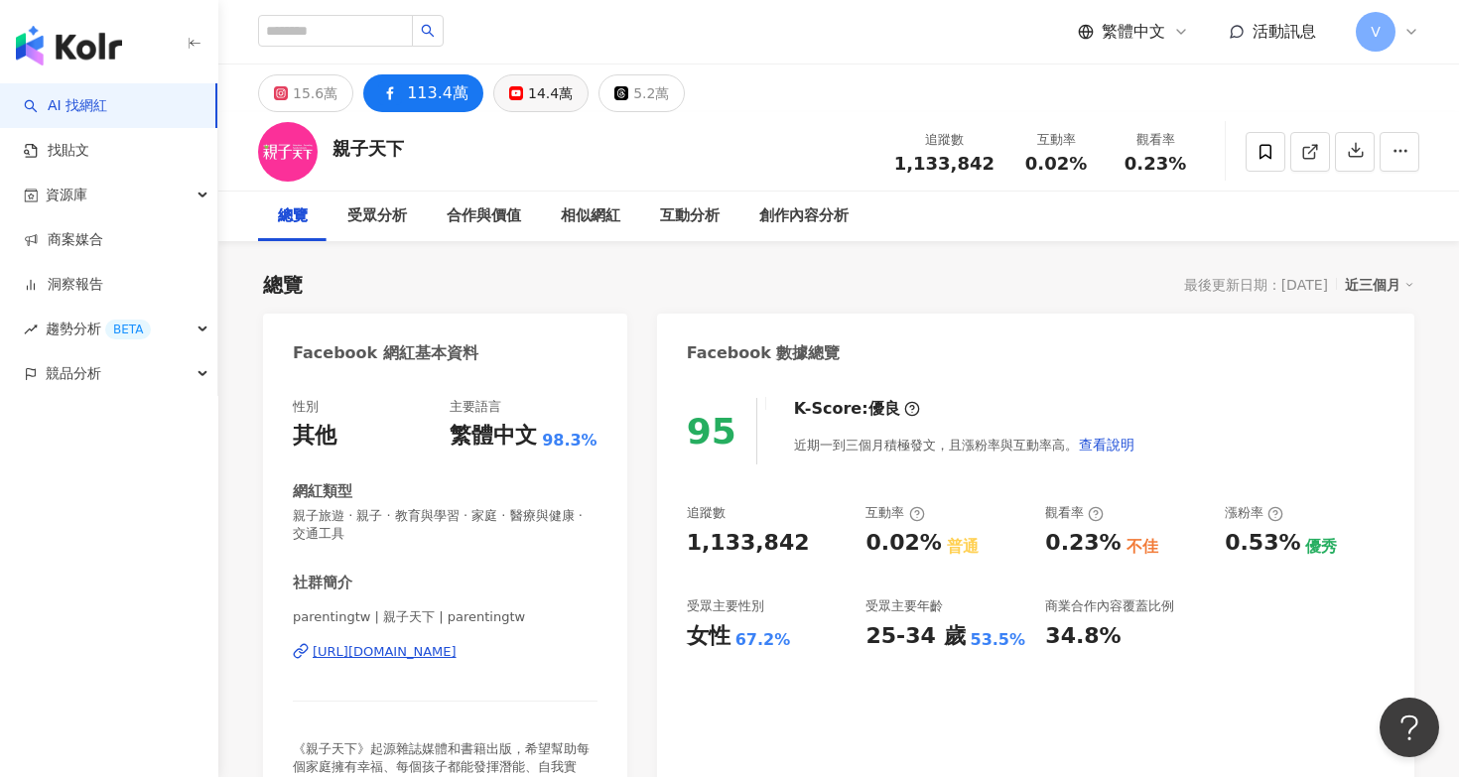
click at [544, 90] on div "14.4萬" at bounding box center [550, 93] width 45 height 28
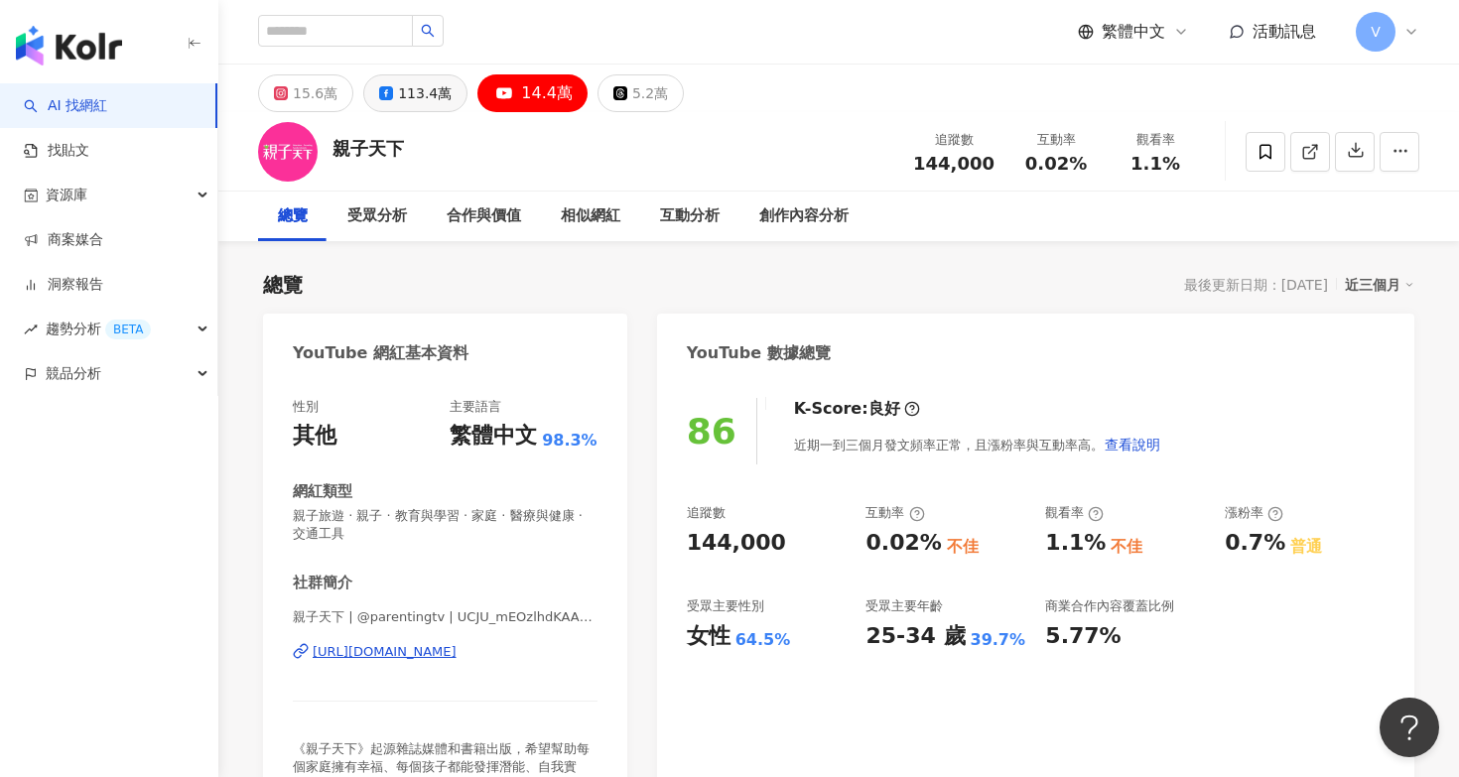
drag, startPoint x: 533, startPoint y: 95, endPoint x: 360, endPoint y: 95, distance: 172.7
click at [533, 96] on div "14.4萬" at bounding box center [547, 93] width 52 height 28
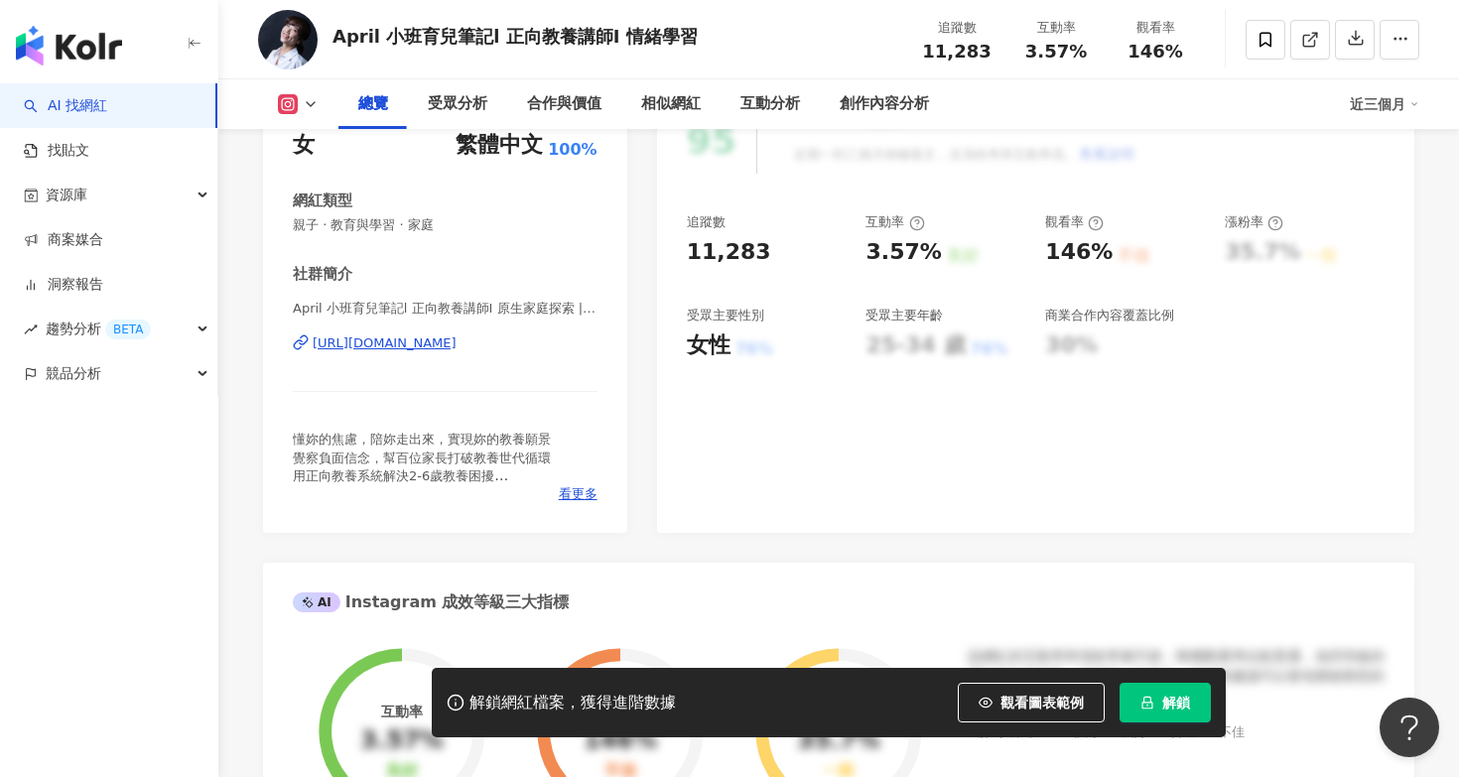
scroll to position [290, 0]
click at [1165, 711] on button "解鎖" at bounding box center [1164, 703] width 91 height 40
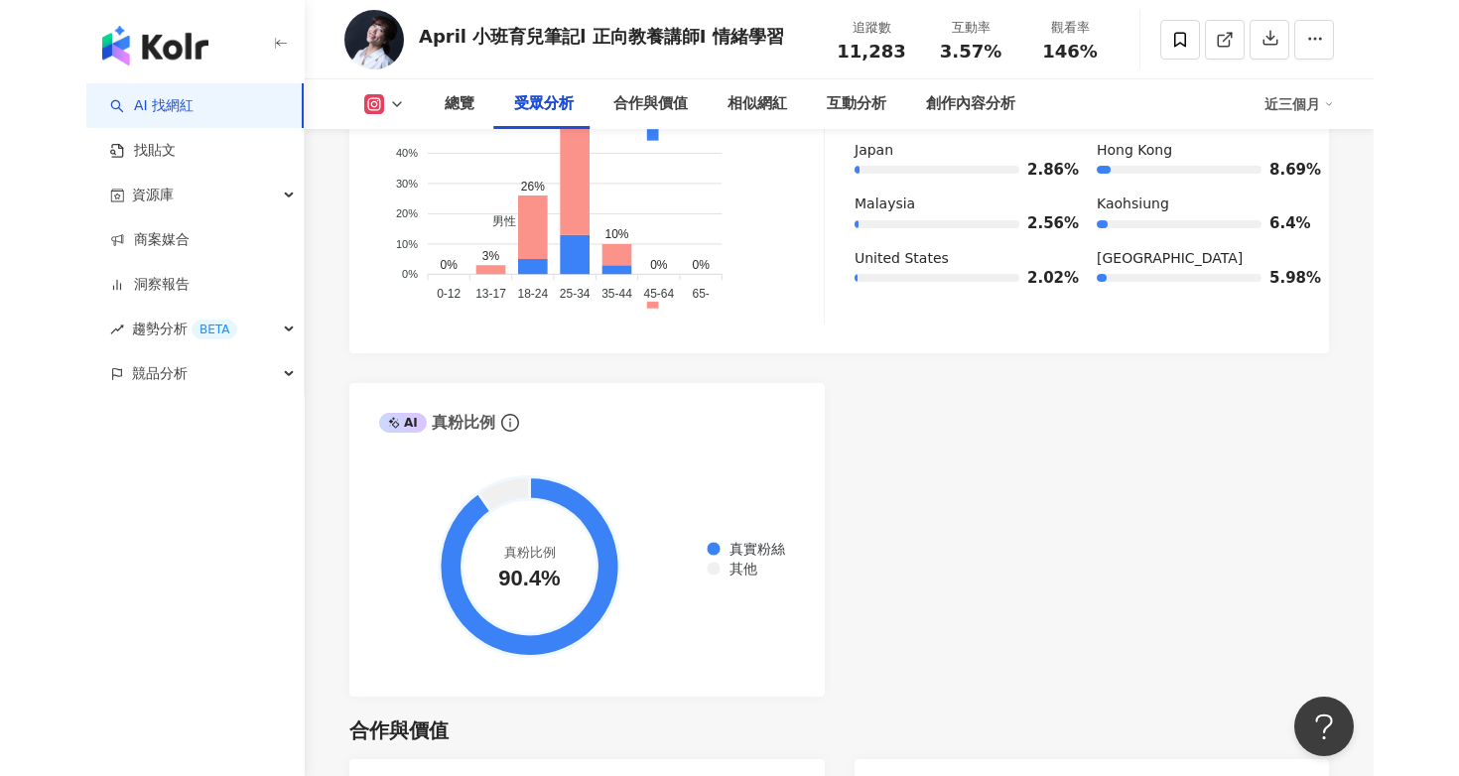
scroll to position [2453, 0]
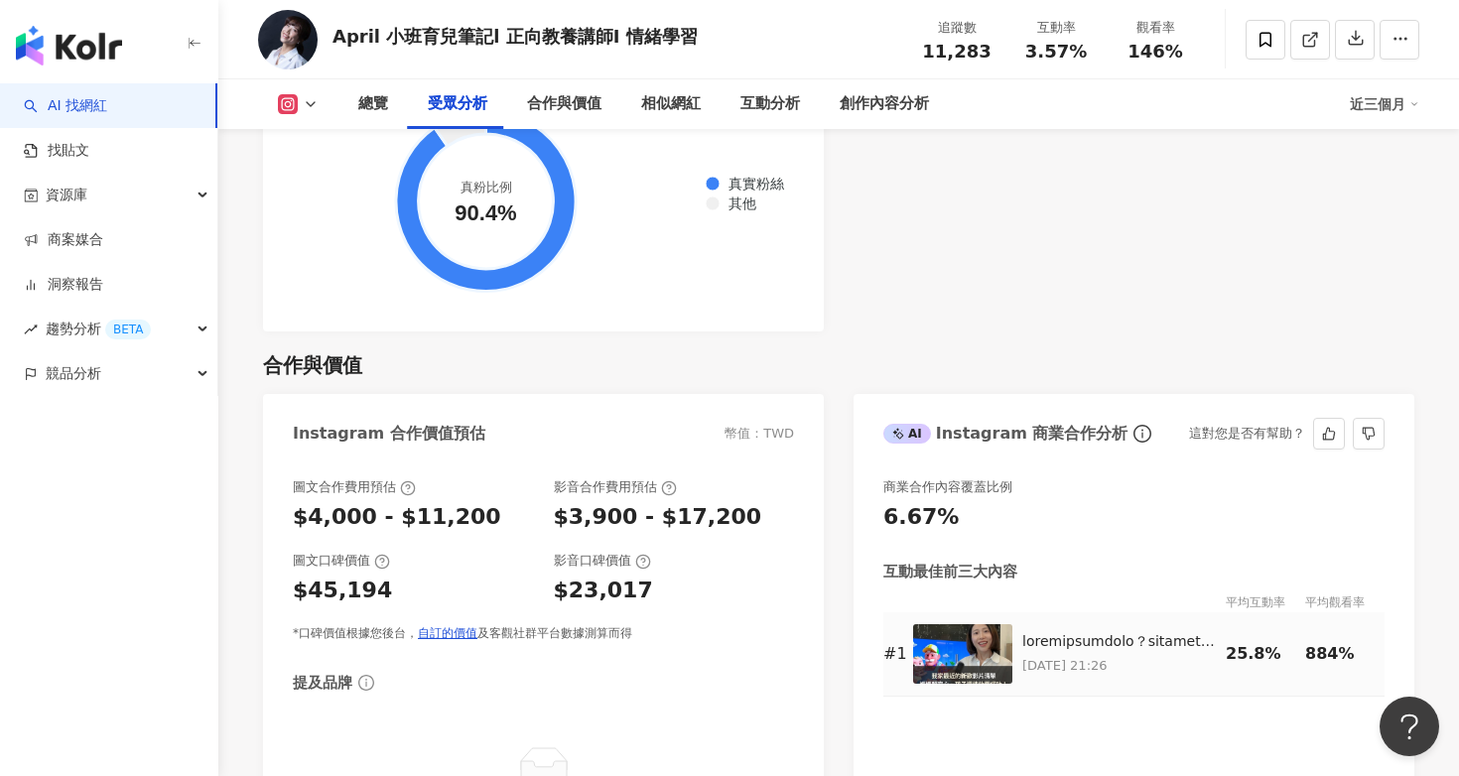
click at [977, 643] on img at bounding box center [962, 654] width 99 height 60
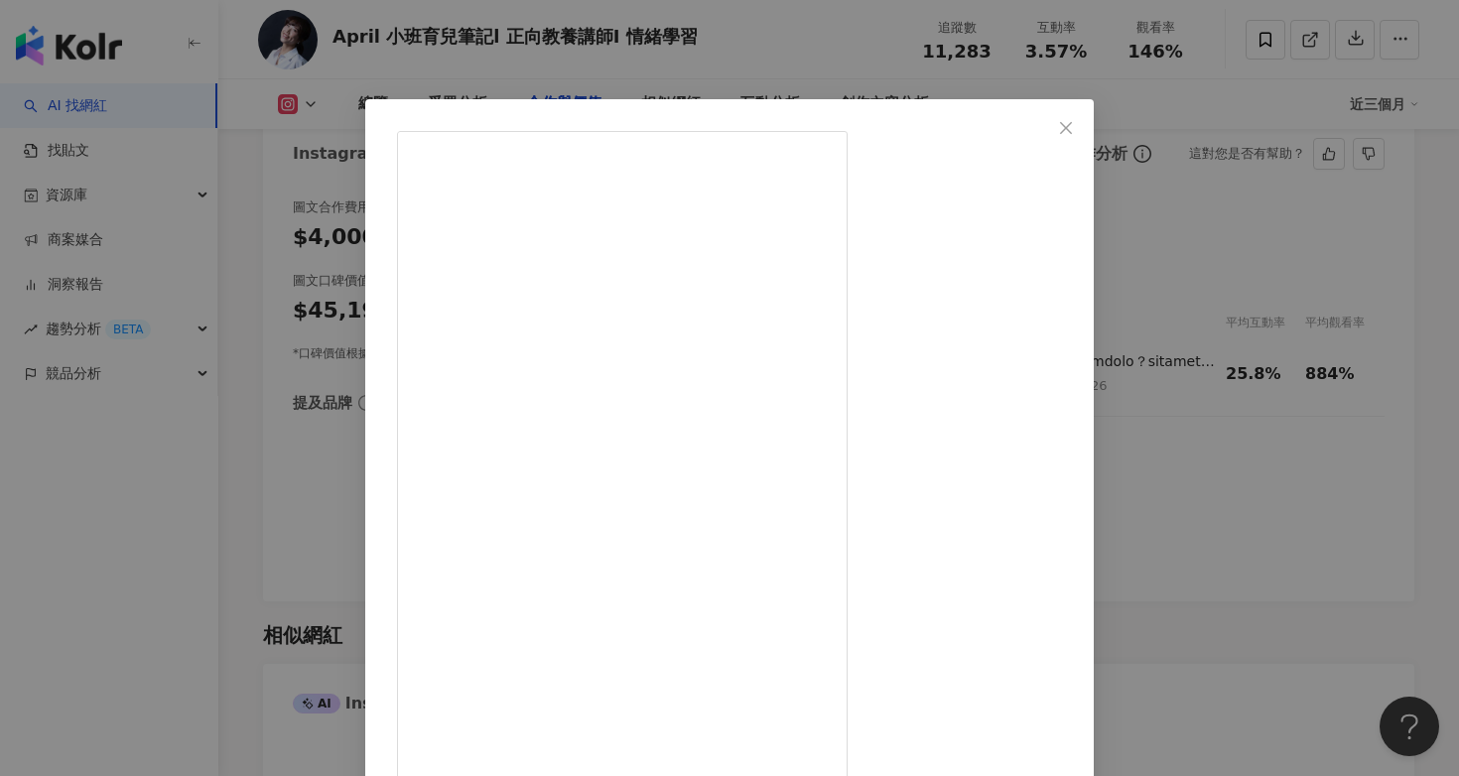
scroll to position [0, 0]
click at [1086, 141] on button "Close" at bounding box center [1066, 128] width 40 height 40
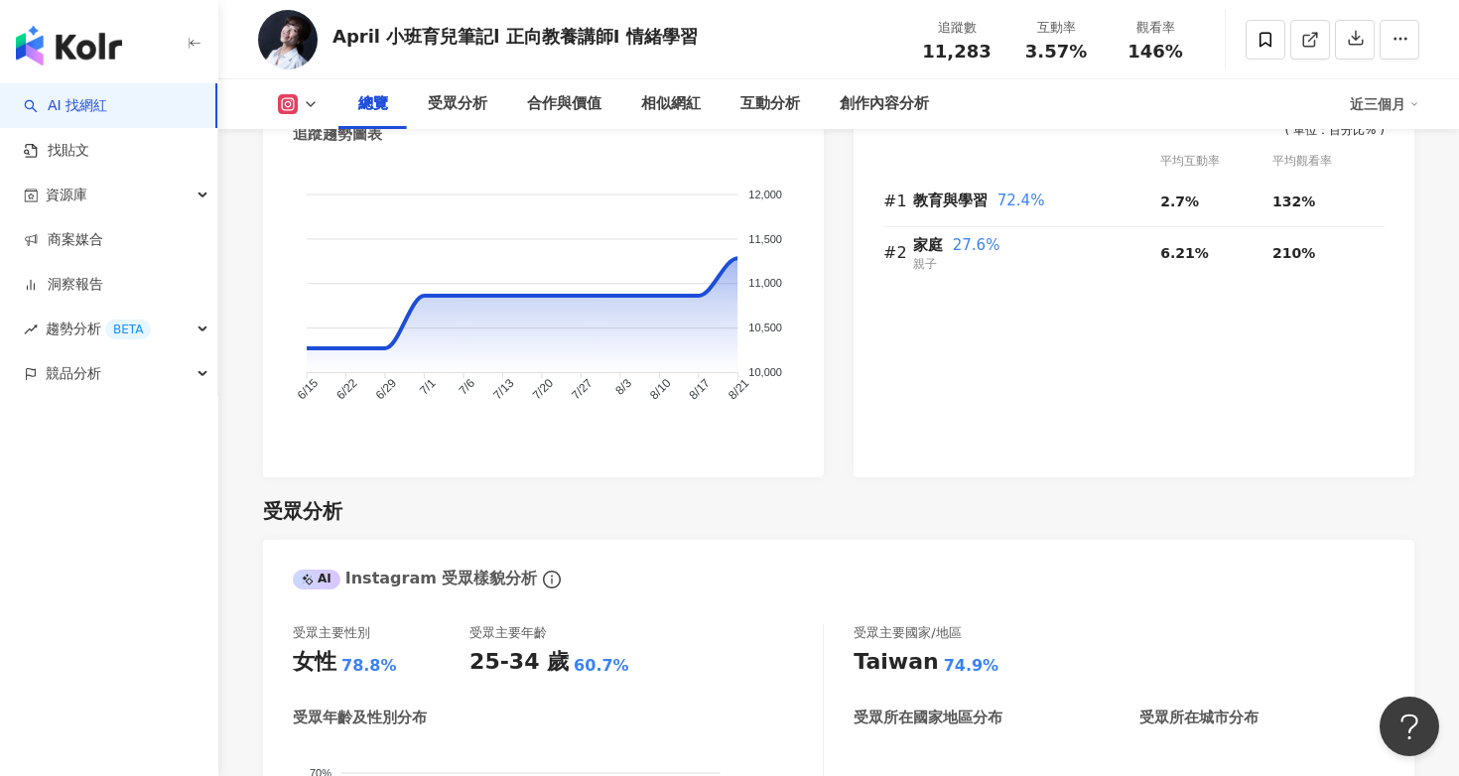
scroll to position [1593, 0]
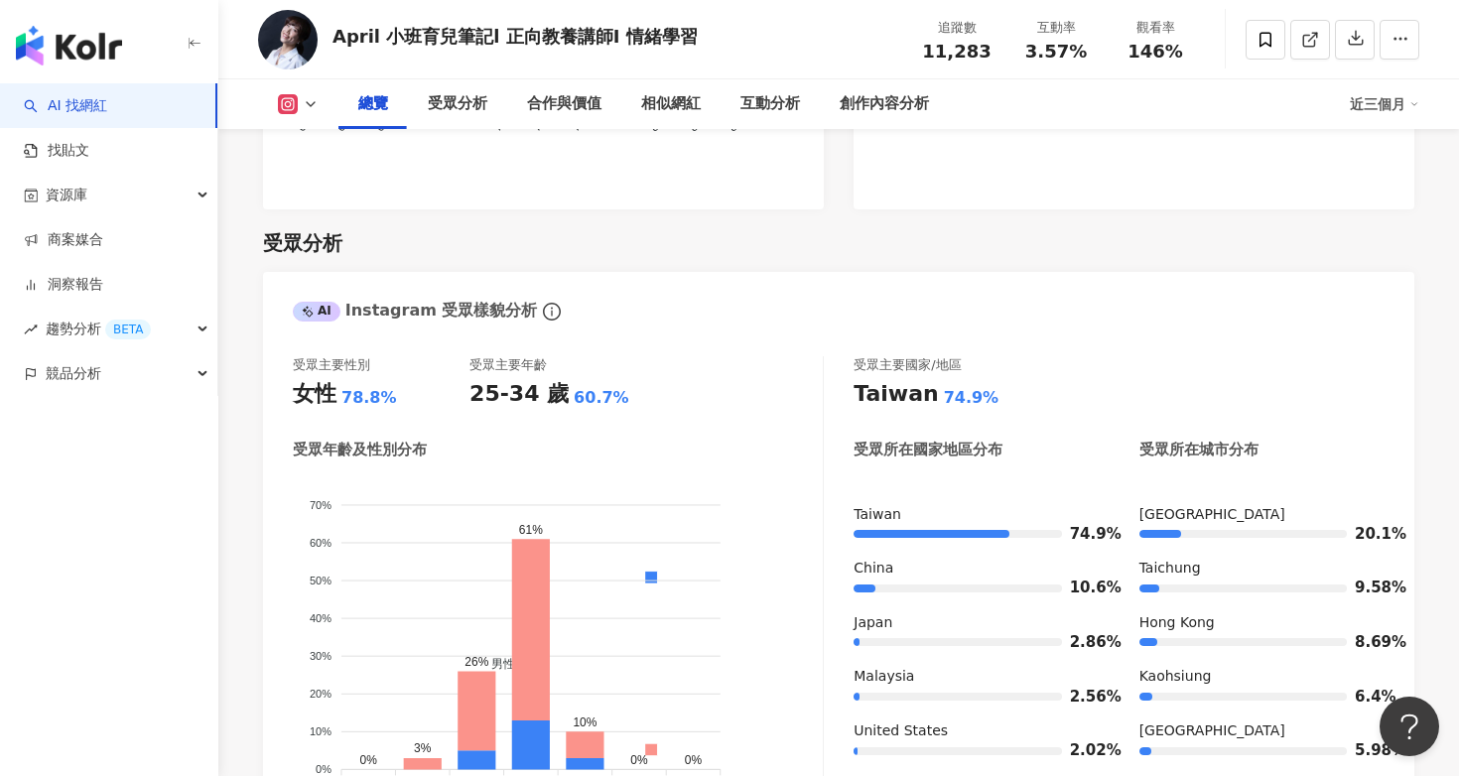
click at [108, 41] on img "button" at bounding box center [69, 46] width 106 height 40
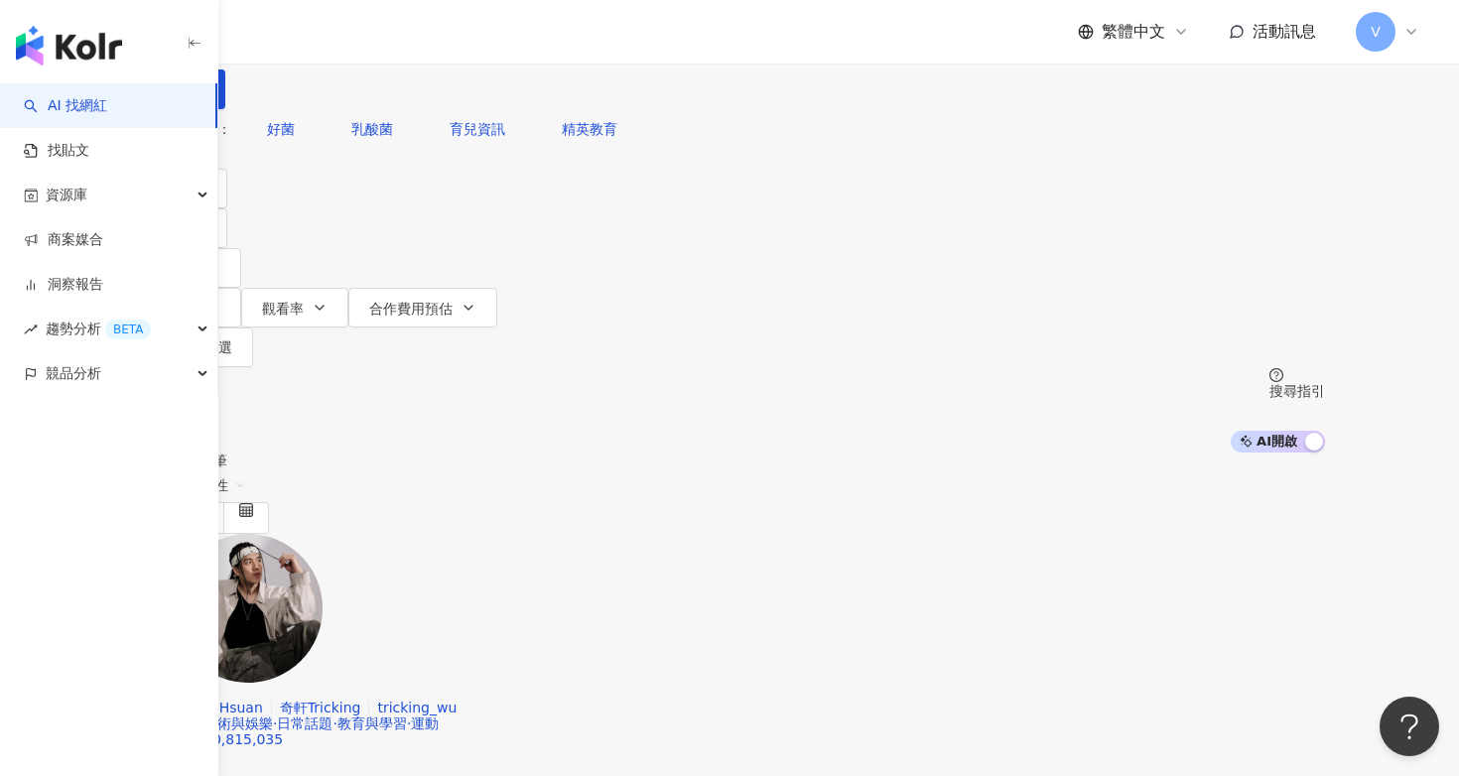
type input "*"
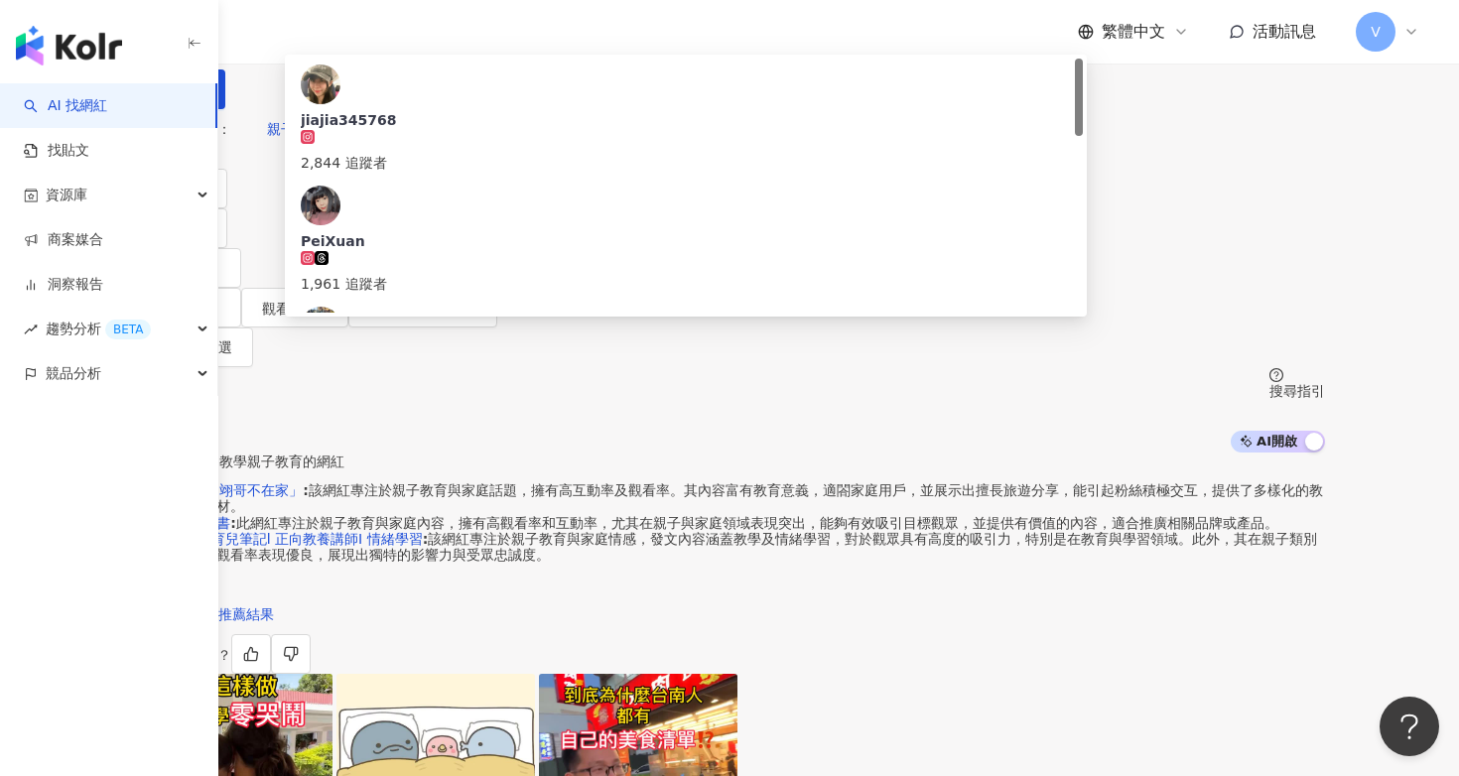
scroll to position [401, 0]
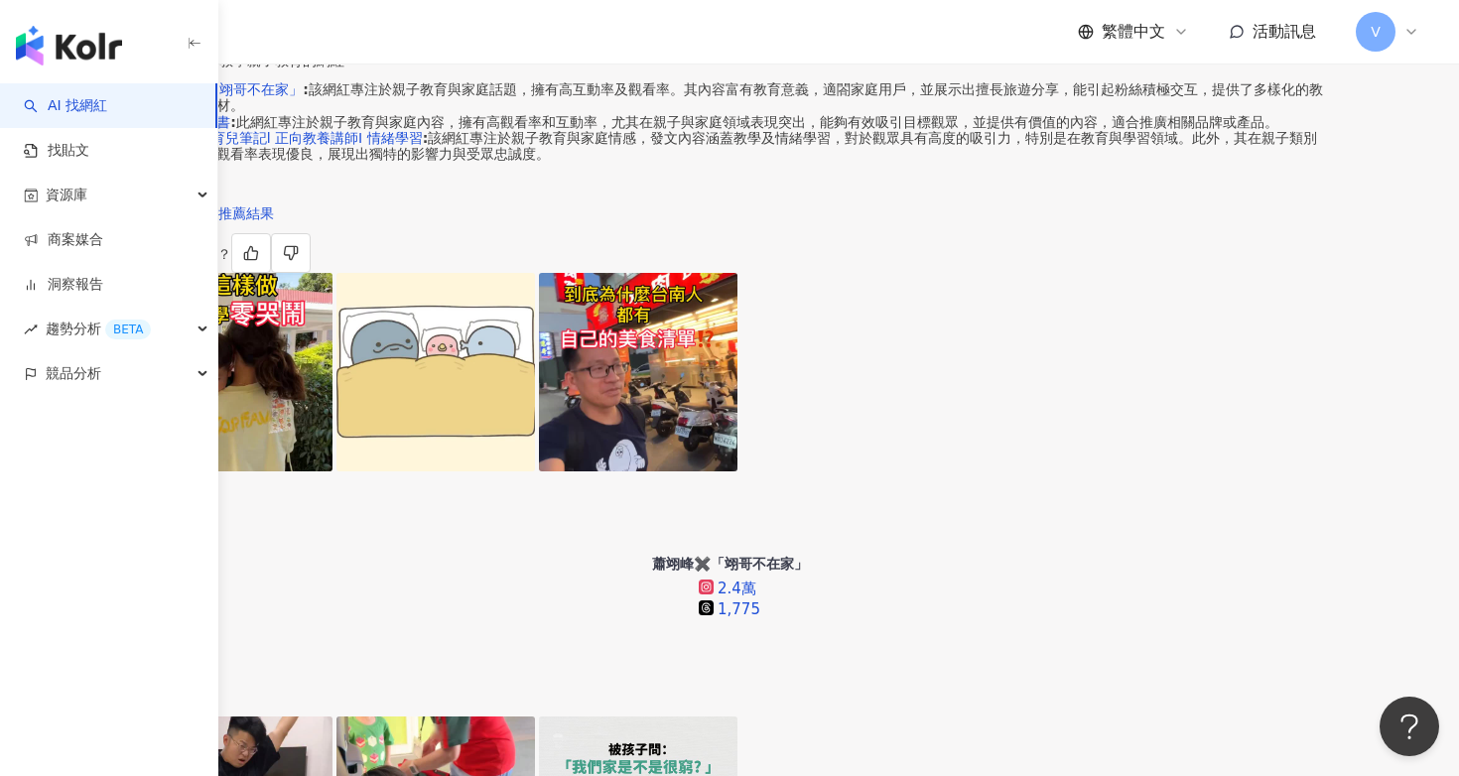
type input "****"
click at [1292, 444] on div "追蹤數" at bounding box center [1298, 453] width 48 height 22
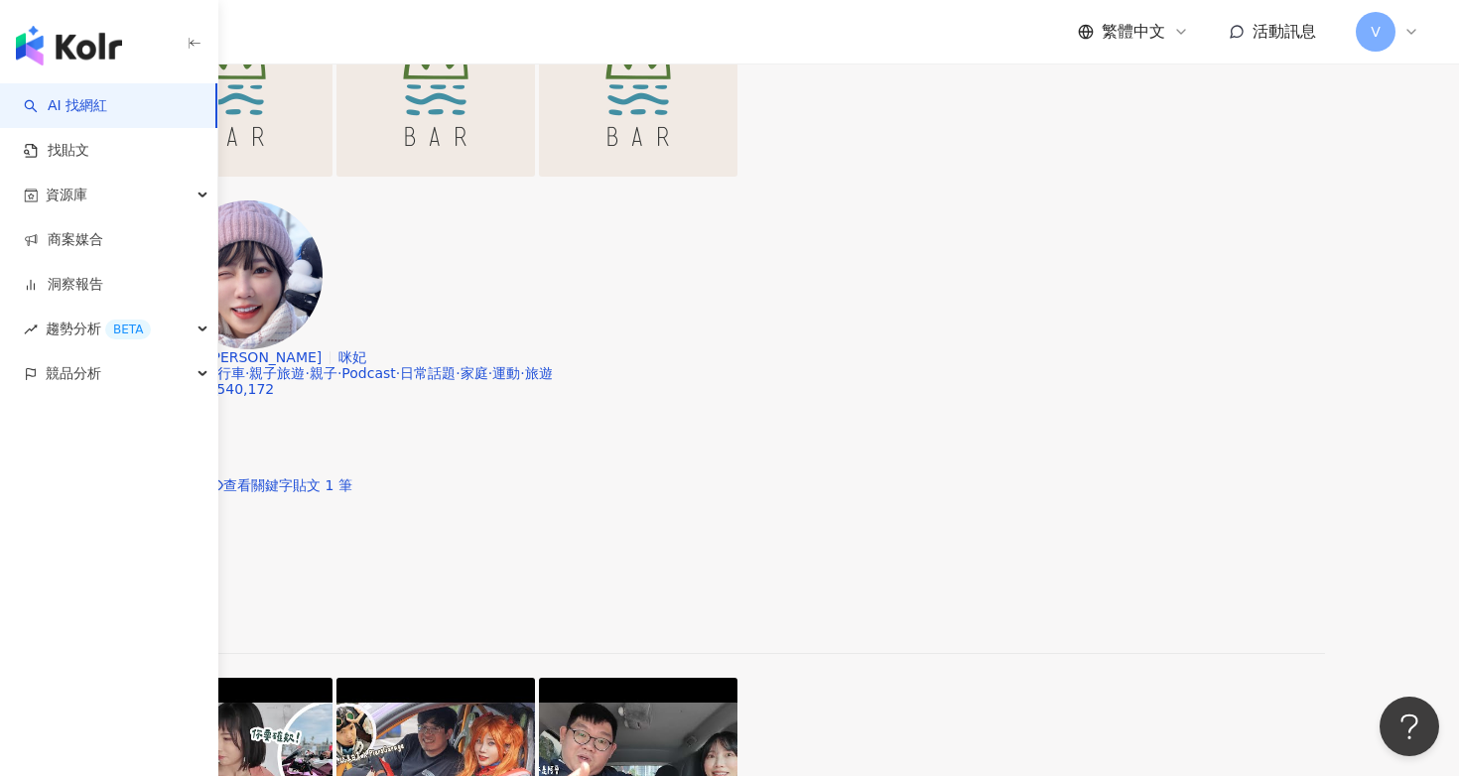
scroll to position [4095, 0]
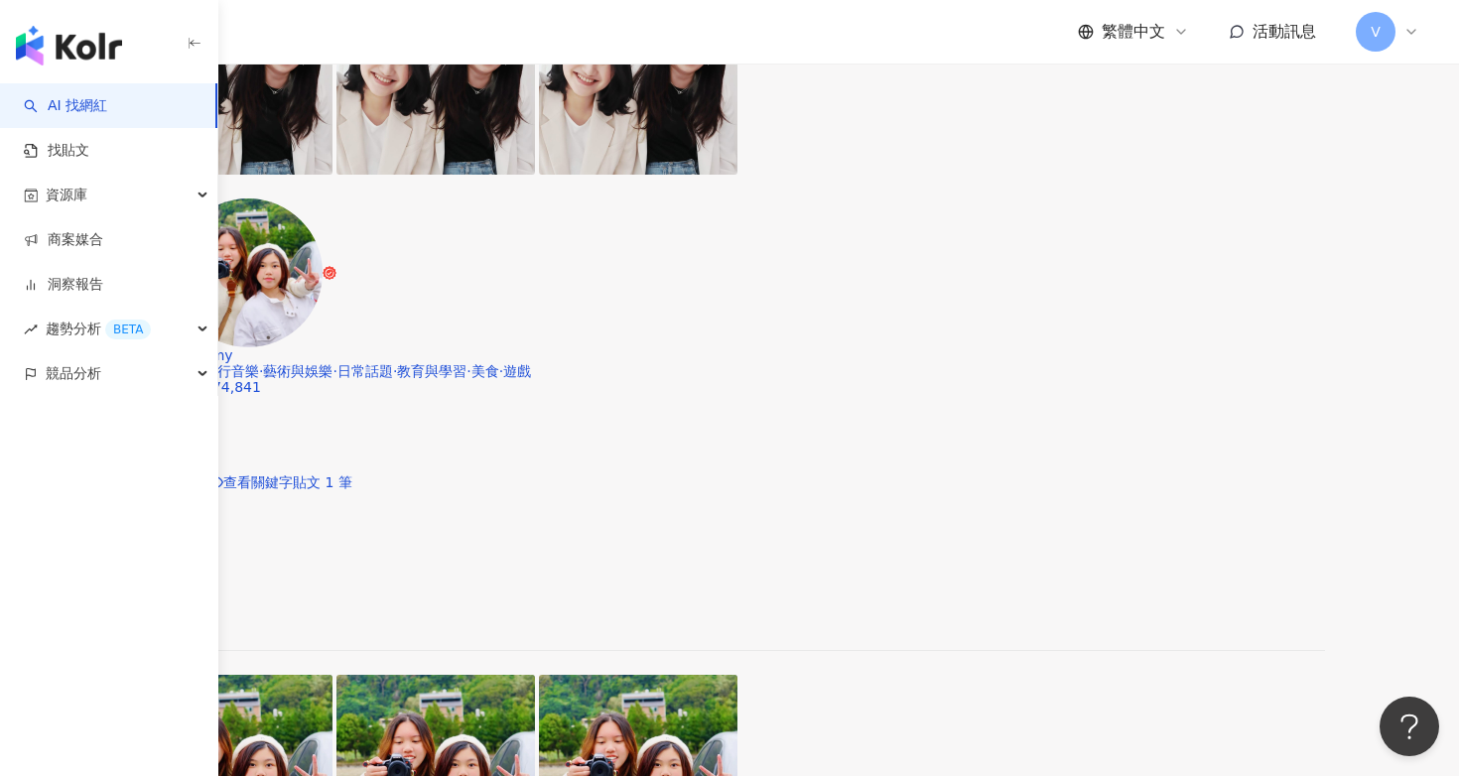
scroll to position [3941, 0]
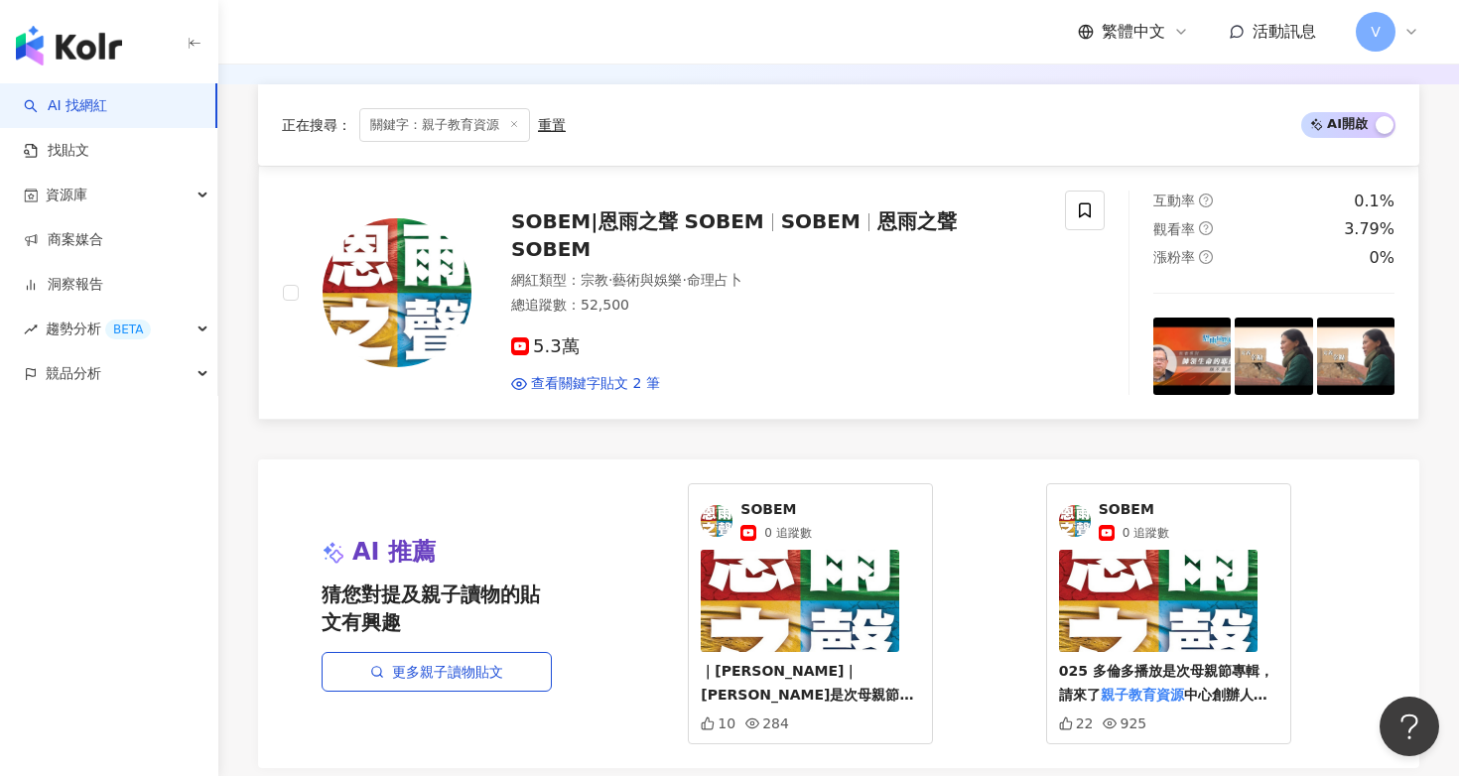
scroll to position [1012, 0]
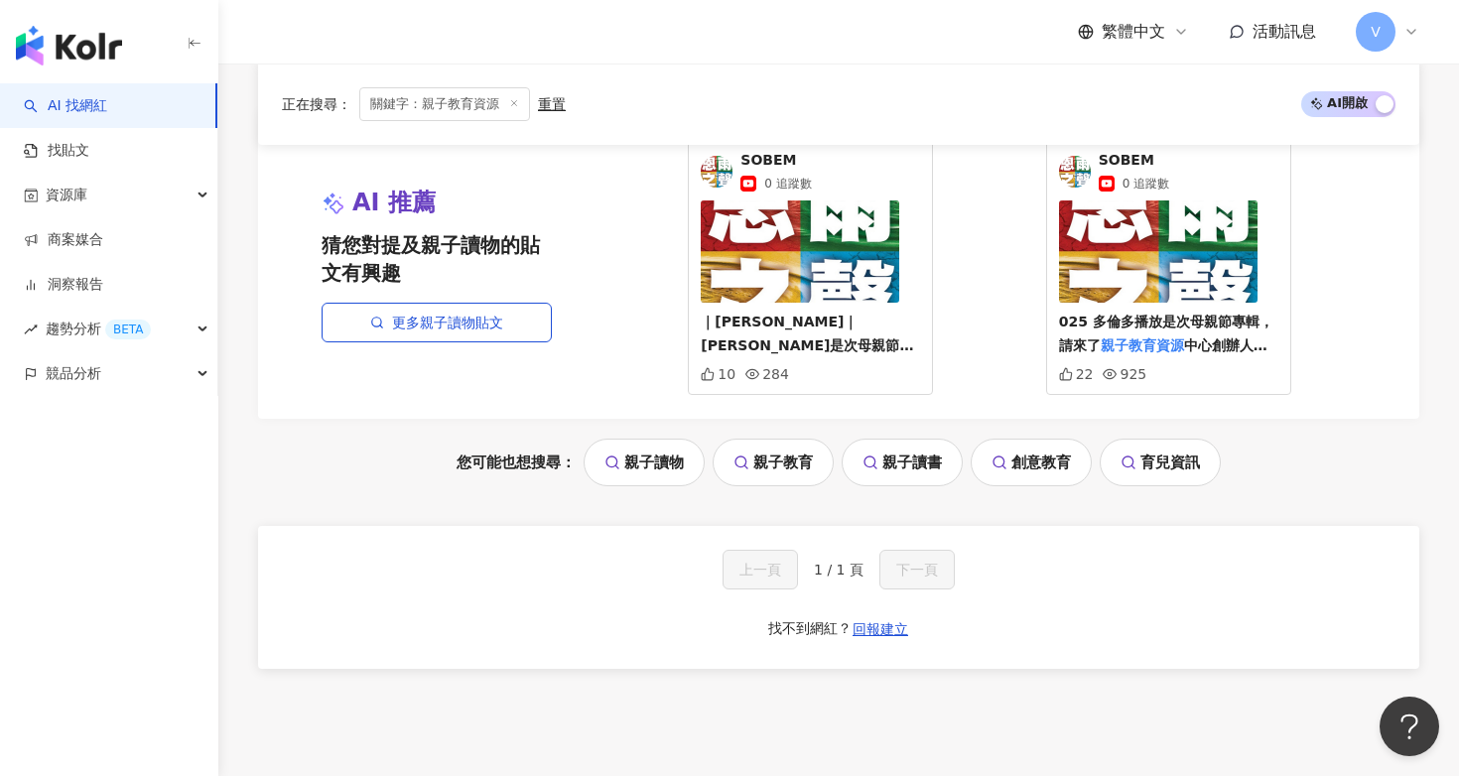
click at [1138, 467] on link "育兒資訊" at bounding box center [1160, 463] width 121 height 48
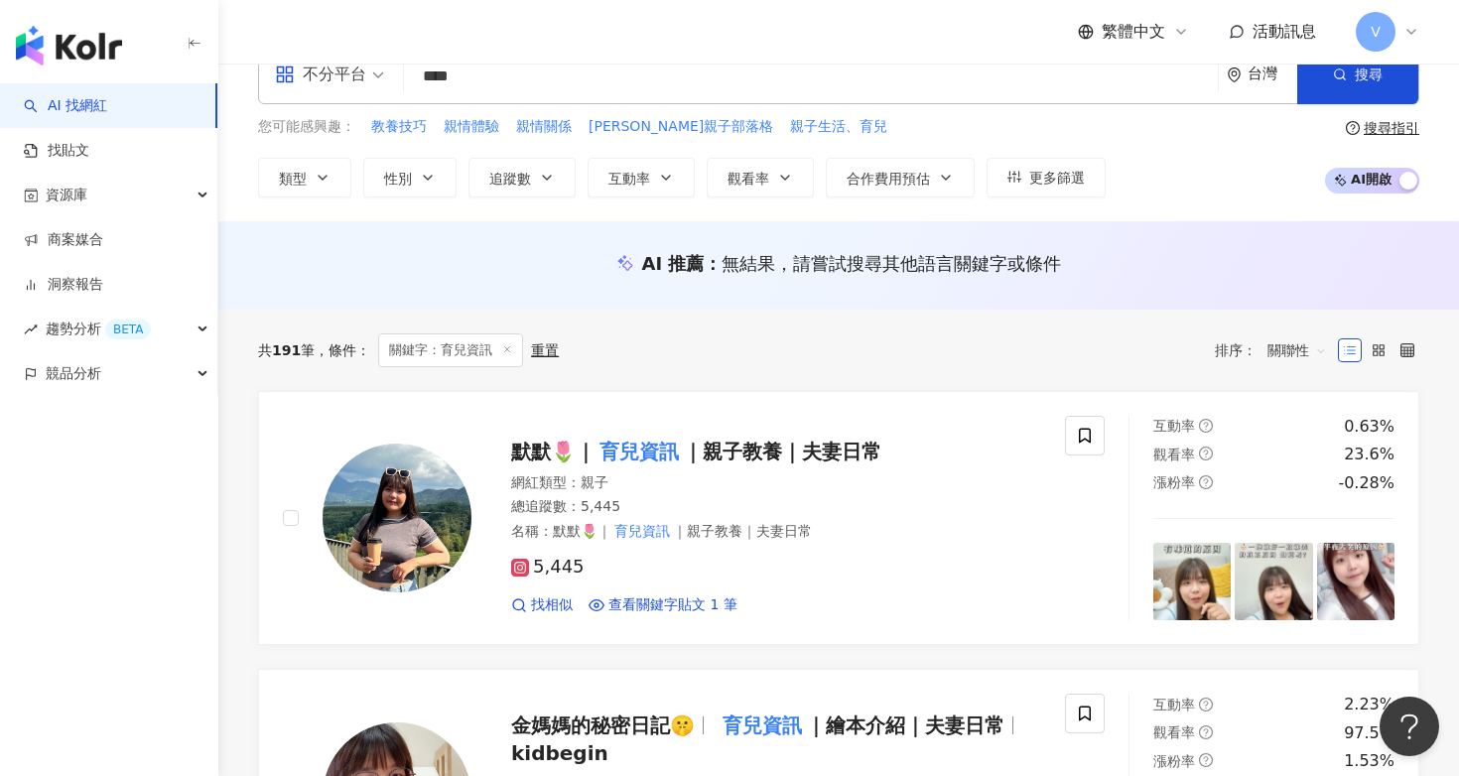
scroll to position [45, 0]
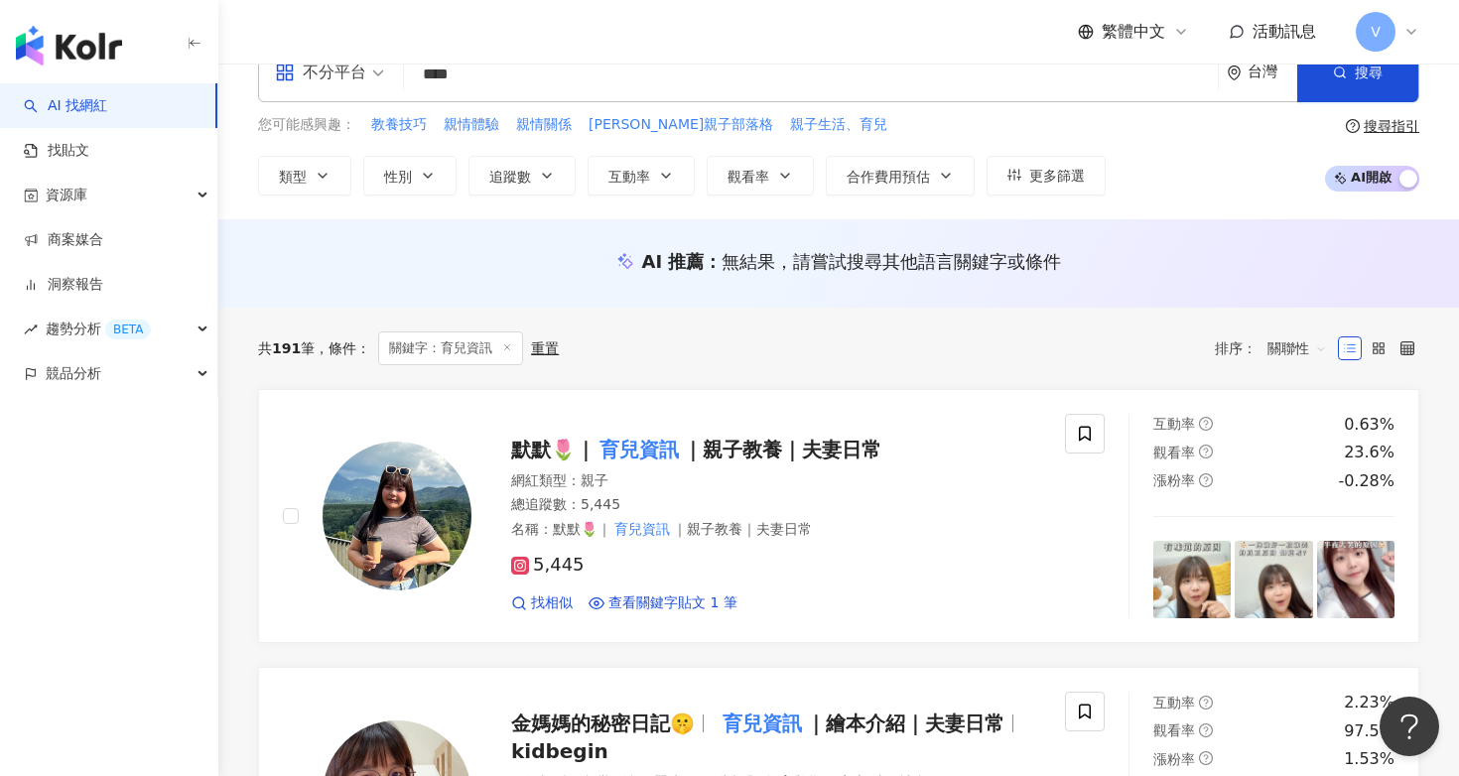
click at [1288, 344] on span "關聯性" at bounding box center [1297, 348] width 60 height 32
click at [1298, 409] on div "追蹤數" at bounding box center [1297, 422] width 71 height 34
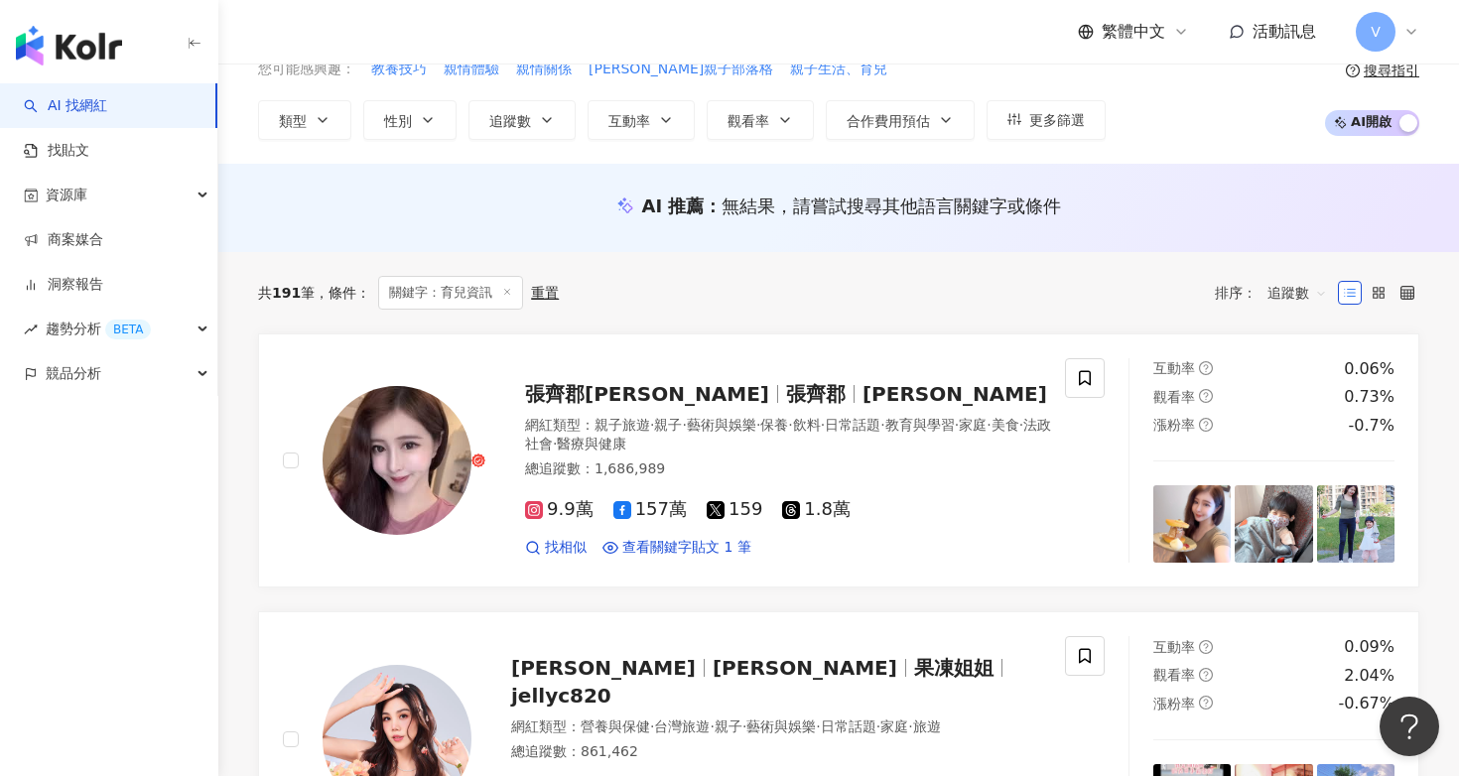
scroll to position [109, 0]
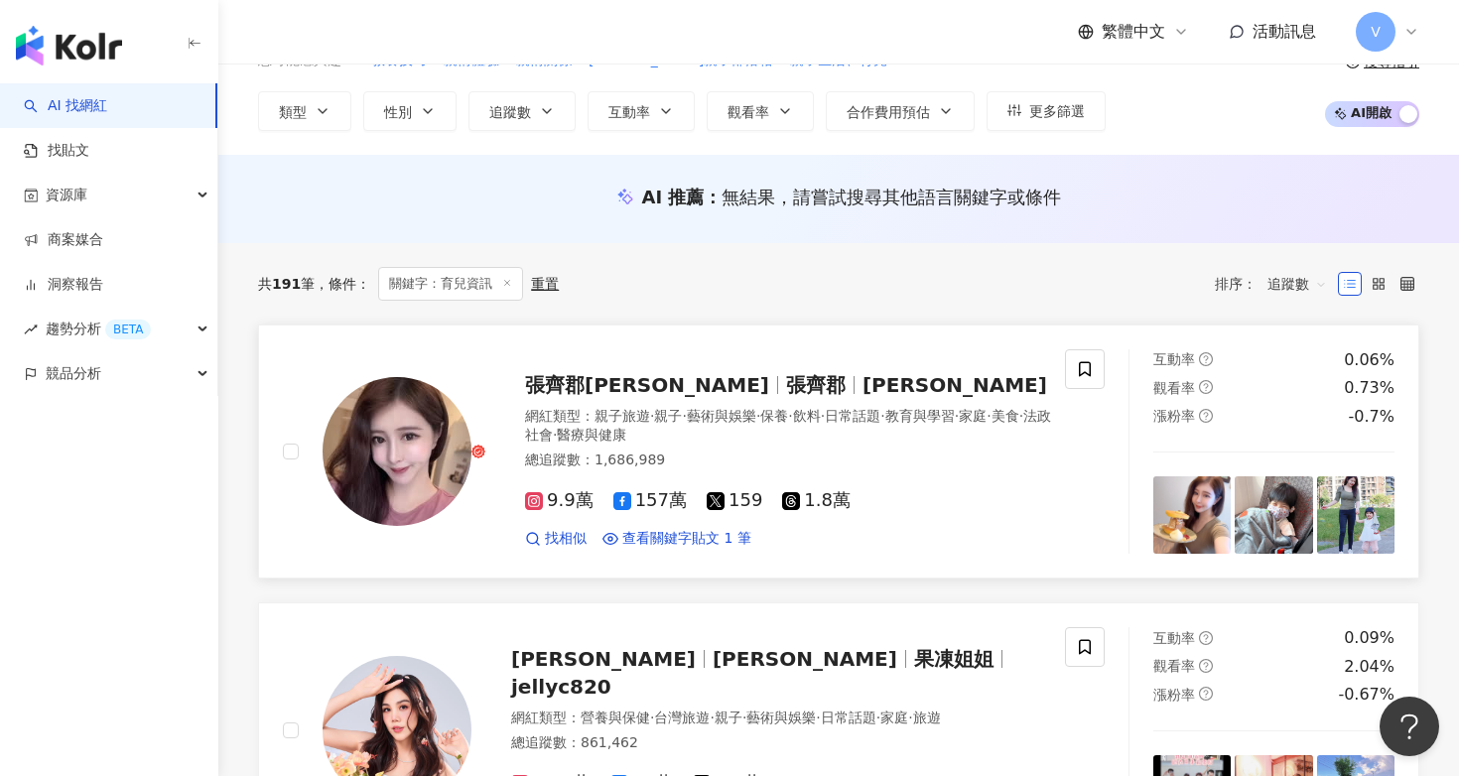
click at [596, 378] on span "張齊郡Julie" at bounding box center [647, 385] width 244 height 24
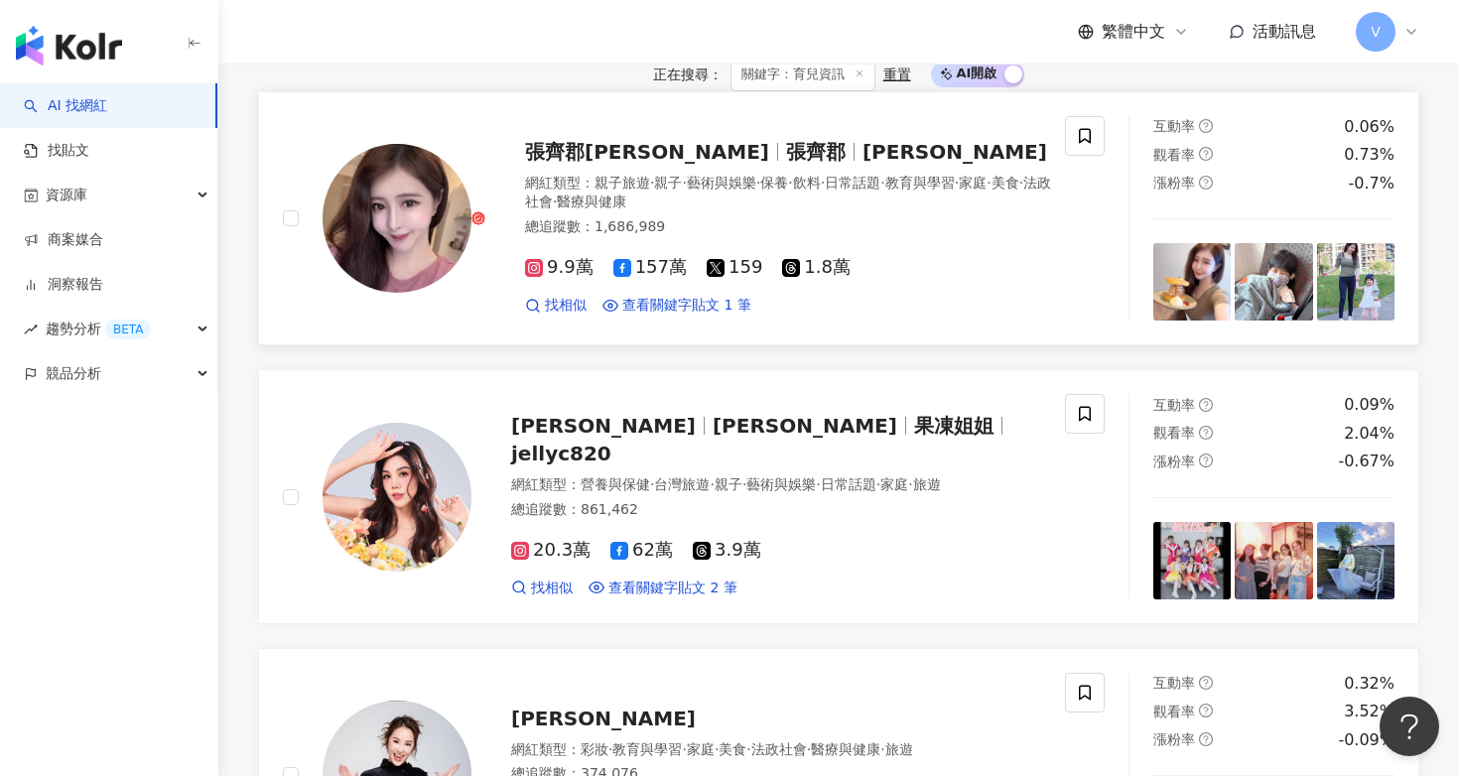
scroll to position [296, 0]
click at [611, 464] on span "jellyc820" at bounding box center [561, 453] width 100 height 24
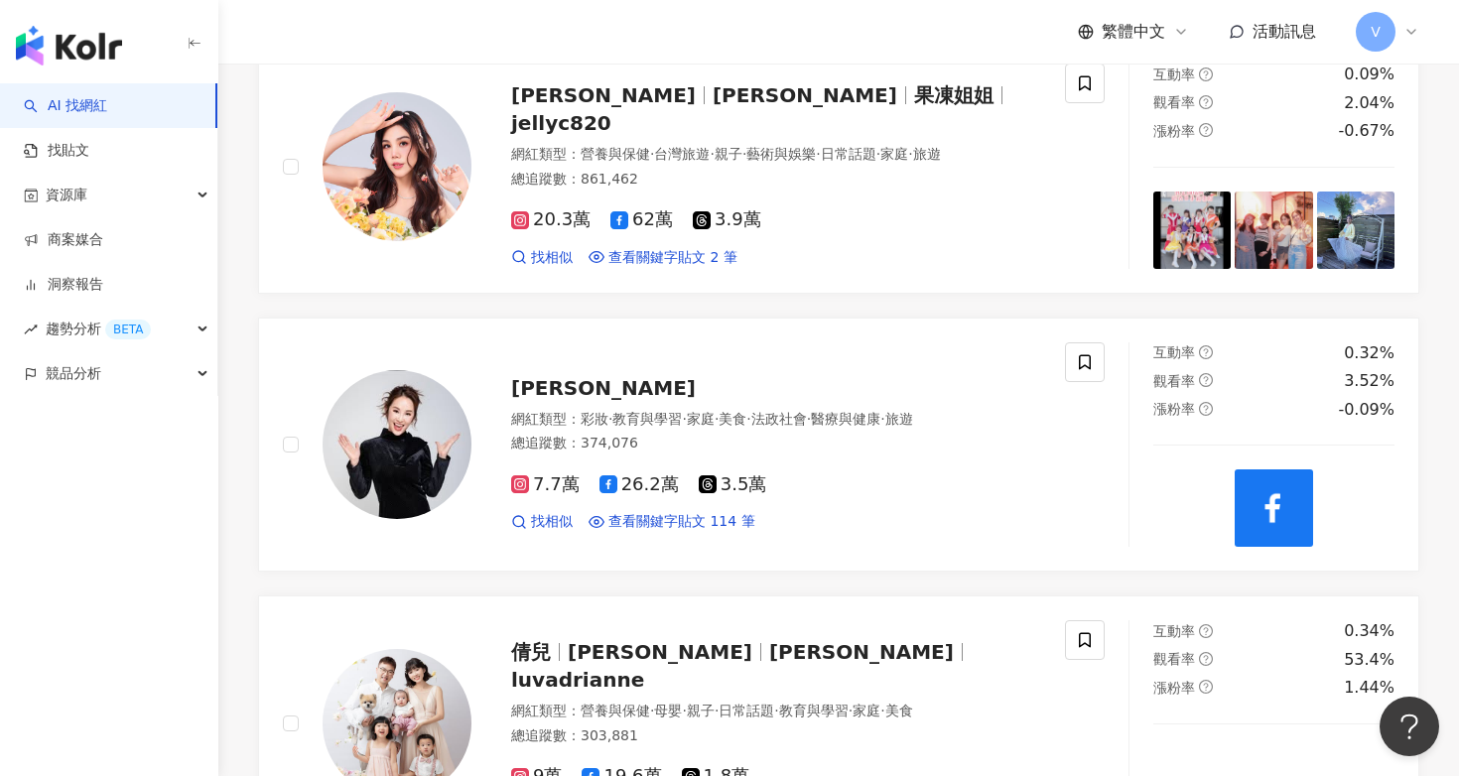
scroll to position [678, 0]
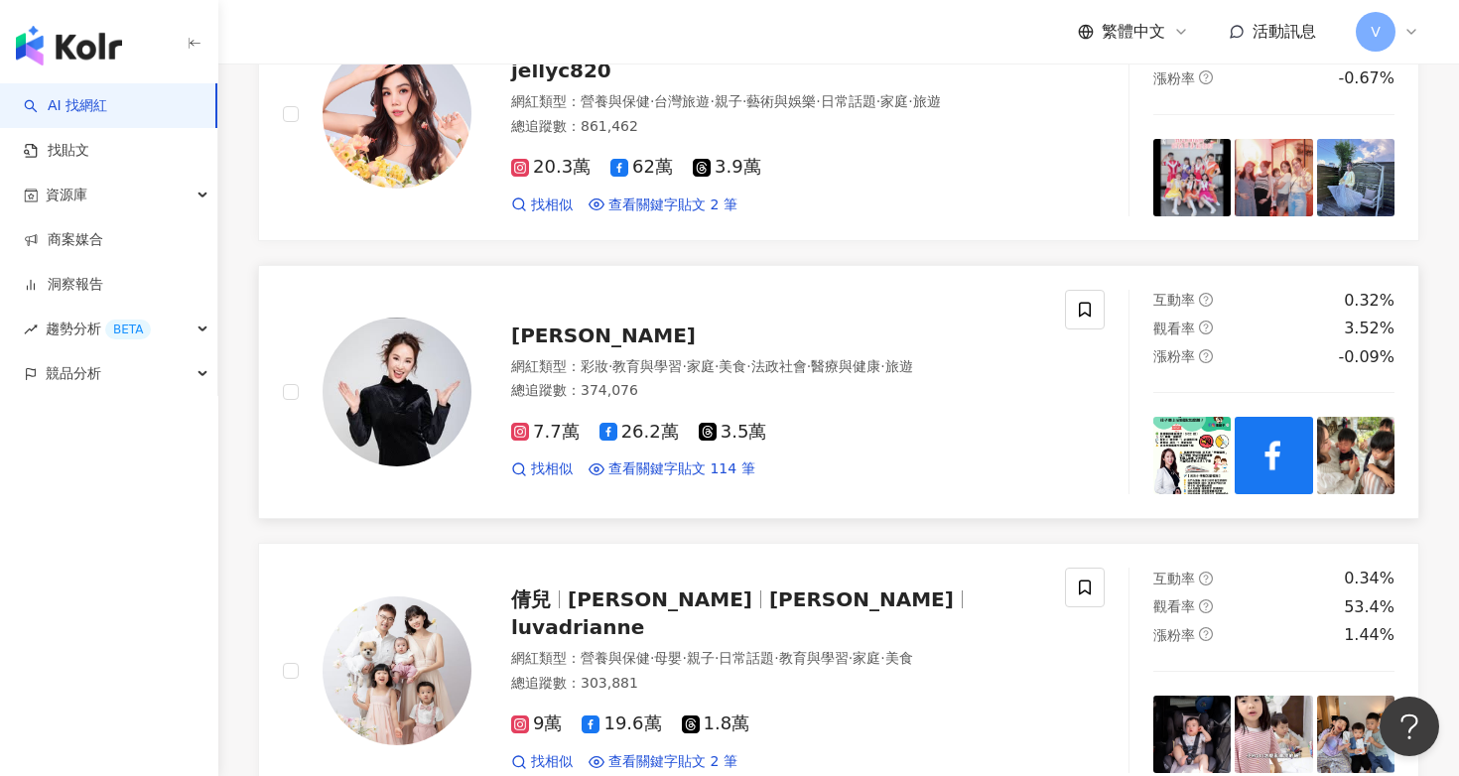
click at [532, 347] on span "張齡予" at bounding box center [603, 336] width 185 height 24
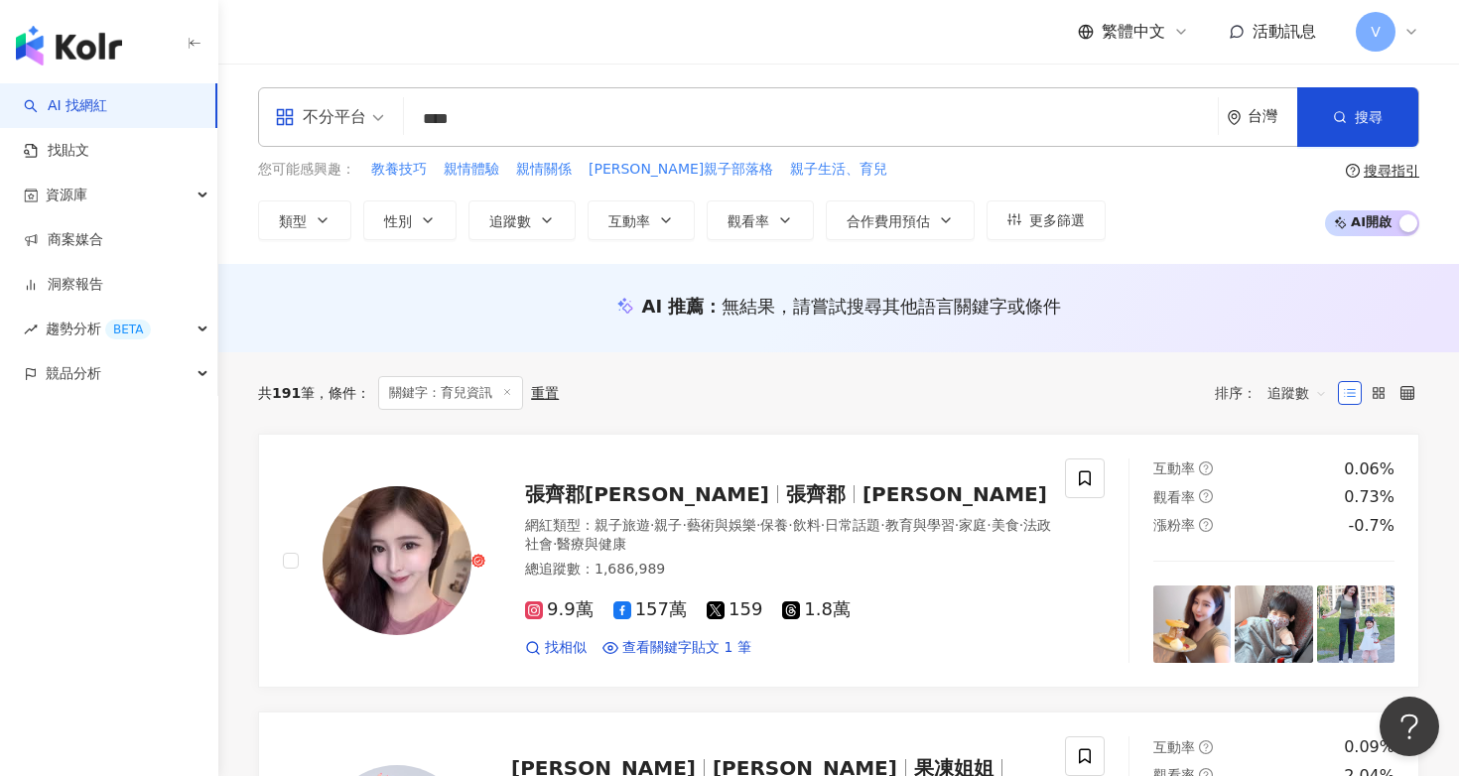
scroll to position [0, 0]
drag, startPoint x: 549, startPoint y: 124, endPoint x: 258, endPoint y: 130, distance: 290.8
click at [265, 139] on div "不分平台 **** 台灣 搜尋 9fd913a6-fd50-4b29-9ce6-669b81e2ea2e 🅼🅸🆂🆂🅼🅰🅼🅼🆈-吃͇喝͇玩͇樂͇、育͇兒͇資͇訊…" at bounding box center [838, 117] width 1161 height 60
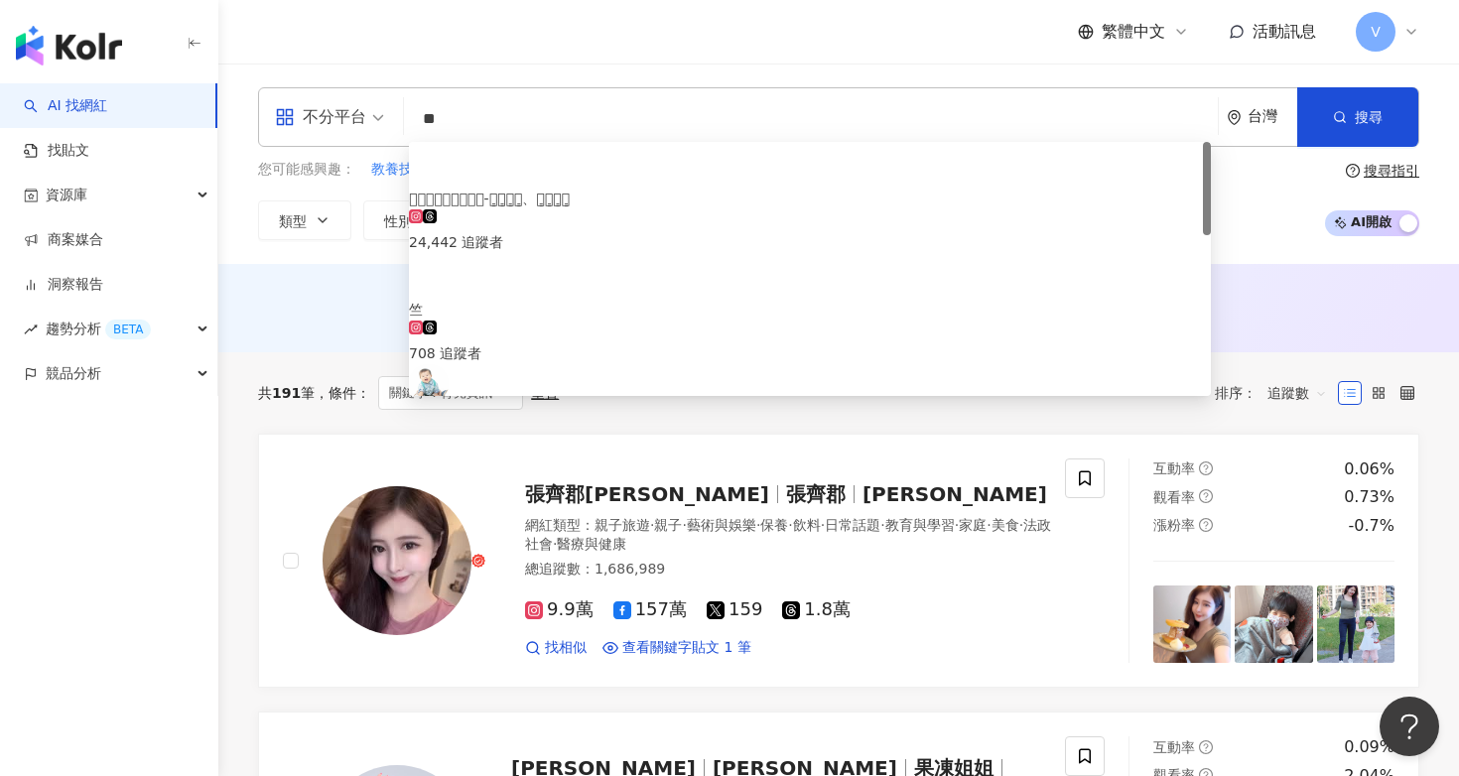
type input "*"
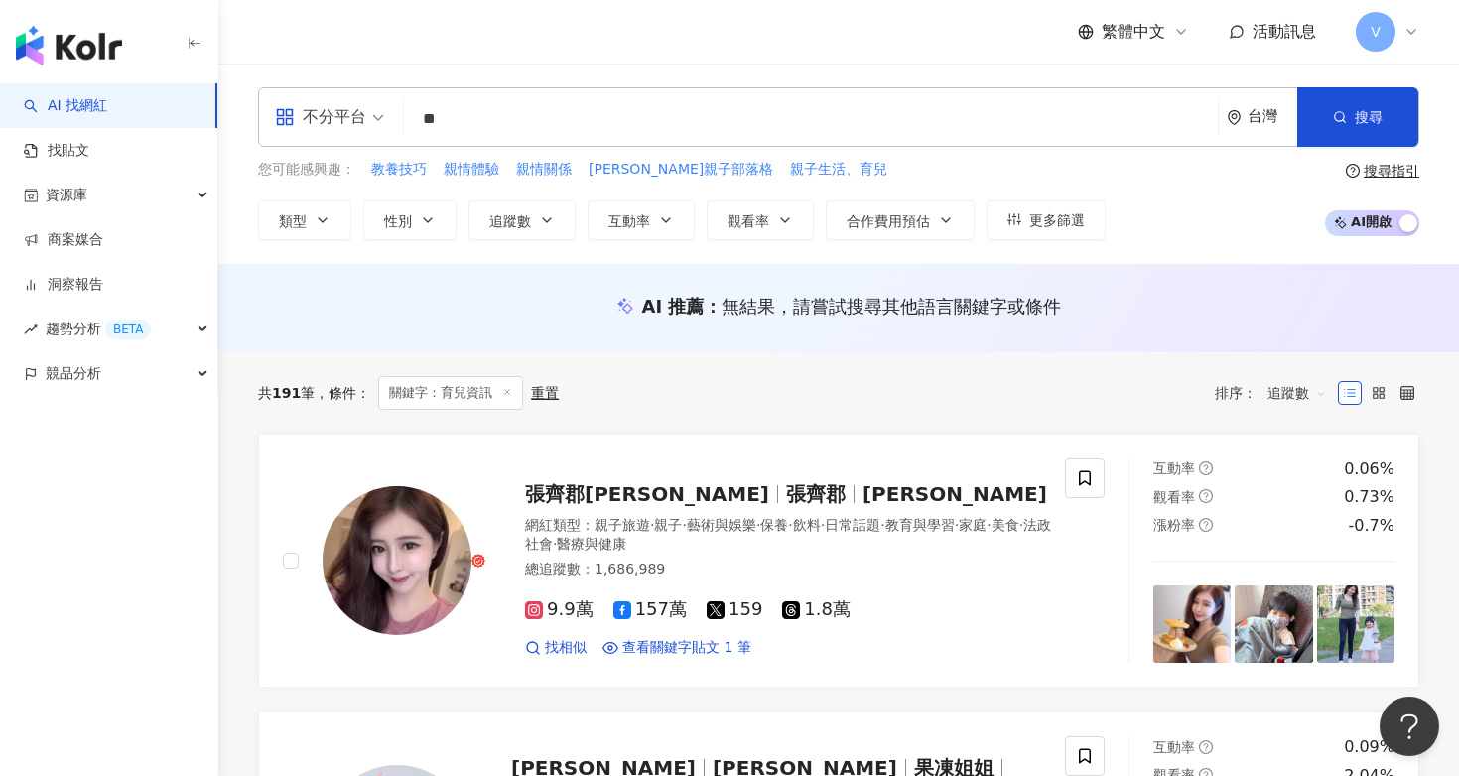
type input "**"
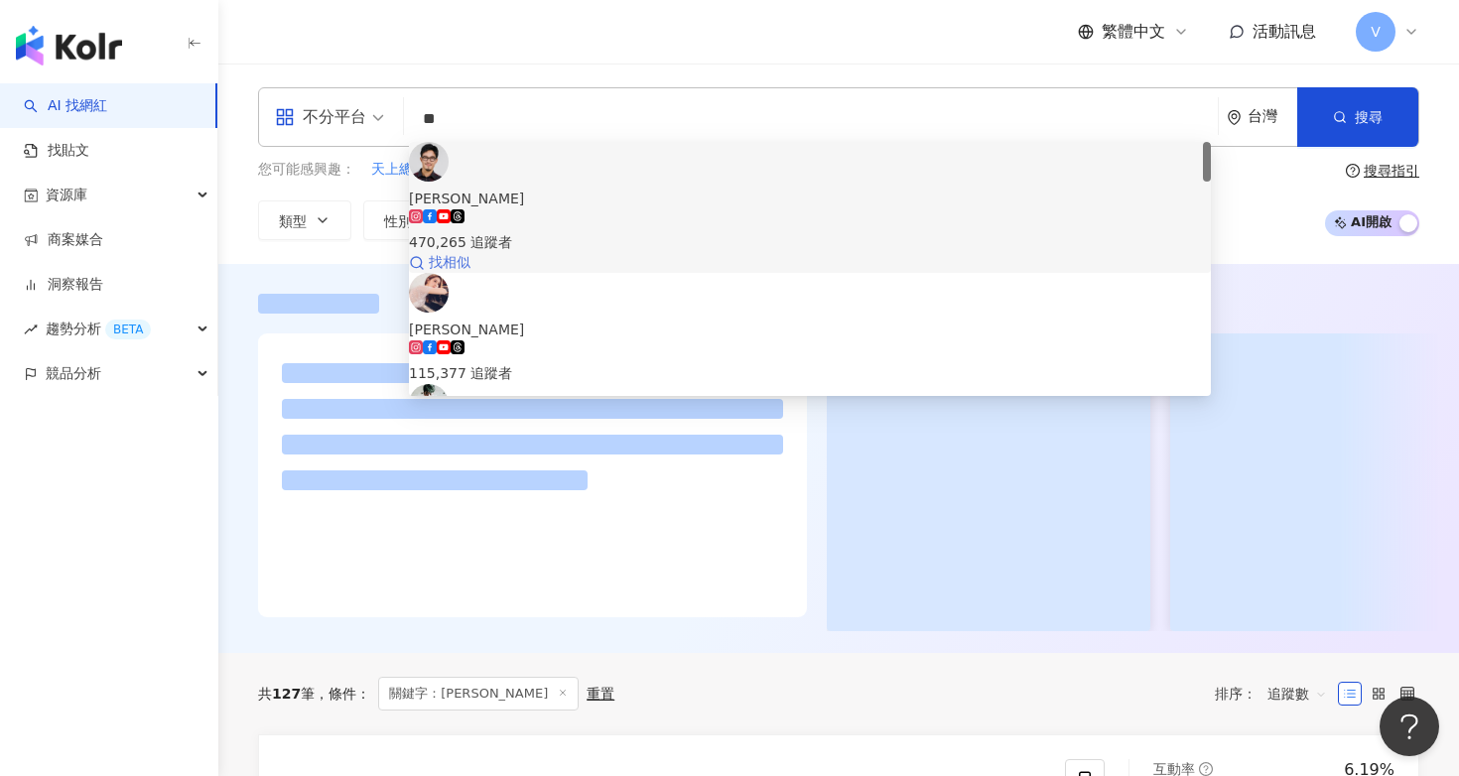
click at [470, 253] on span "找相似" at bounding box center [450, 263] width 42 height 20
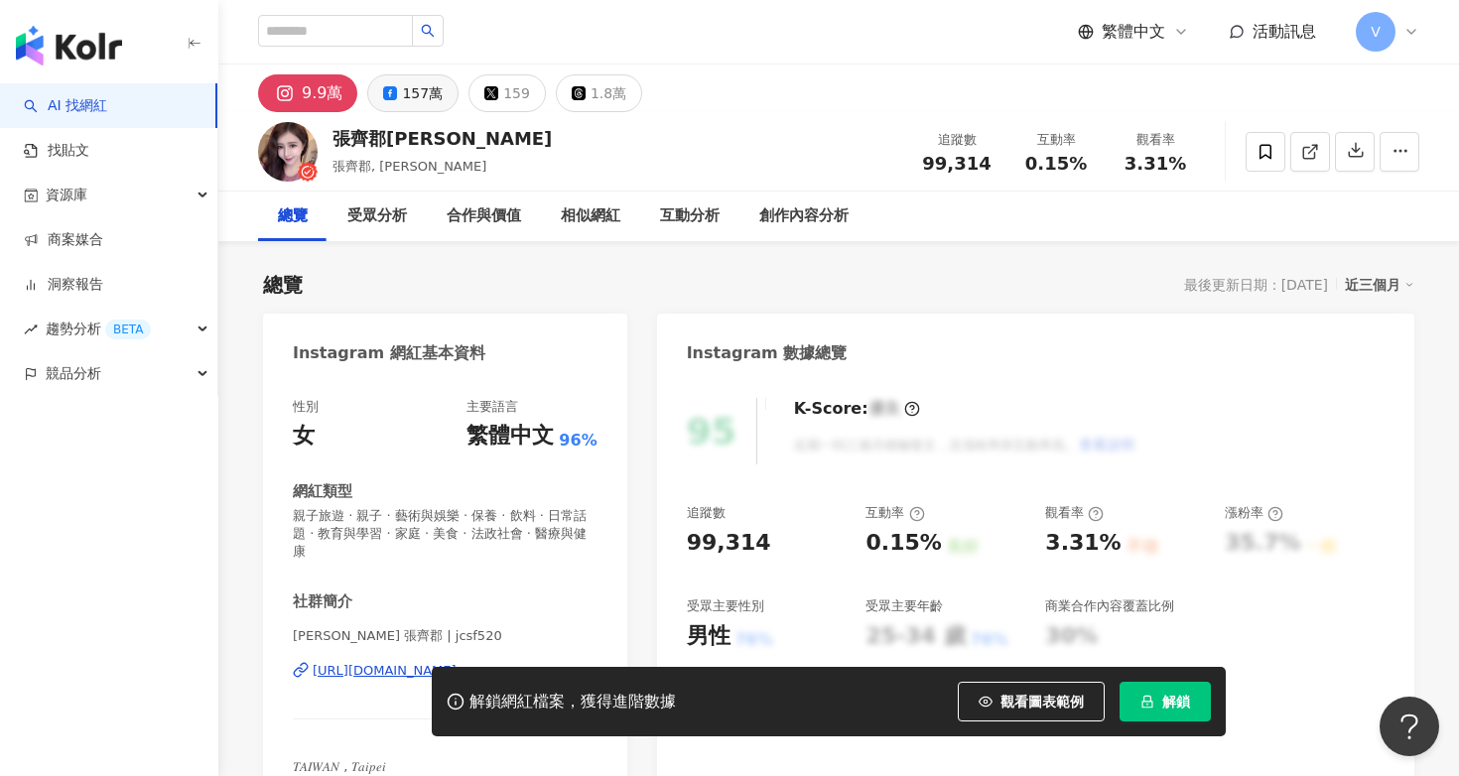
click at [413, 97] on div "157萬" at bounding box center [422, 93] width 41 height 28
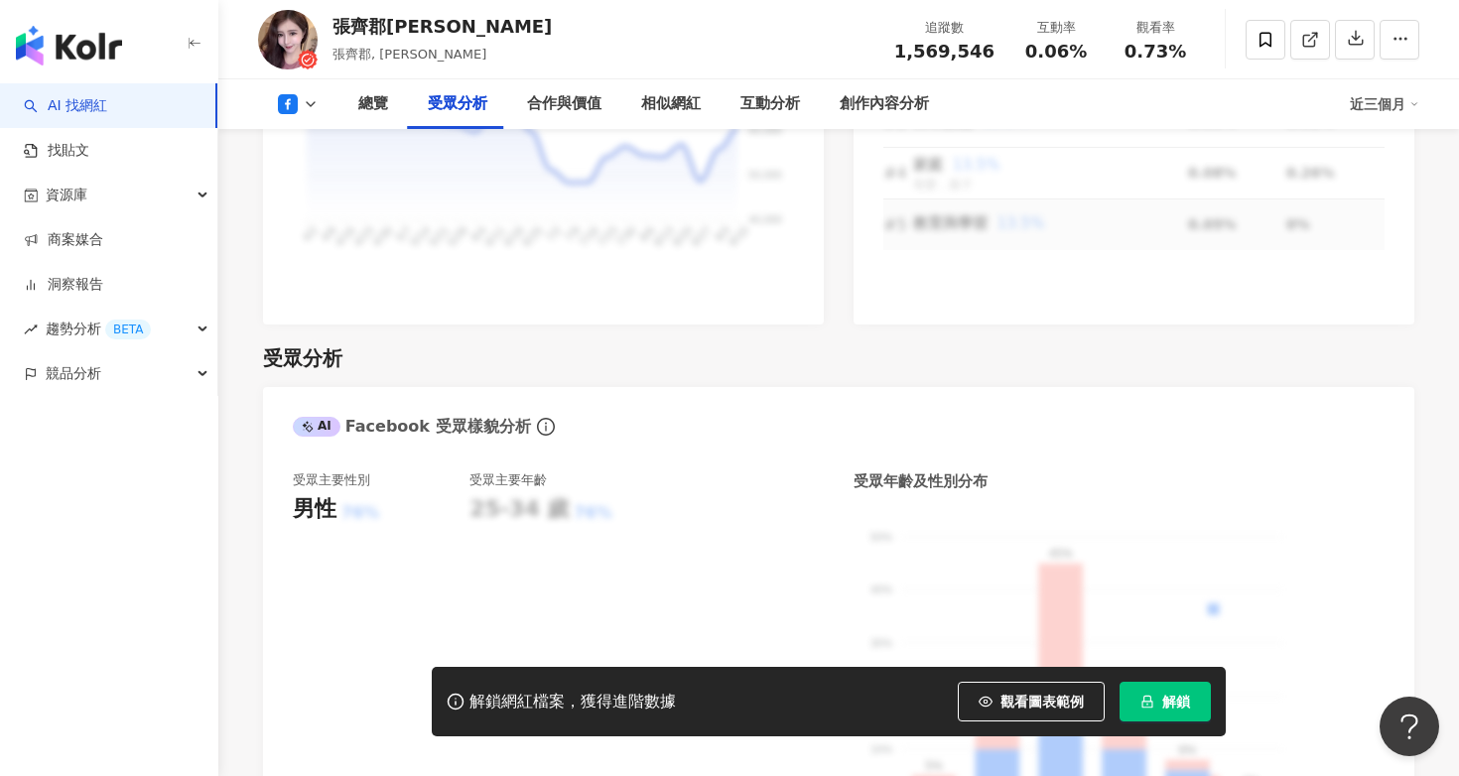
scroll to position [1972, 0]
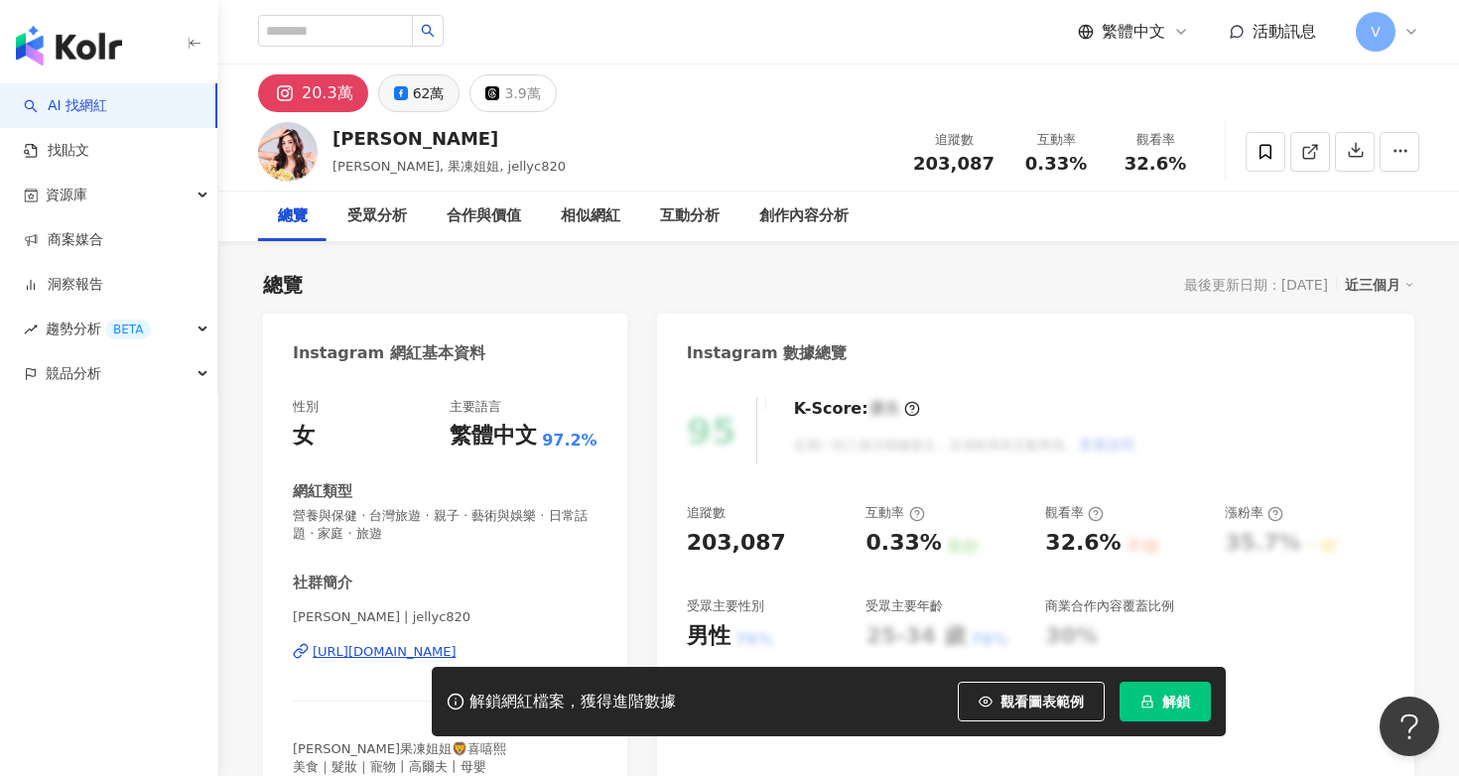
click at [428, 101] on div "62萬" at bounding box center [429, 93] width 32 height 28
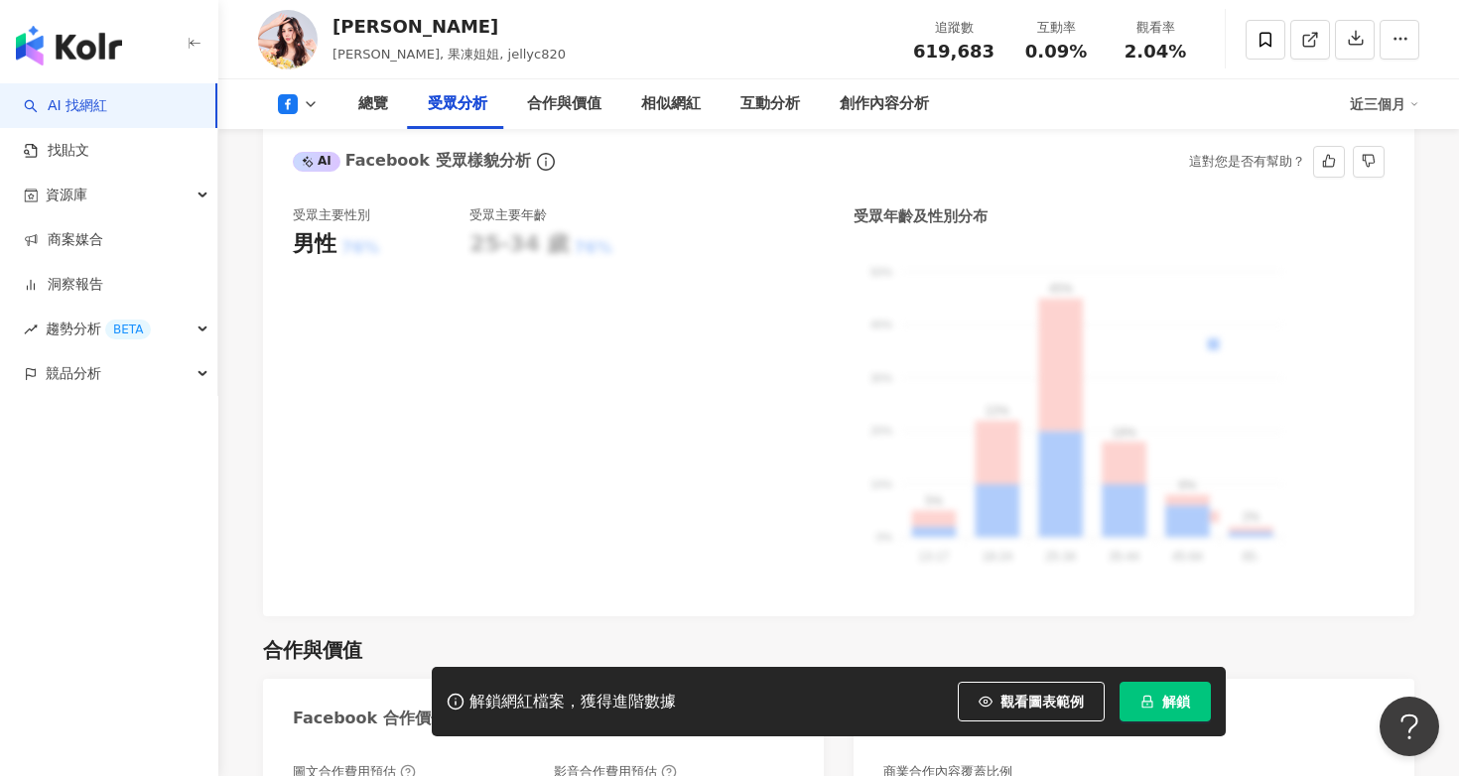
scroll to position [1715, 0]
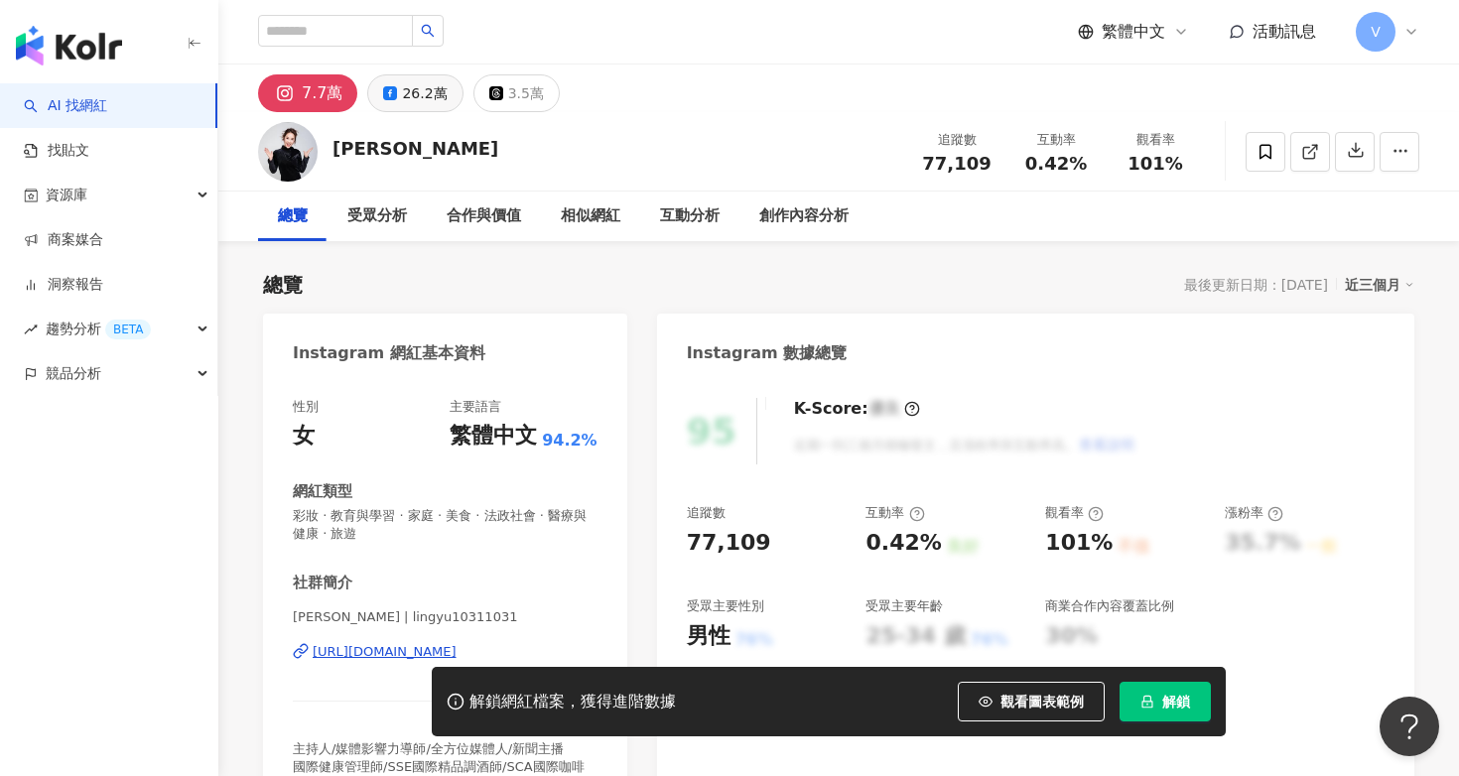
click at [435, 104] on div "26.2萬" at bounding box center [424, 93] width 45 height 28
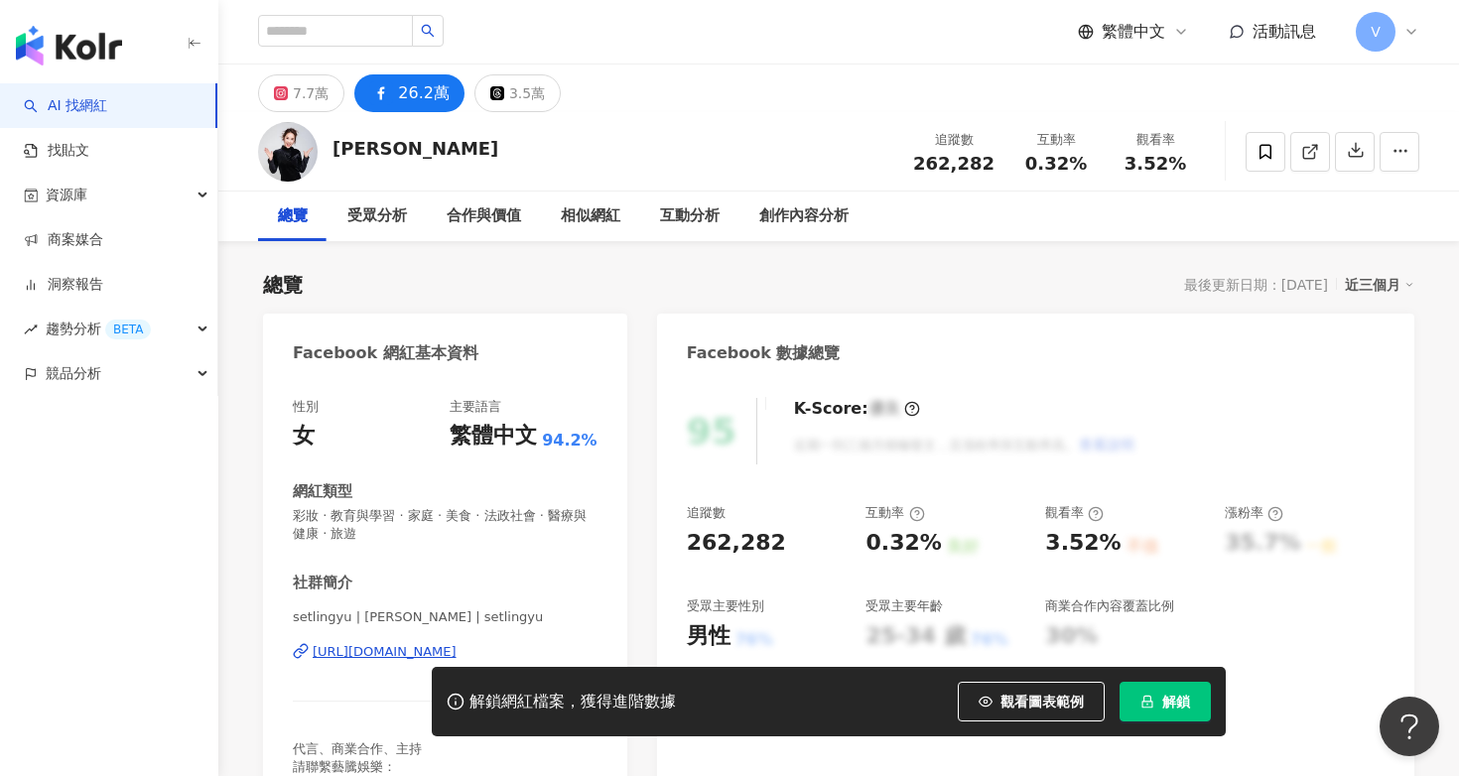
click at [419, 98] on div "26.2萬" at bounding box center [424, 93] width 52 height 28
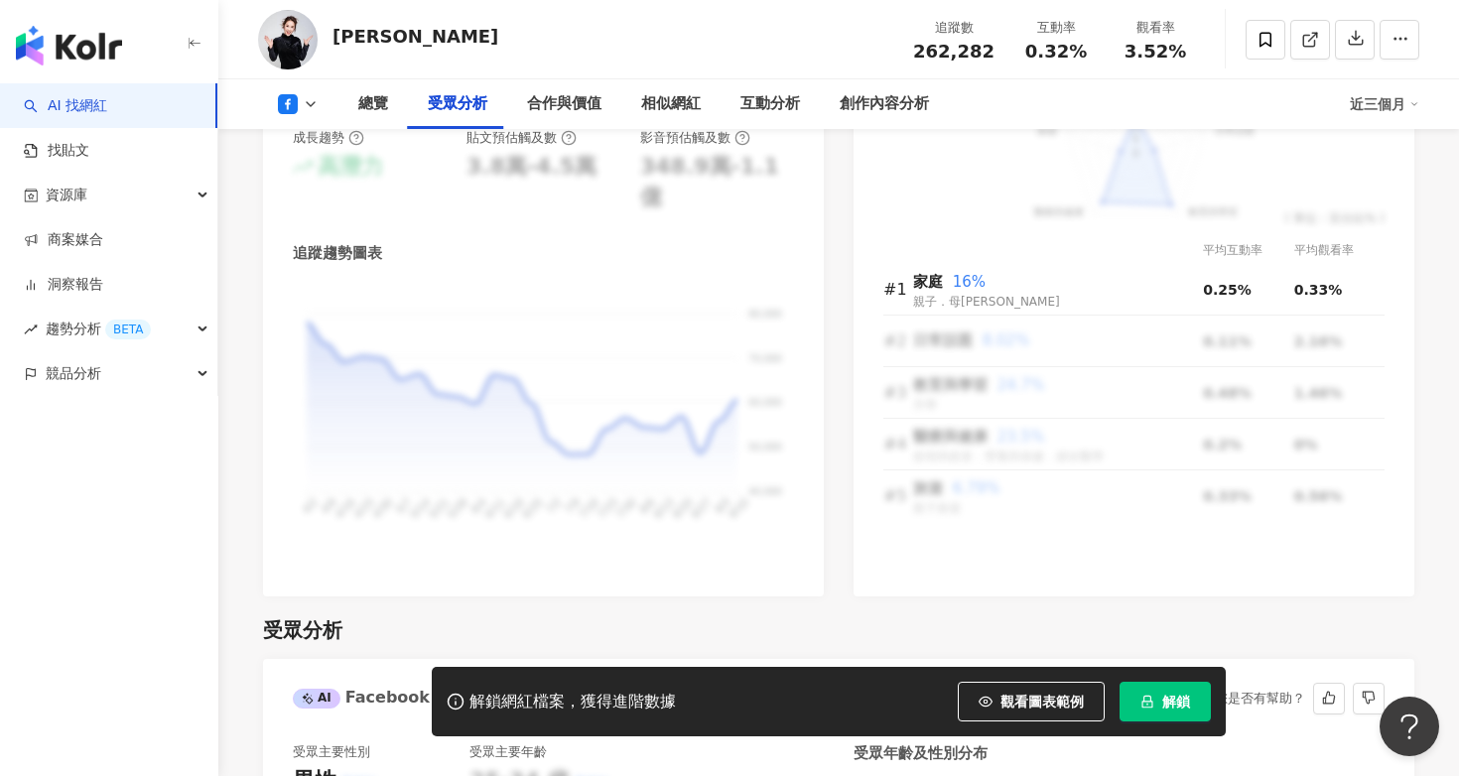
scroll to position [1659, 0]
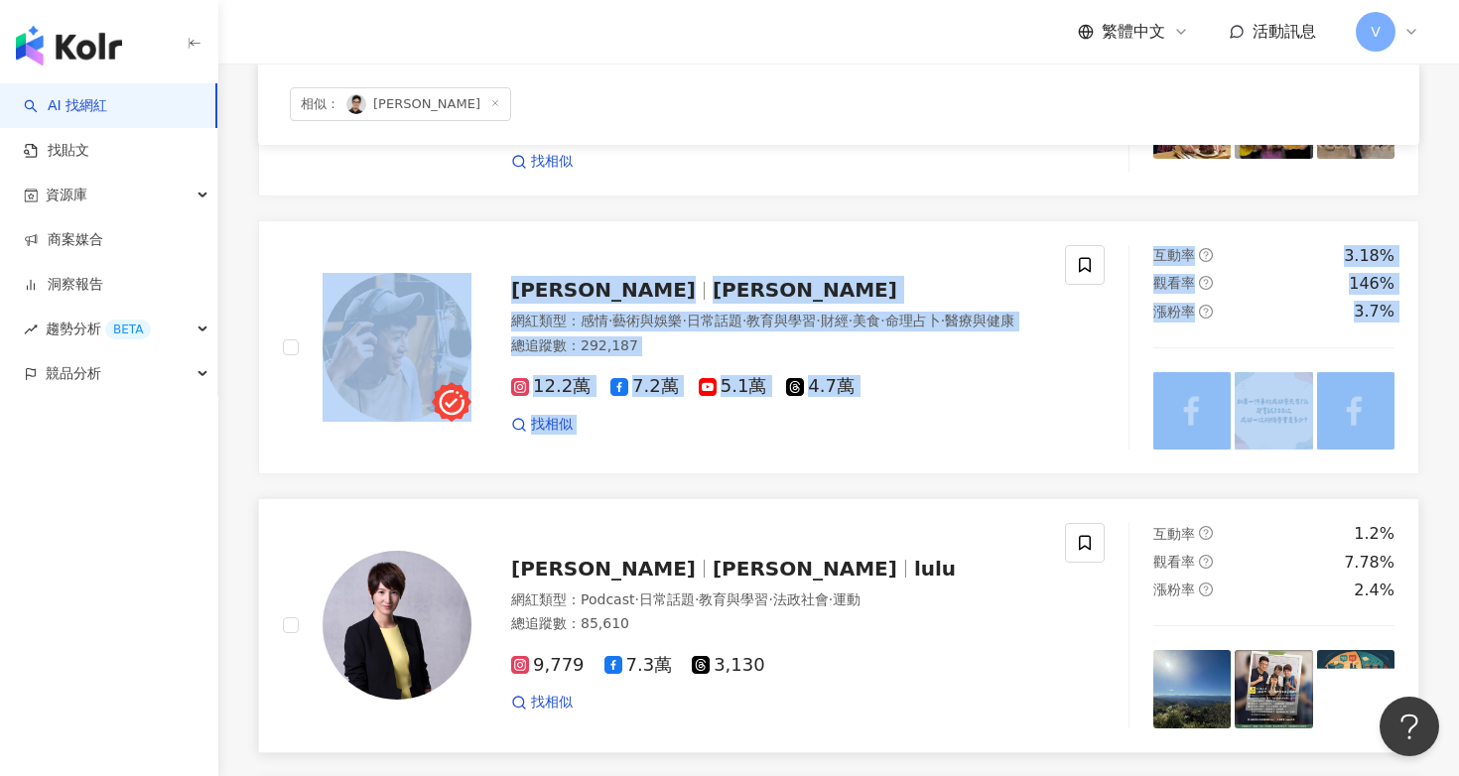
scroll to position [1332, 0]
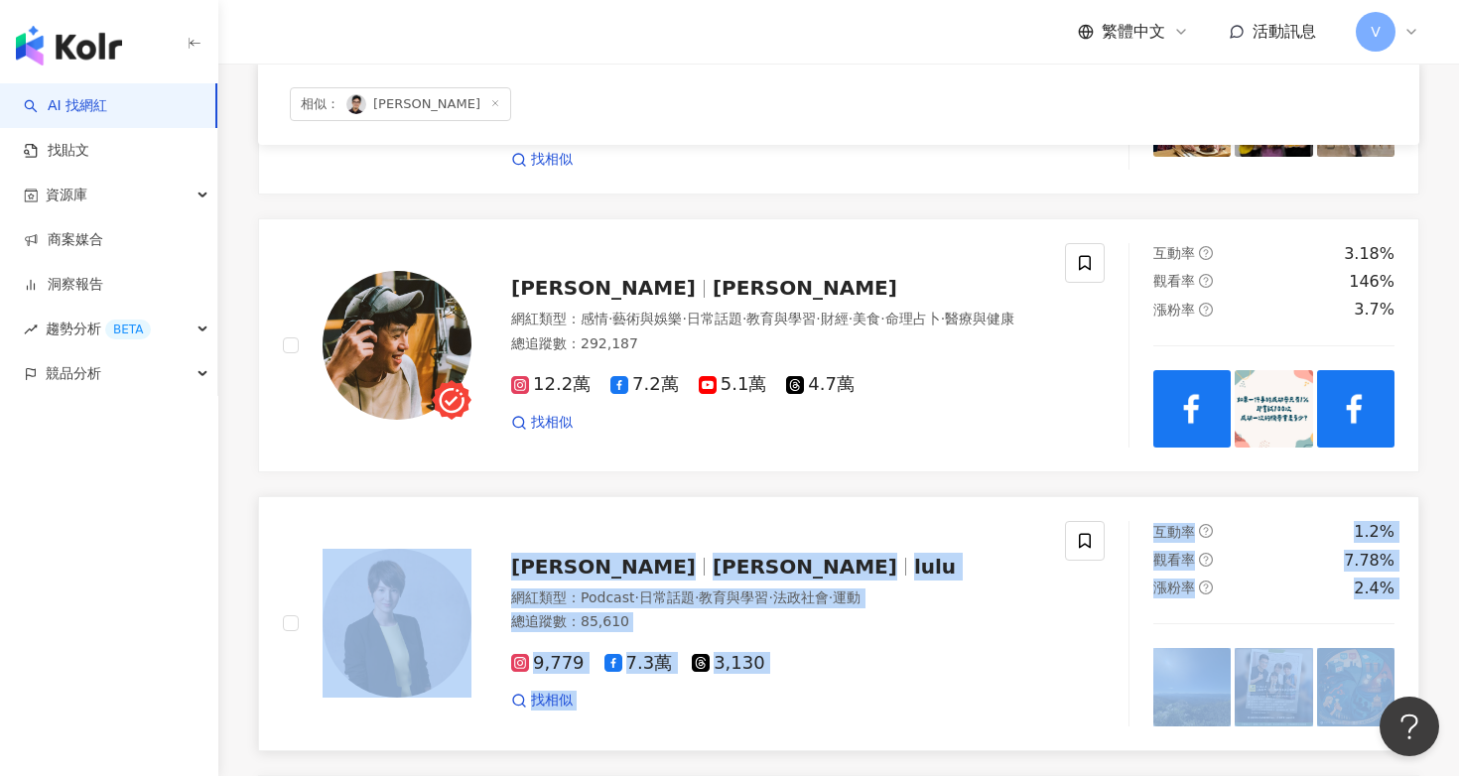
click at [851, 645] on link "夏嘉璐 璐璐 lulu 網紅類型 ： Podcast · 日常話題 · 教育與學習 · 法政社會 · 運動 總追蹤數 ： 85,610 9,779 7.3萬 …" at bounding box center [838, 623] width 1161 height 255
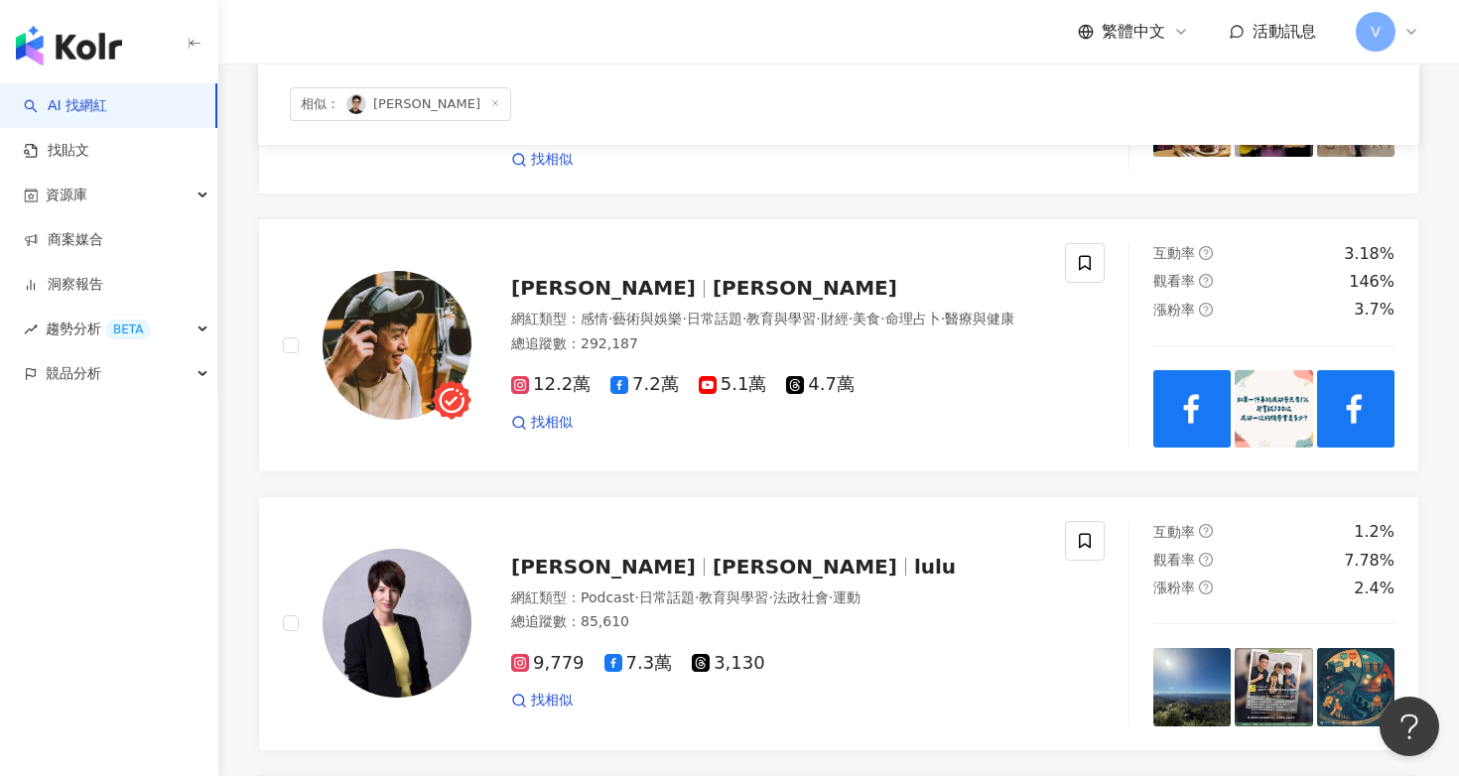
click at [903, 384] on div "志祺七七 志祺七七 X 圖文不符 shasha77.daily 志祺 網紅類型 ： 藝術與娛樂 · 日常話題 · 教育與學習 · 法政社會 · 醫療與健康 總…" at bounding box center [838, 579] width 1161 height 3130
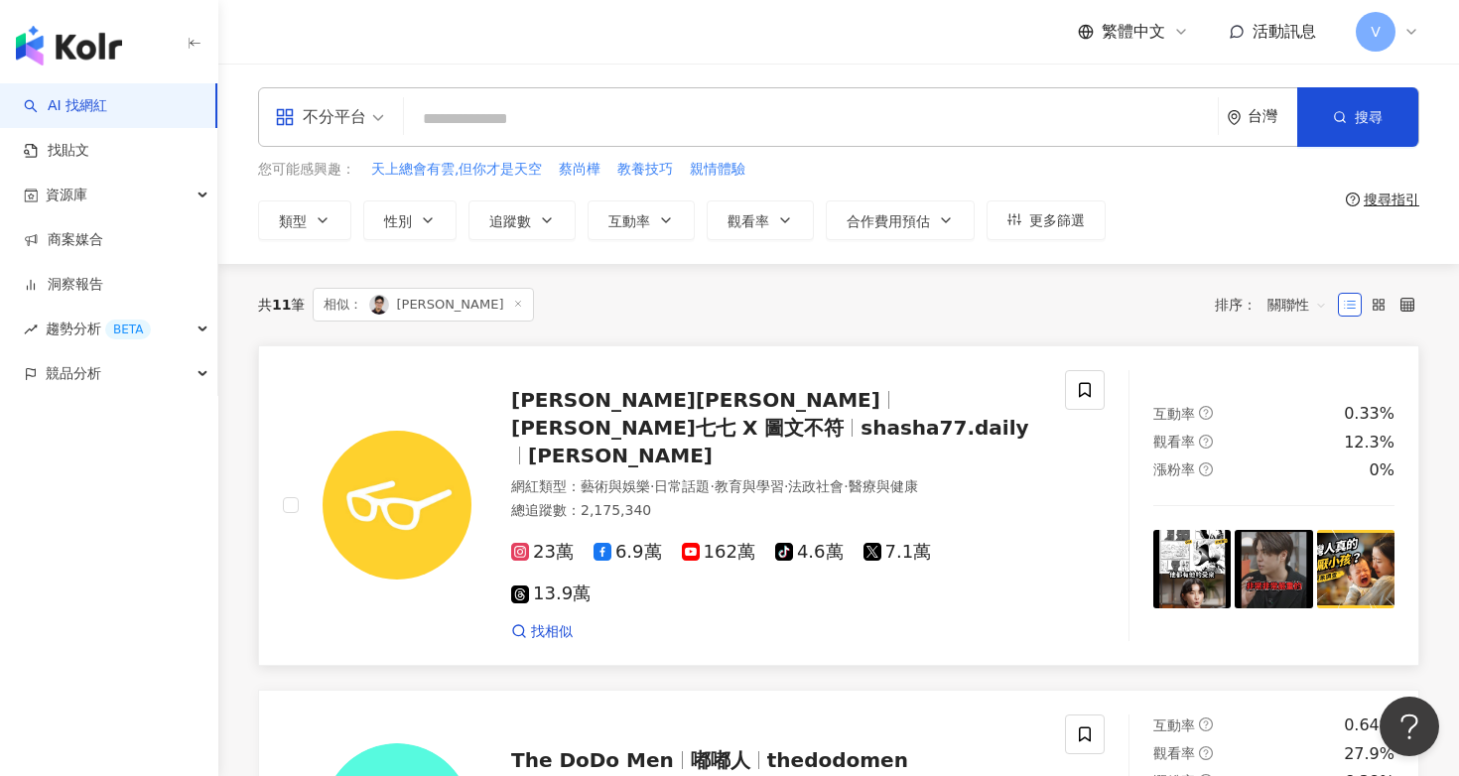
scroll to position [0, 0]
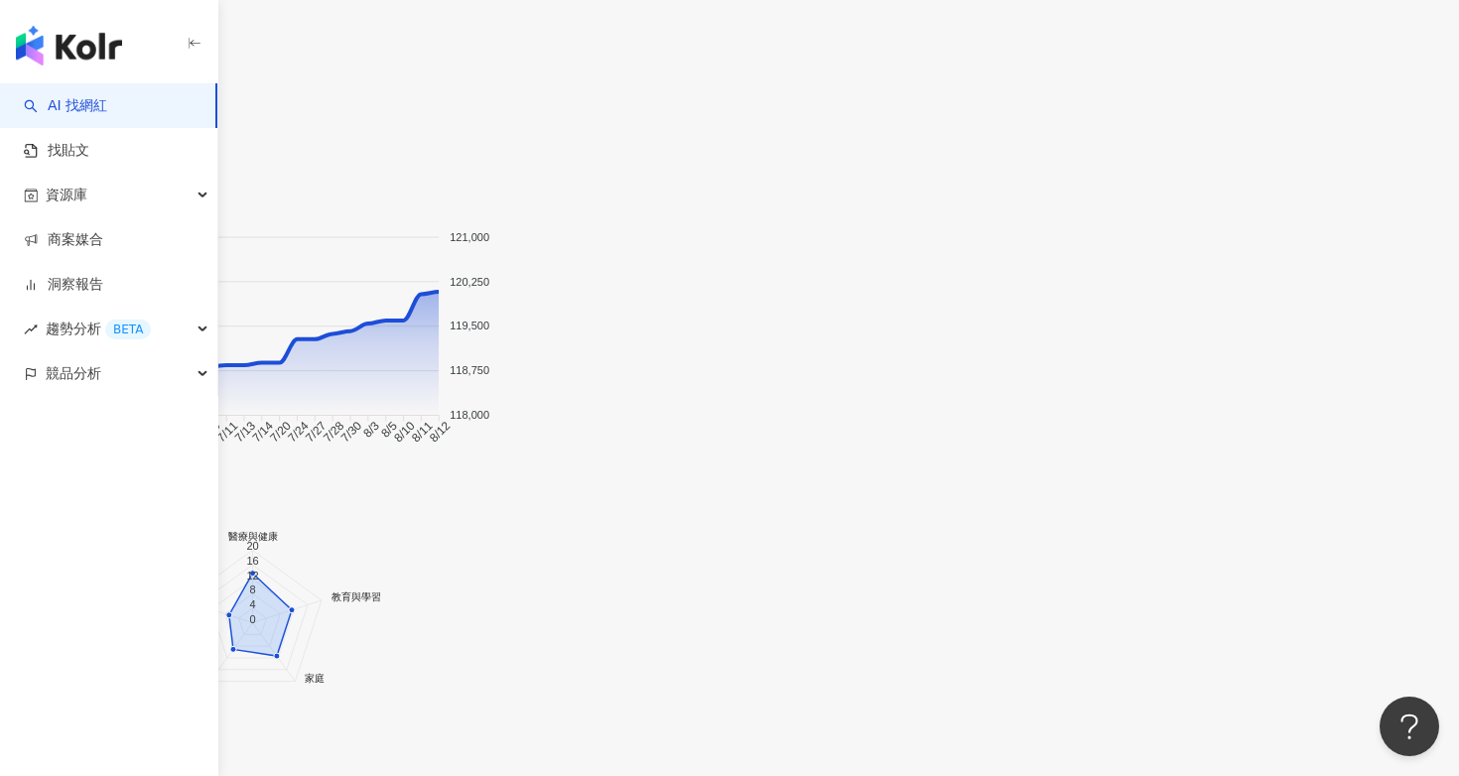
scroll to position [2070, 0]
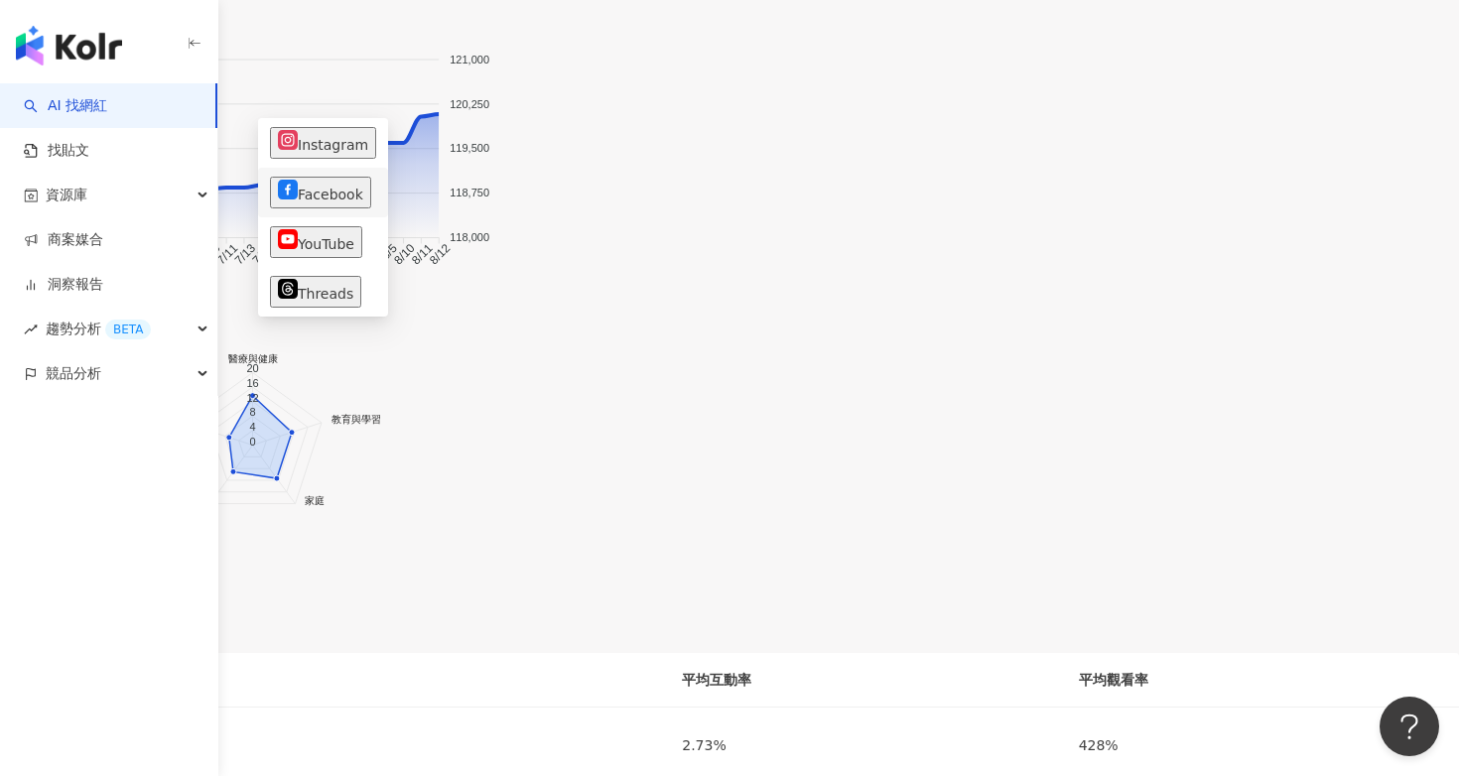
click at [319, 195] on button "Facebook" at bounding box center [320, 193] width 101 height 32
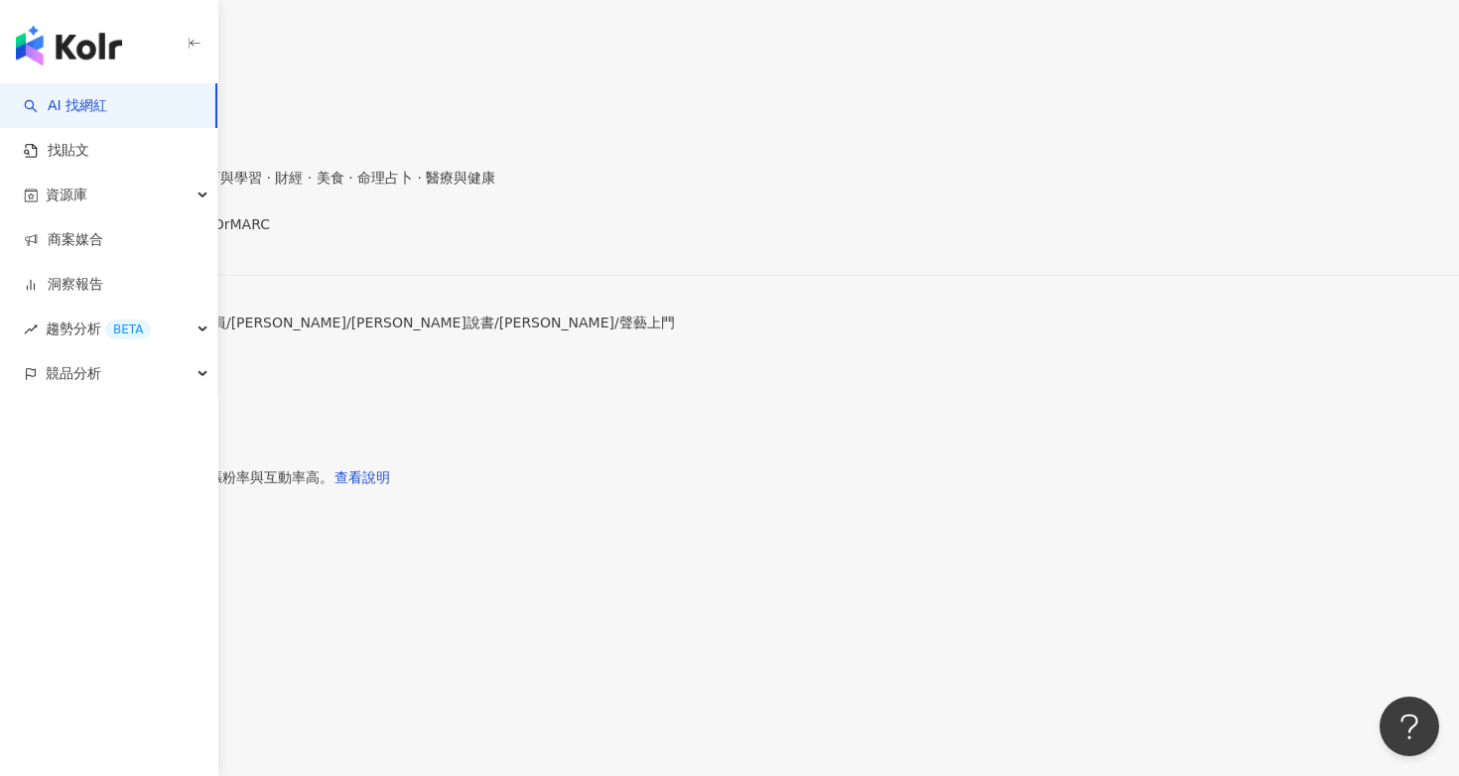
scroll to position [195, 0]
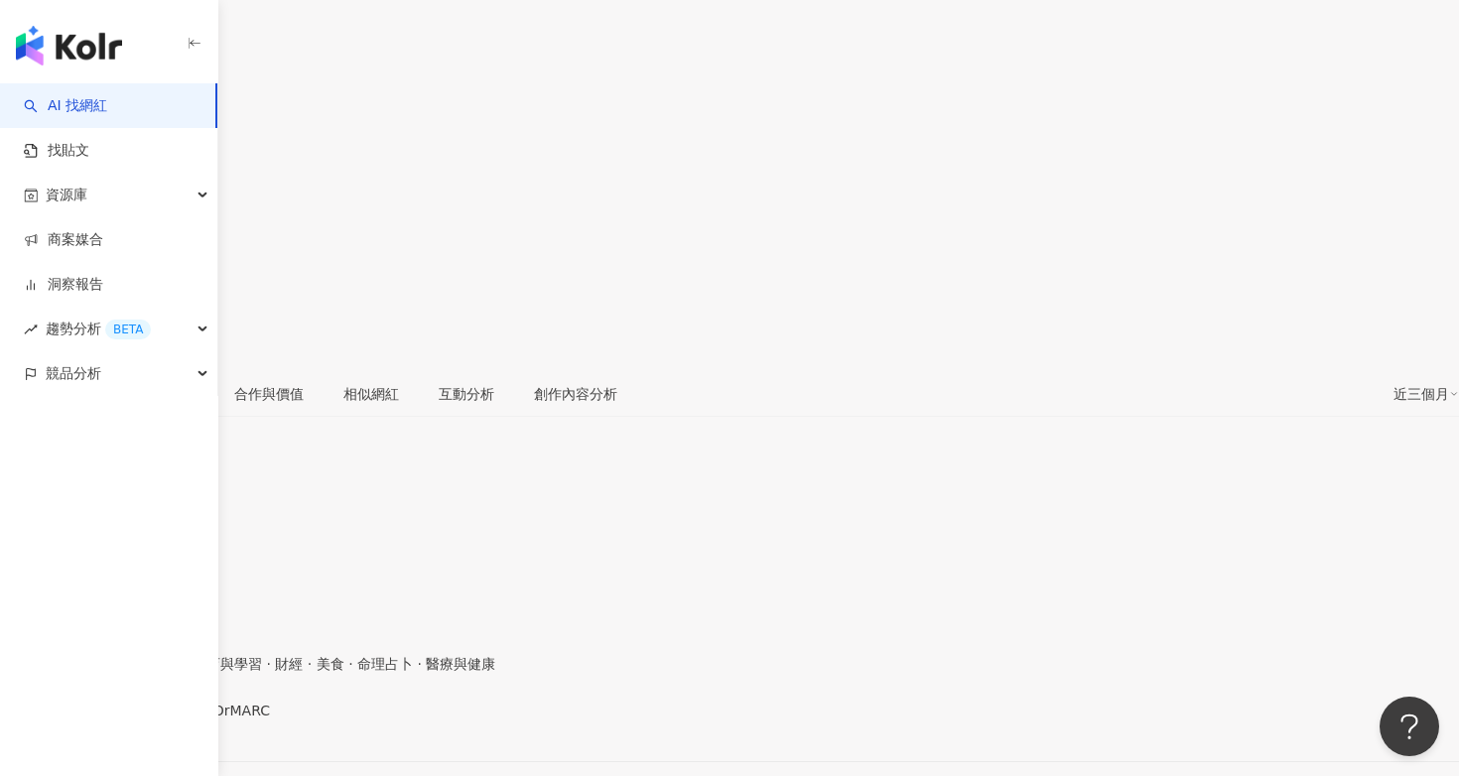
click at [175, 720] on div "https://www.facebook.com/563243237072987" at bounding box center [97, 728] width 155 height 16
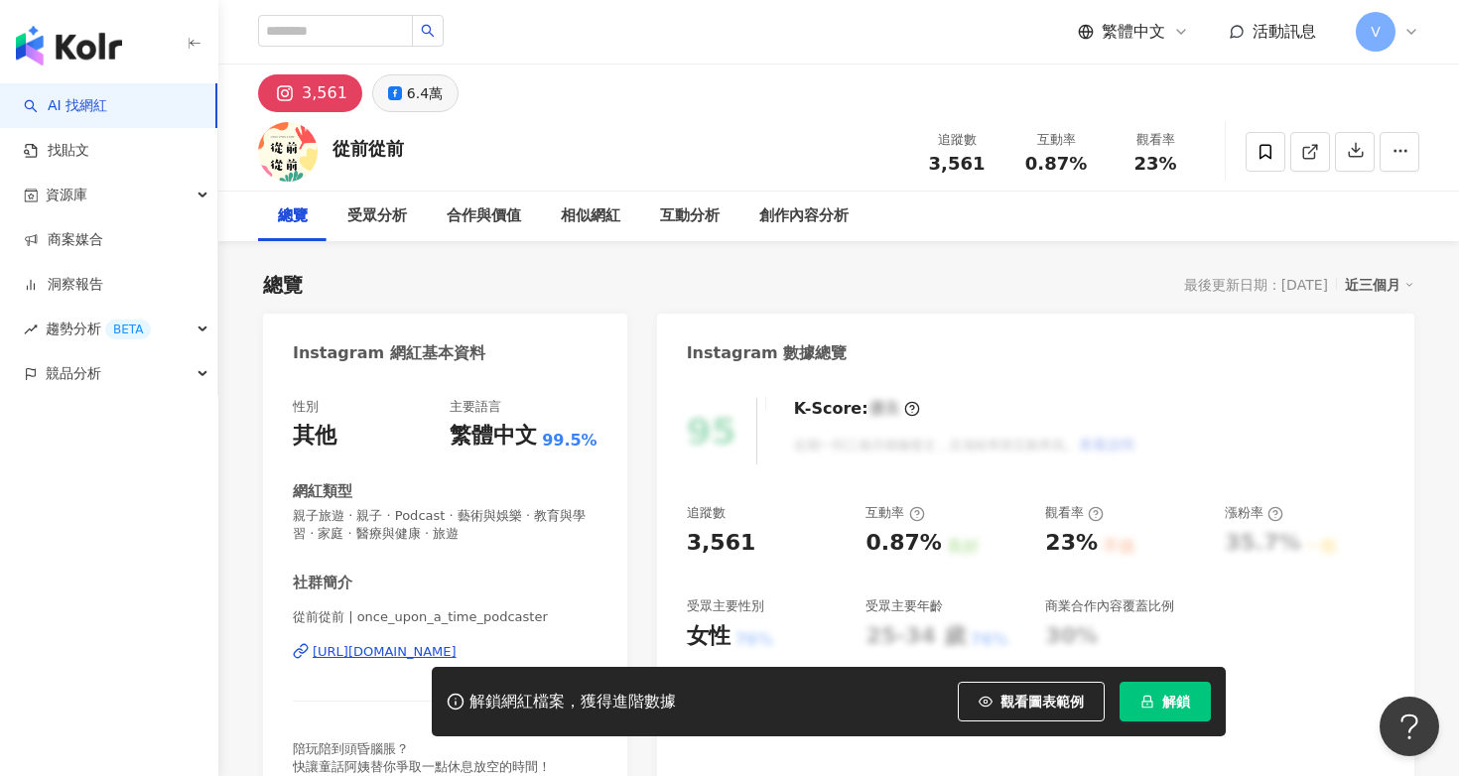
click at [445, 107] on button "6.4萬" at bounding box center [415, 93] width 86 height 38
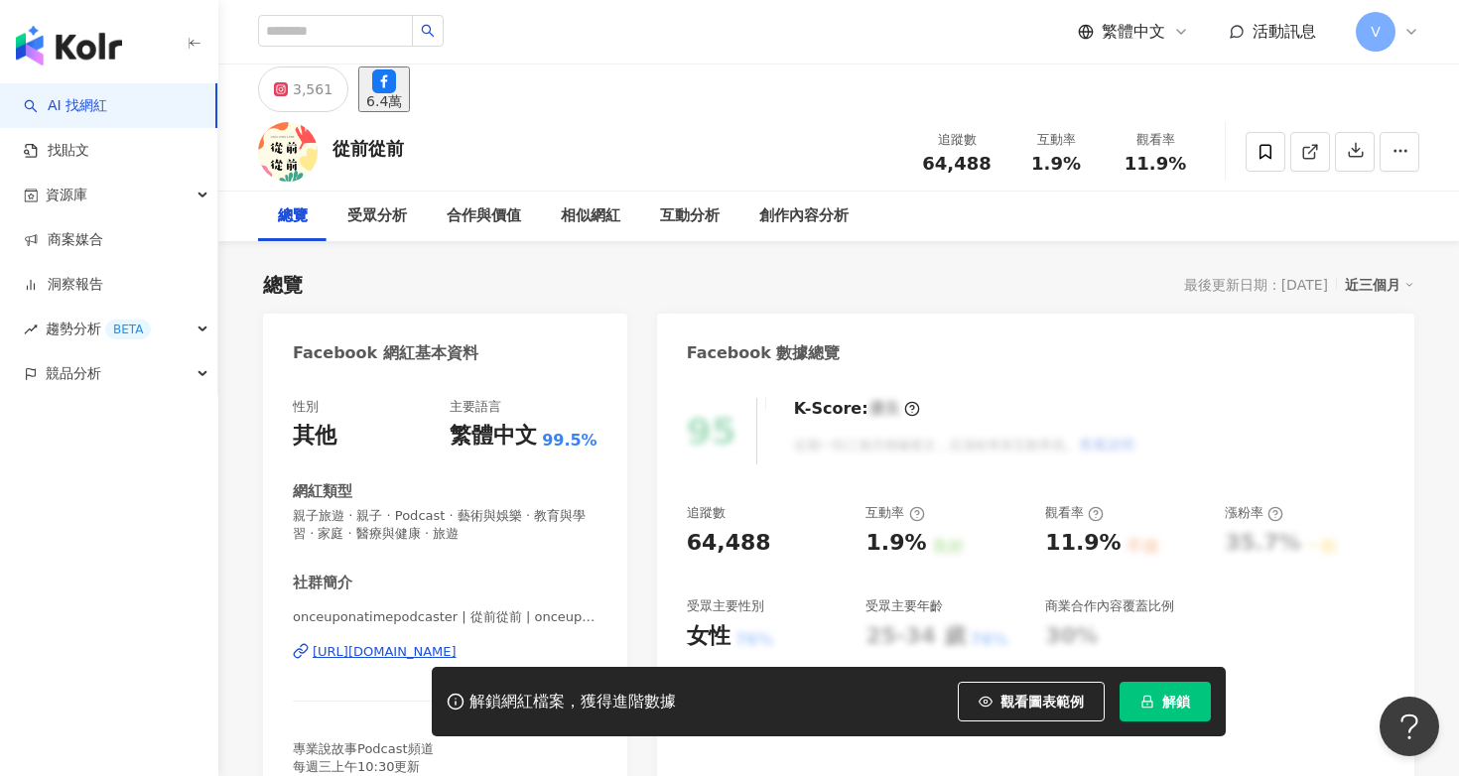
click at [402, 93] on div "6.4萬" at bounding box center [384, 101] width 36 height 16
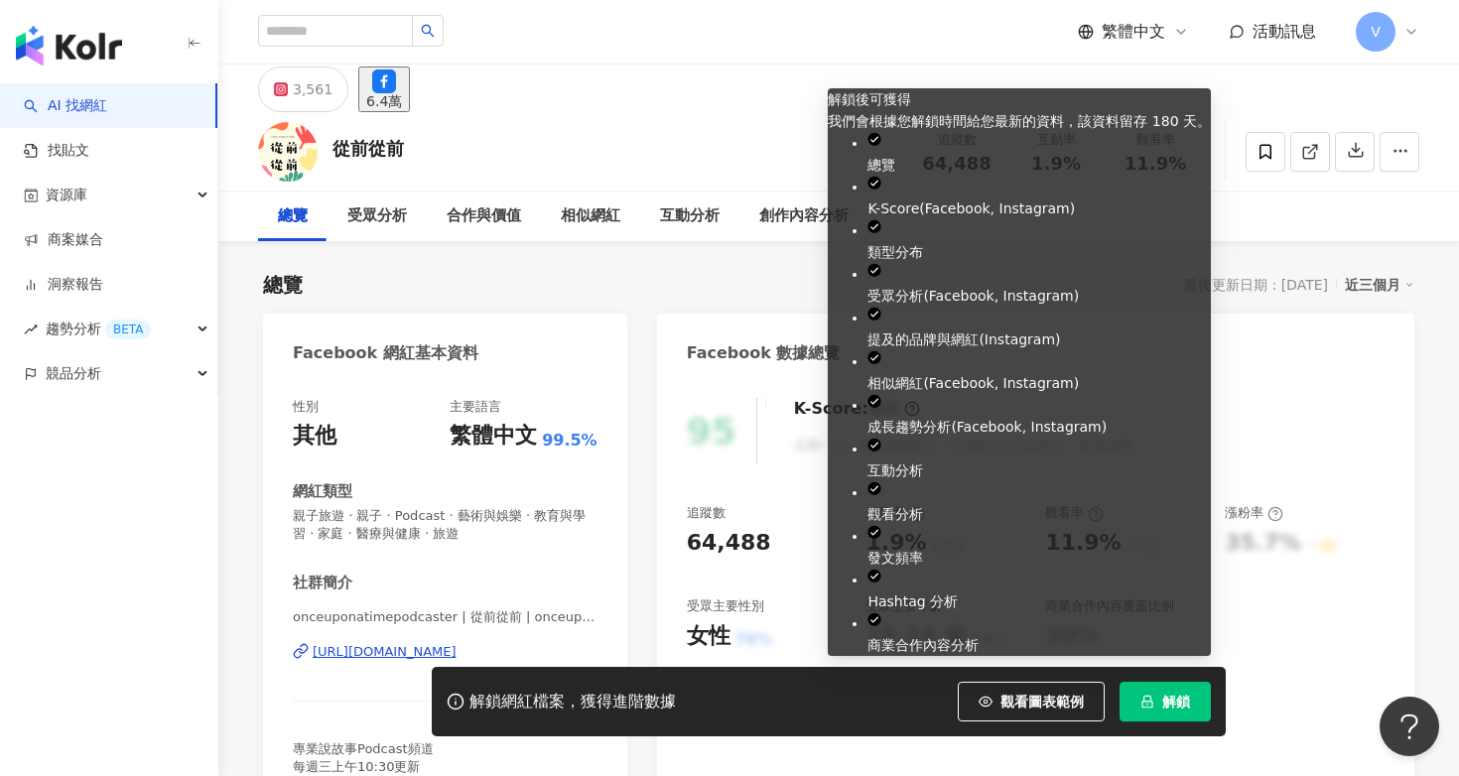
click at [1153, 713] on button "解鎖" at bounding box center [1164, 702] width 91 height 40
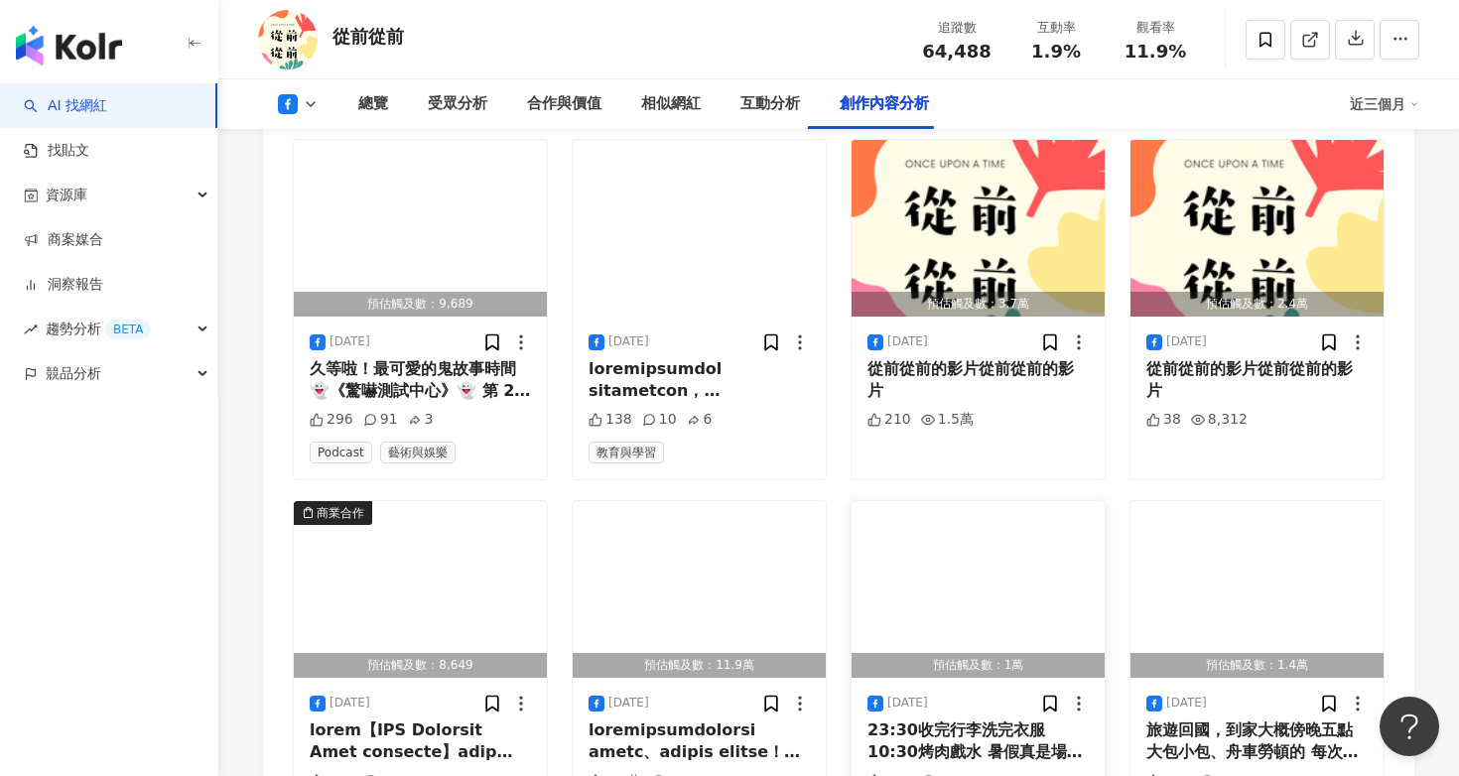
scroll to position [6293, 0]
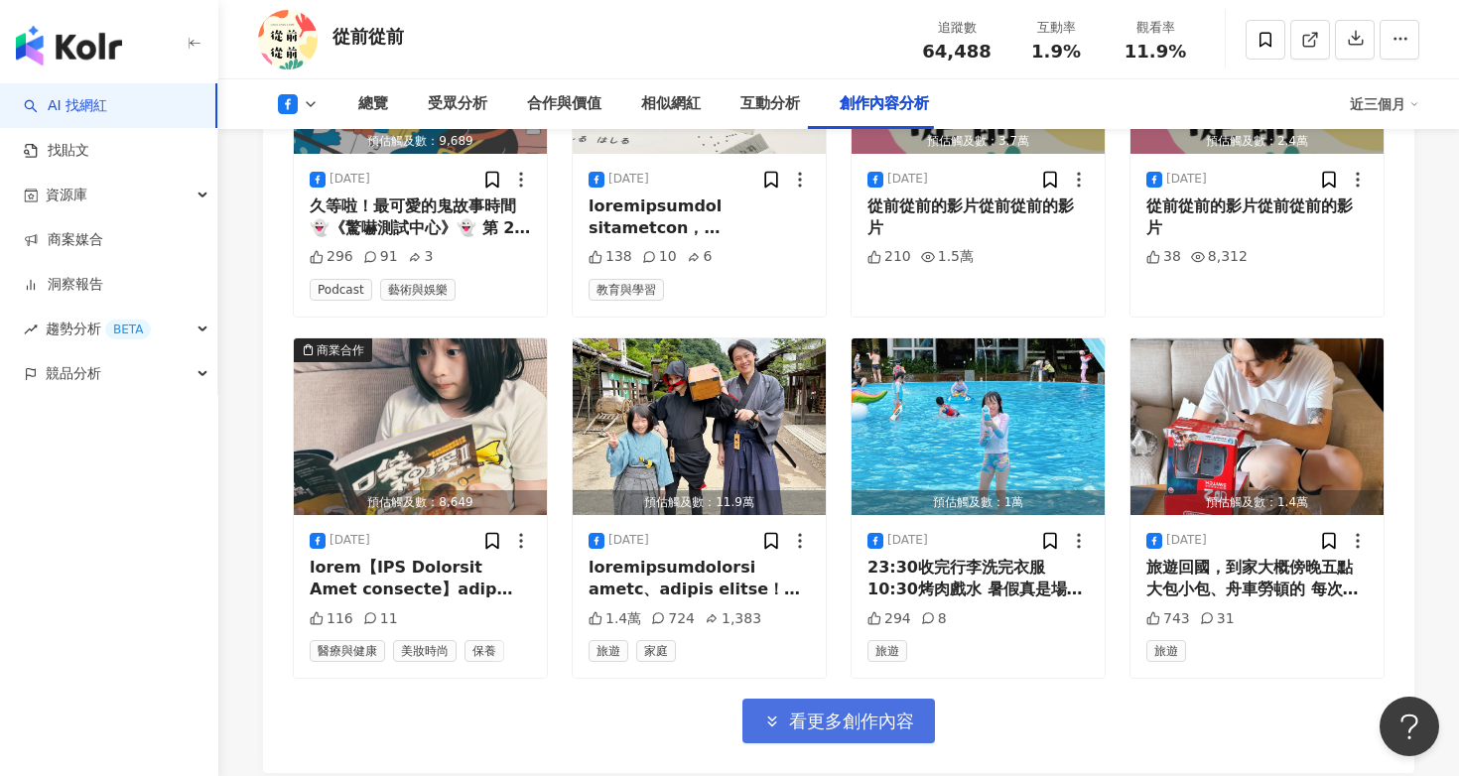
click at [857, 711] on span "看更多創作內容" at bounding box center [851, 722] width 125 height 22
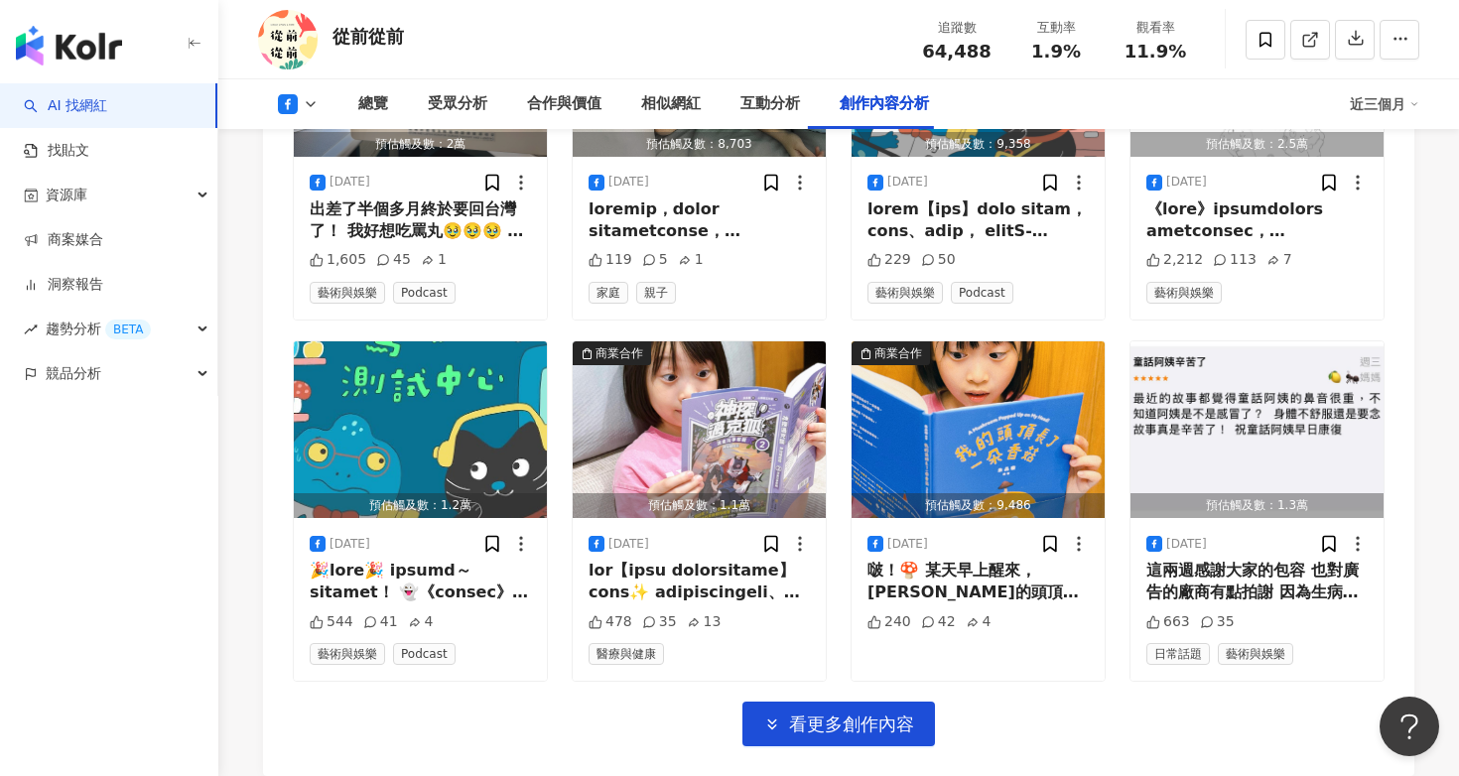
scroll to position [7373, 0]
